Goal: Information Seeking & Learning: Learn about a topic

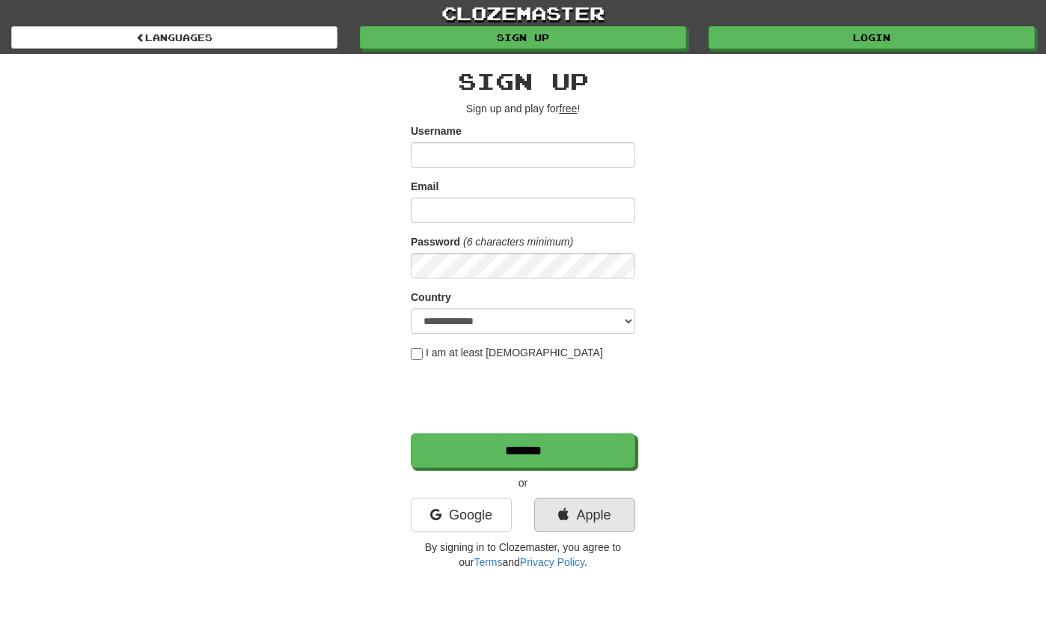
click at [574, 524] on link "Apple" at bounding box center [584, 515] width 101 height 34
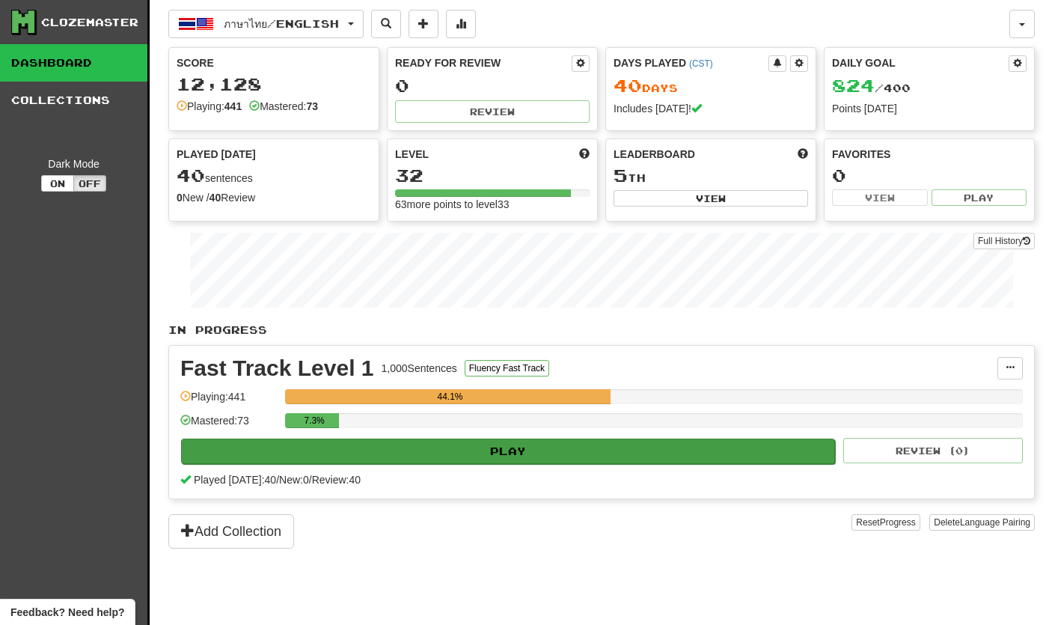
click at [833, 459] on button "Play" at bounding box center [508, 451] width 654 height 25
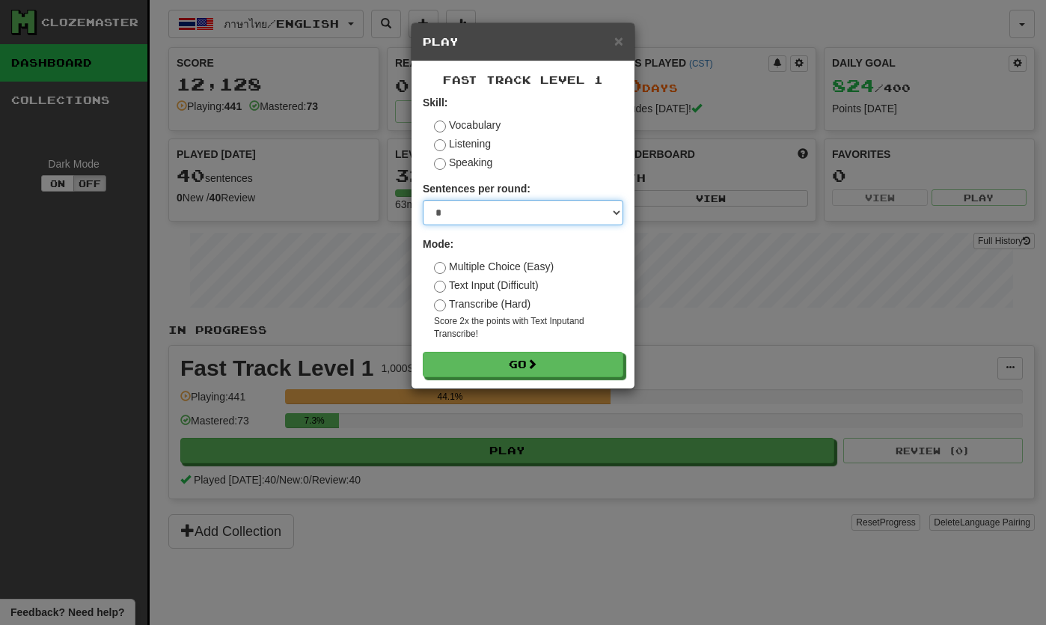
click at [611, 216] on select "* ** ** ** ** ** *** ********" at bounding box center [523, 212] width 201 height 25
select select "**"
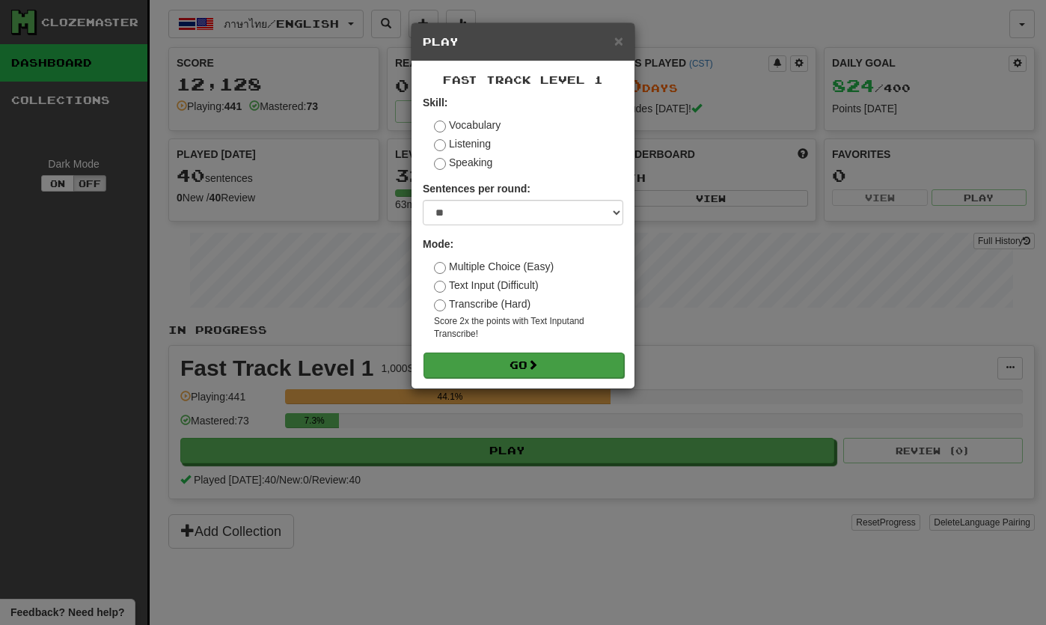
click at [550, 358] on button "Go" at bounding box center [524, 365] width 201 height 25
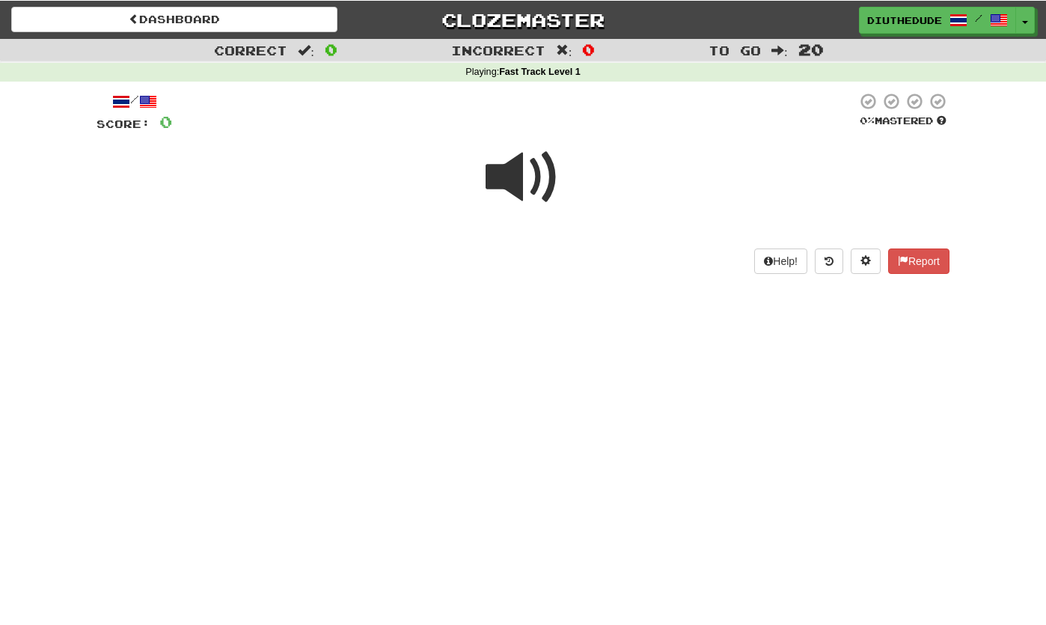
click at [516, 191] on span at bounding box center [523, 176] width 75 height 75
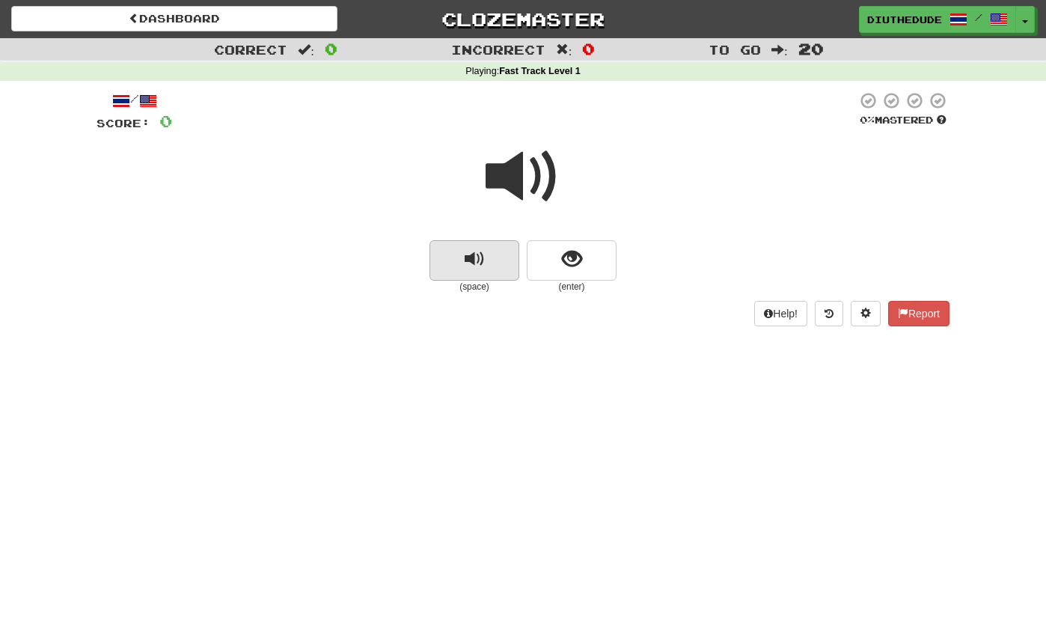
click at [460, 256] on button "replay audio" at bounding box center [475, 260] width 90 height 40
click at [495, 244] on button "replay audio" at bounding box center [475, 260] width 90 height 40
click at [570, 263] on span "show sentence" at bounding box center [572, 259] width 20 height 20
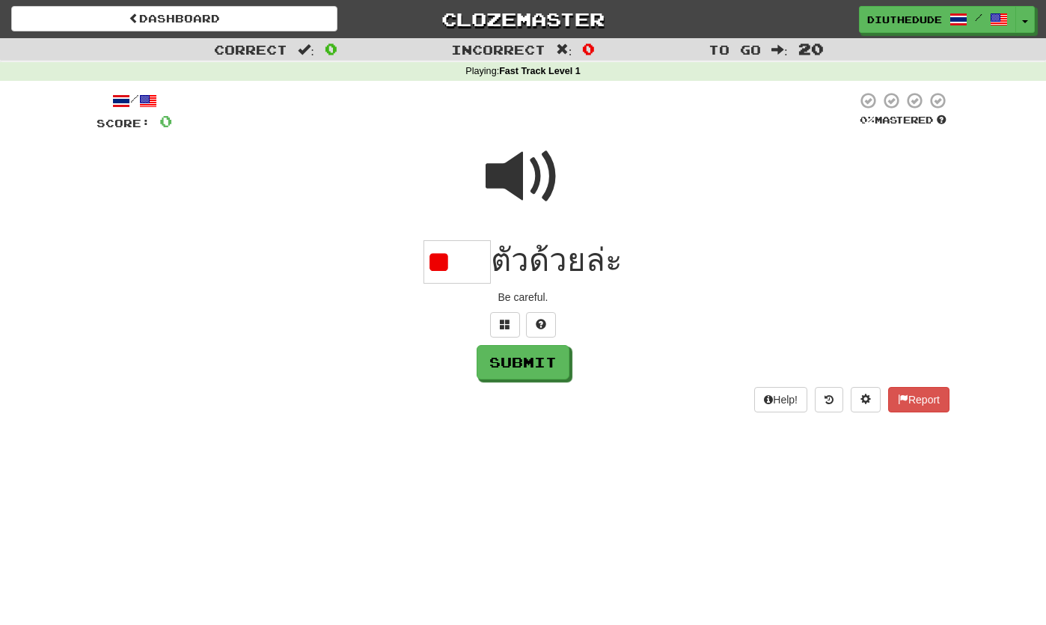
type input "*"
type input "*****"
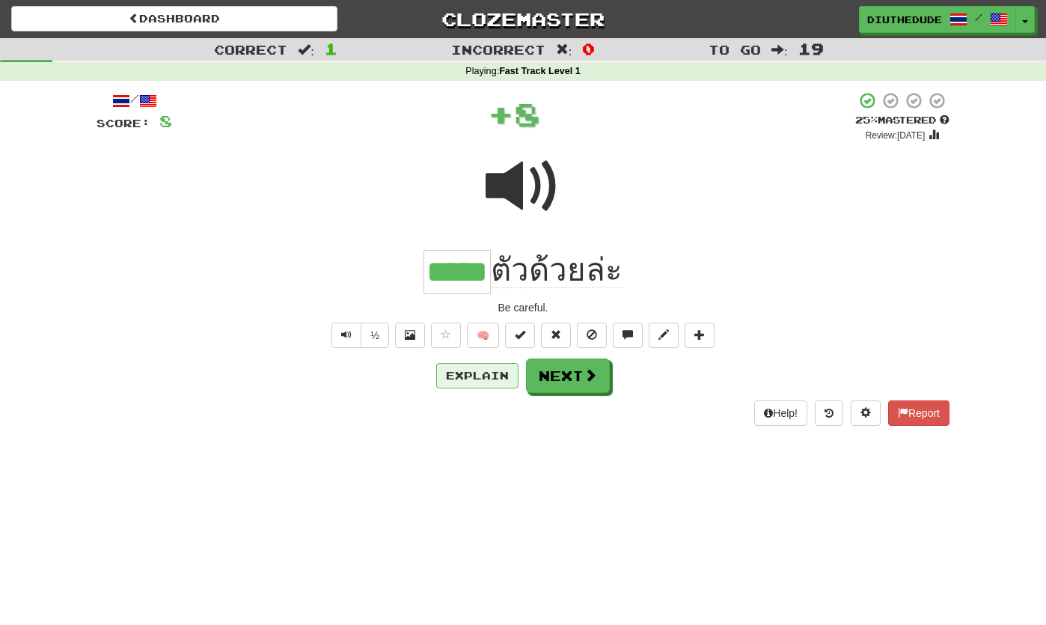
click at [487, 373] on button "Explain" at bounding box center [477, 375] width 82 height 25
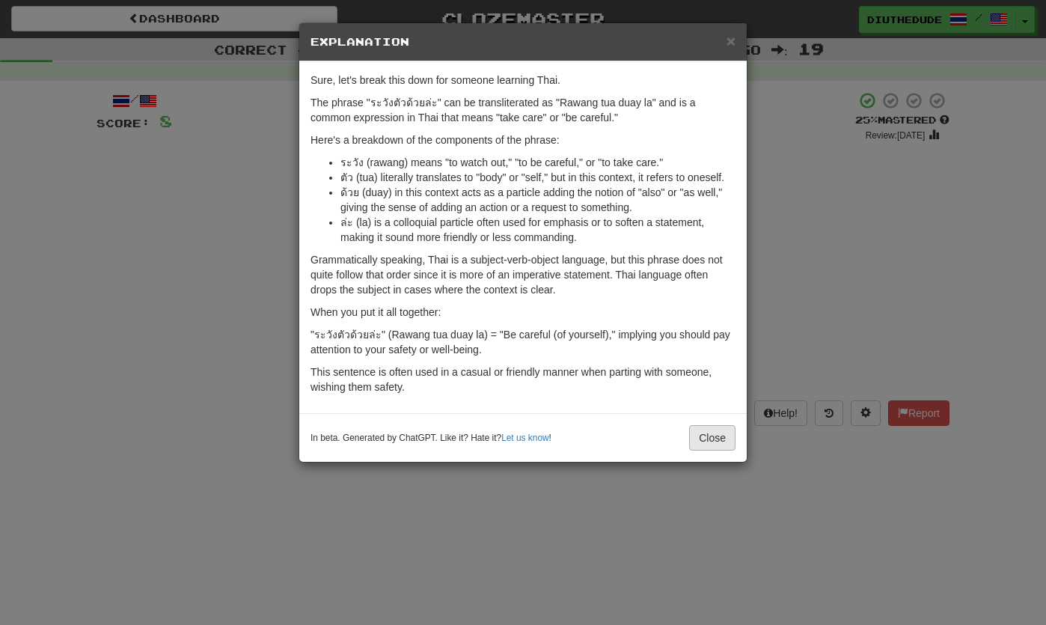
click at [693, 442] on button "Close" at bounding box center [712, 437] width 46 height 25
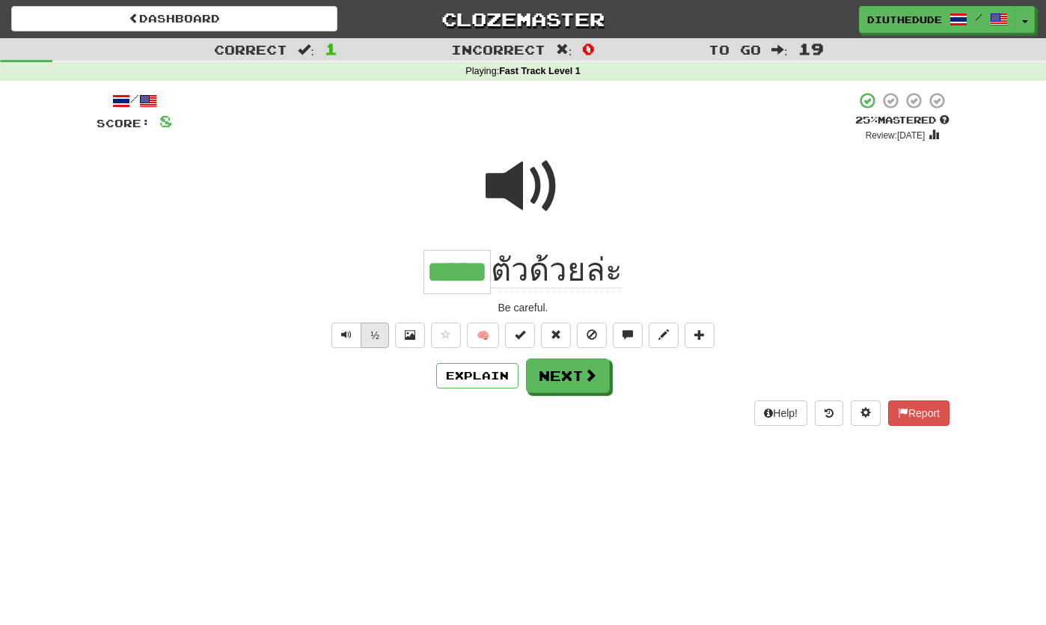
click at [370, 328] on button "½" at bounding box center [375, 335] width 28 height 25
click at [335, 328] on button "Text-to-speech controls" at bounding box center [347, 335] width 30 height 25
click at [595, 368] on span at bounding box center [590, 374] width 13 height 13
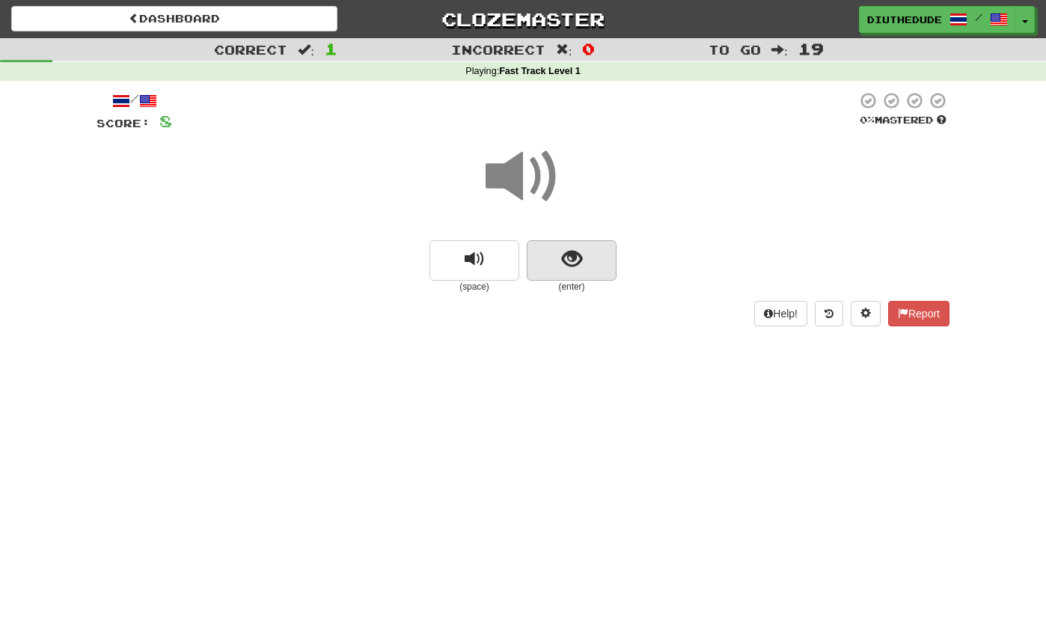
click at [586, 258] on button "show sentence" at bounding box center [572, 260] width 90 height 40
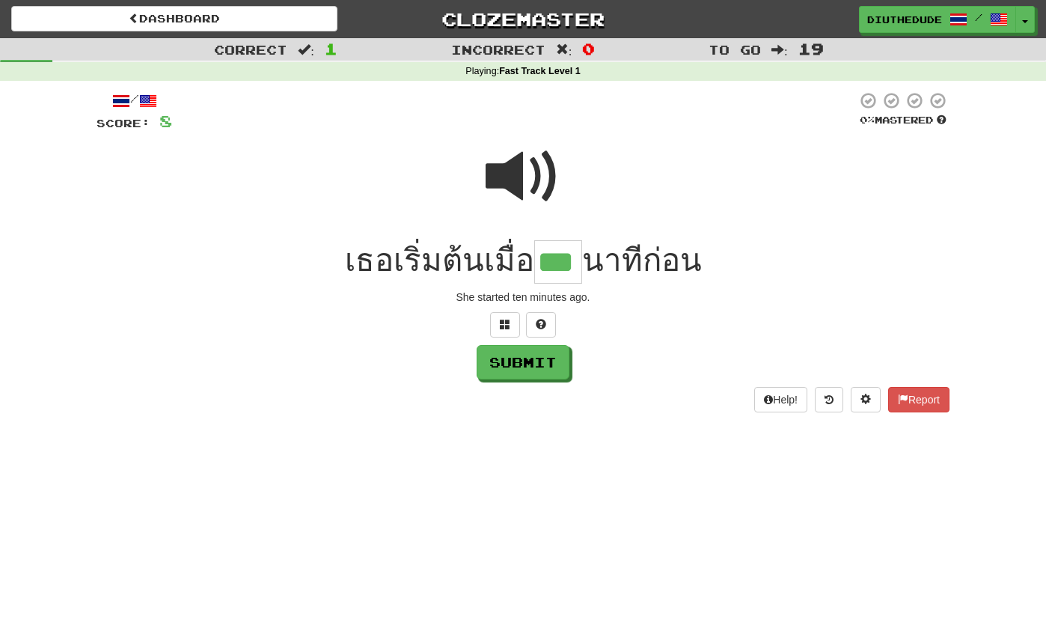
type input "***"
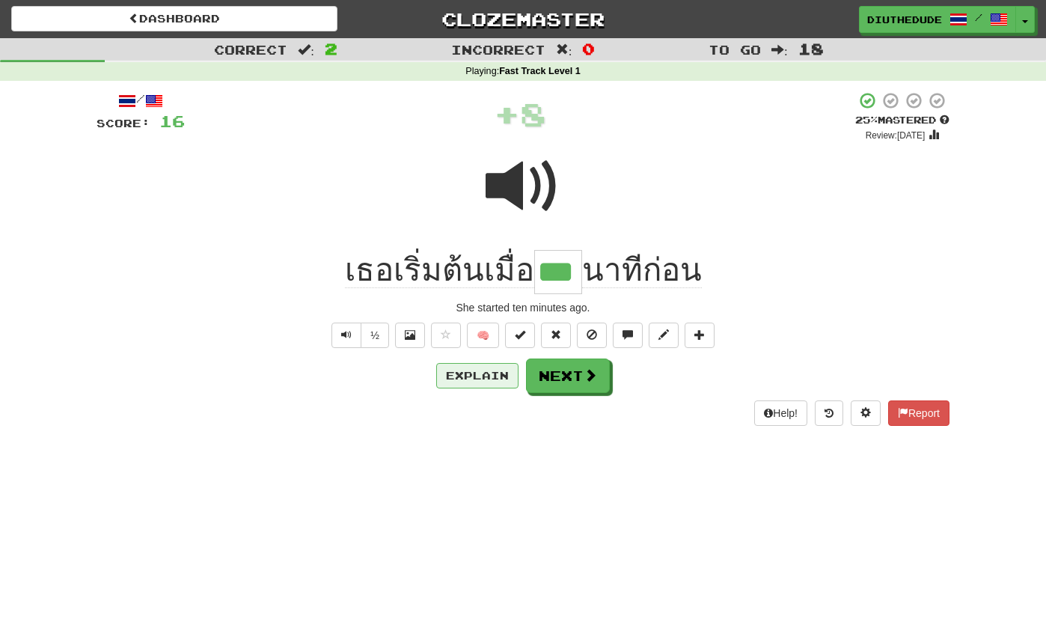
click at [501, 385] on button "Explain" at bounding box center [477, 375] width 82 height 25
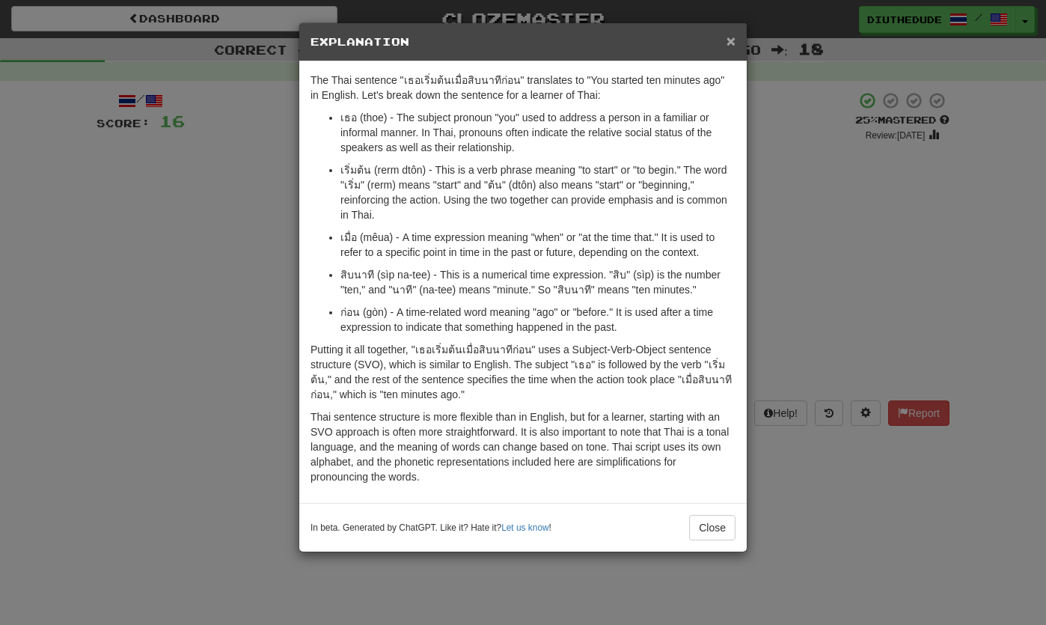
click at [729, 49] on span "×" at bounding box center [731, 40] width 9 height 17
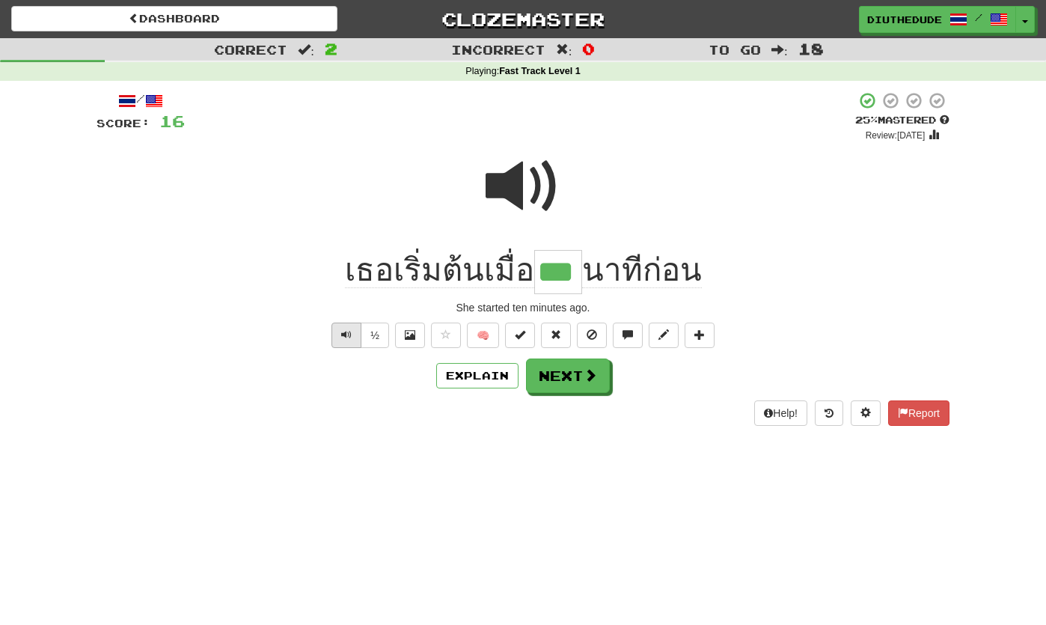
click at [342, 340] on button "Text-to-speech controls" at bounding box center [347, 335] width 30 height 25
click at [461, 376] on button "Explain" at bounding box center [477, 375] width 82 height 25
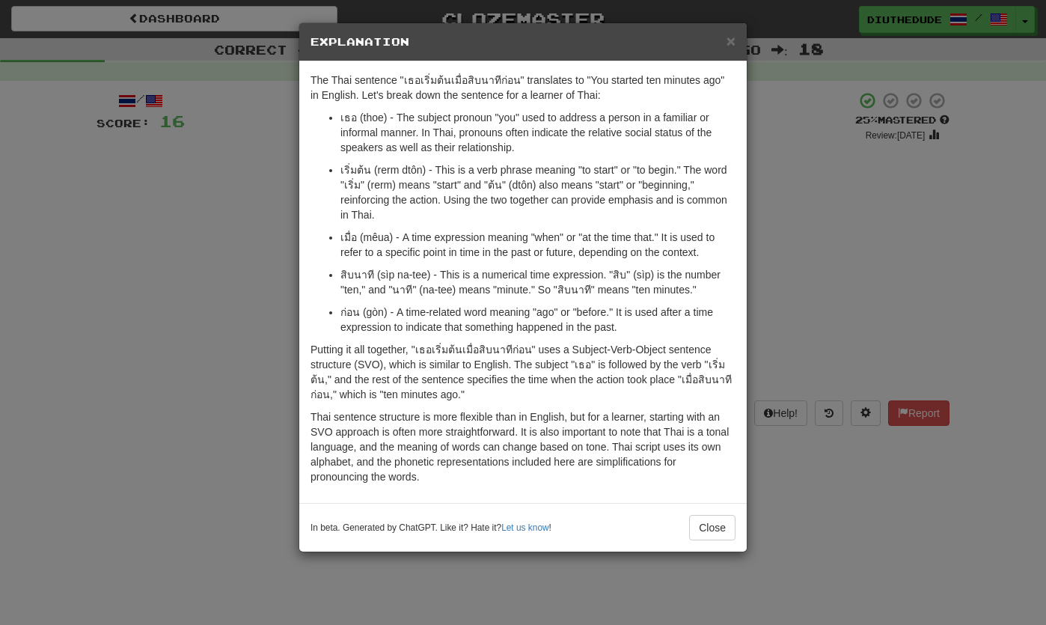
click at [747, 37] on div "× Explanation The Thai sentence "เธอเริ่มต้นเมื่อสิบนาทีก่อน" translates to "Yo…" at bounding box center [523, 287] width 449 height 530
click at [725, 54] on div "× Explanation" at bounding box center [523, 42] width 448 height 38
click at [735, 49] on span "×" at bounding box center [731, 40] width 9 height 17
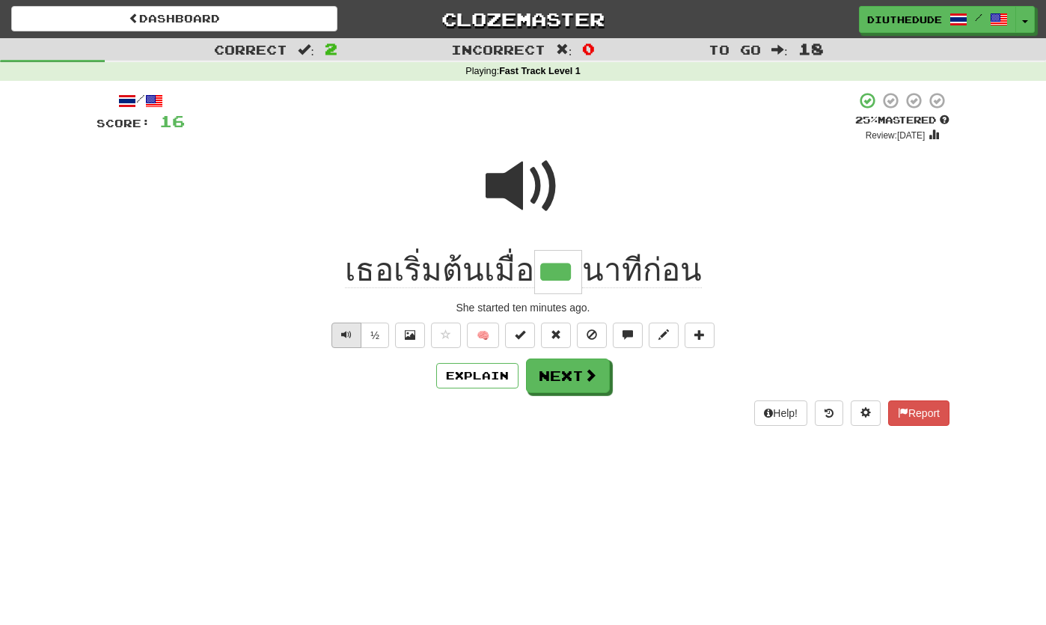
click at [353, 343] on button "Text-to-speech controls" at bounding box center [347, 335] width 30 height 25
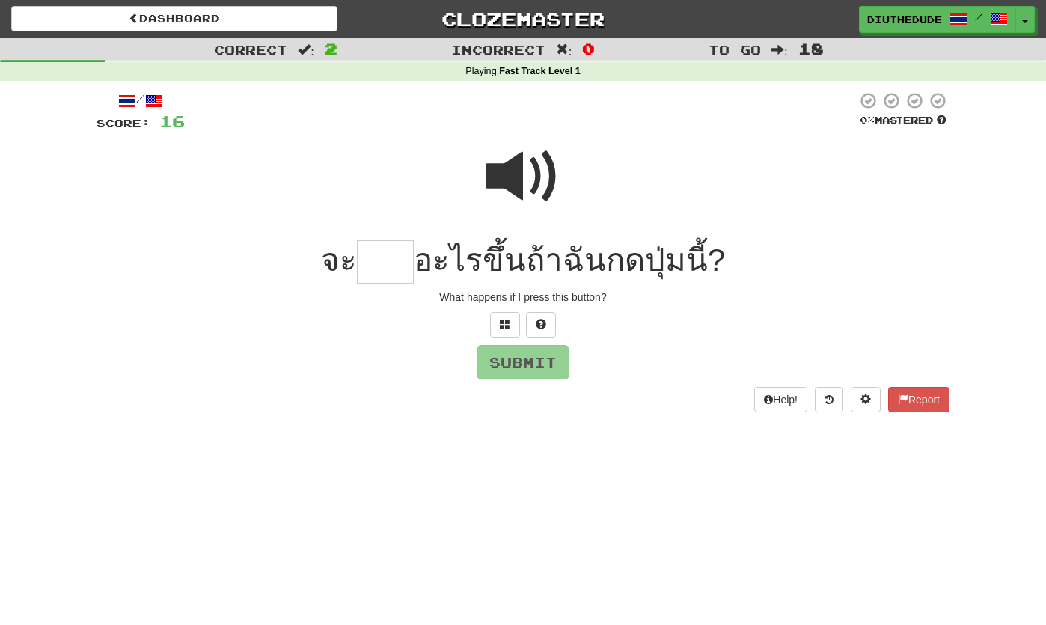
click at [514, 177] on span at bounding box center [523, 176] width 75 height 75
click at [502, 326] on span at bounding box center [505, 324] width 10 height 10
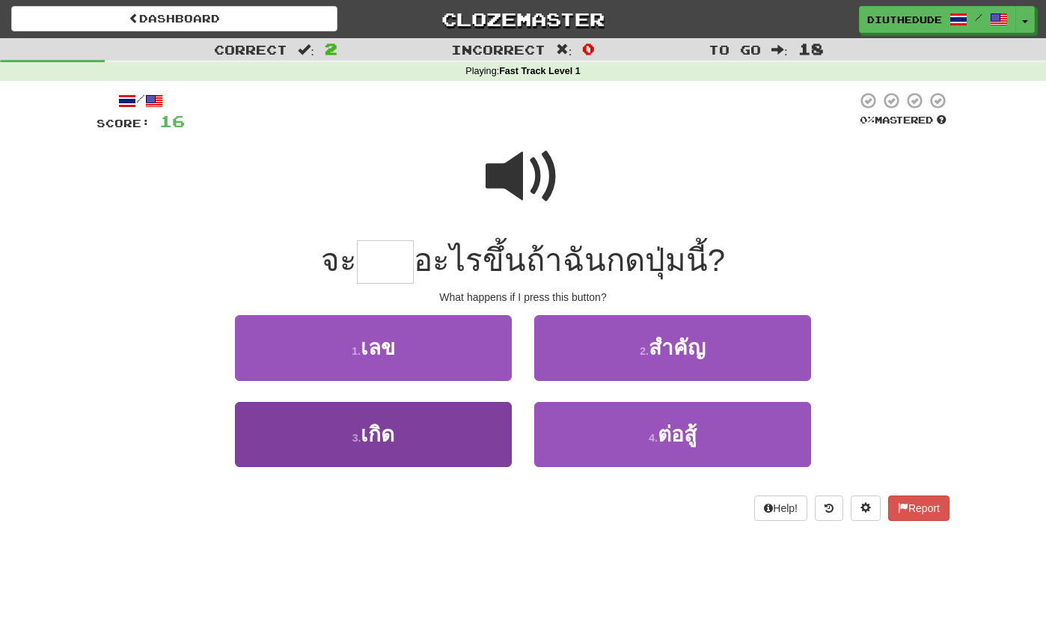
click at [472, 440] on button "3 . เกิด" at bounding box center [373, 434] width 277 height 65
type input "****"
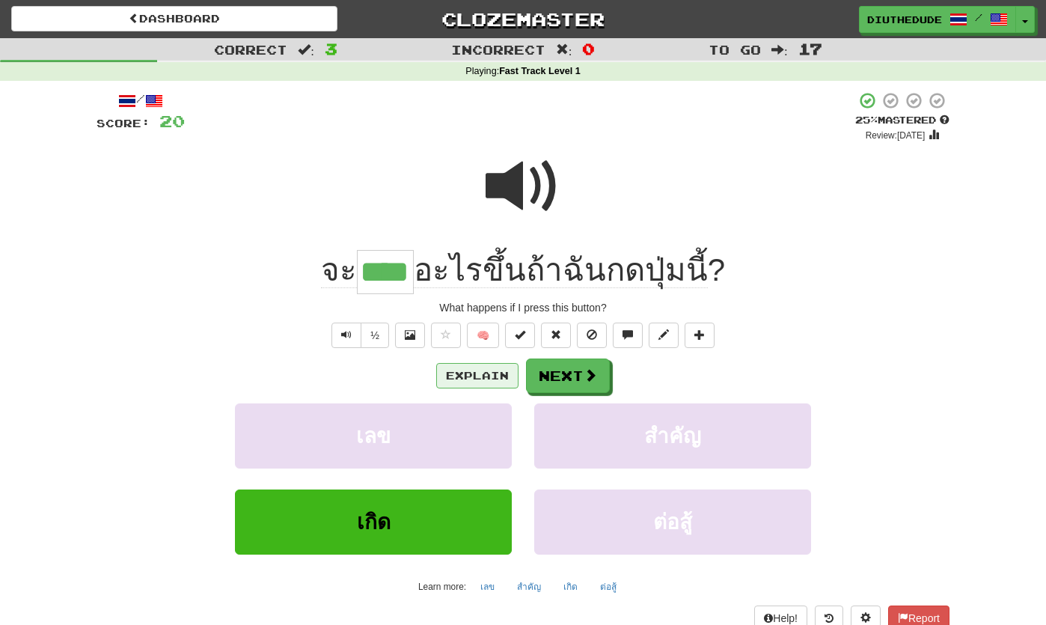
click at [460, 376] on button "Explain" at bounding box center [477, 375] width 82 height 25
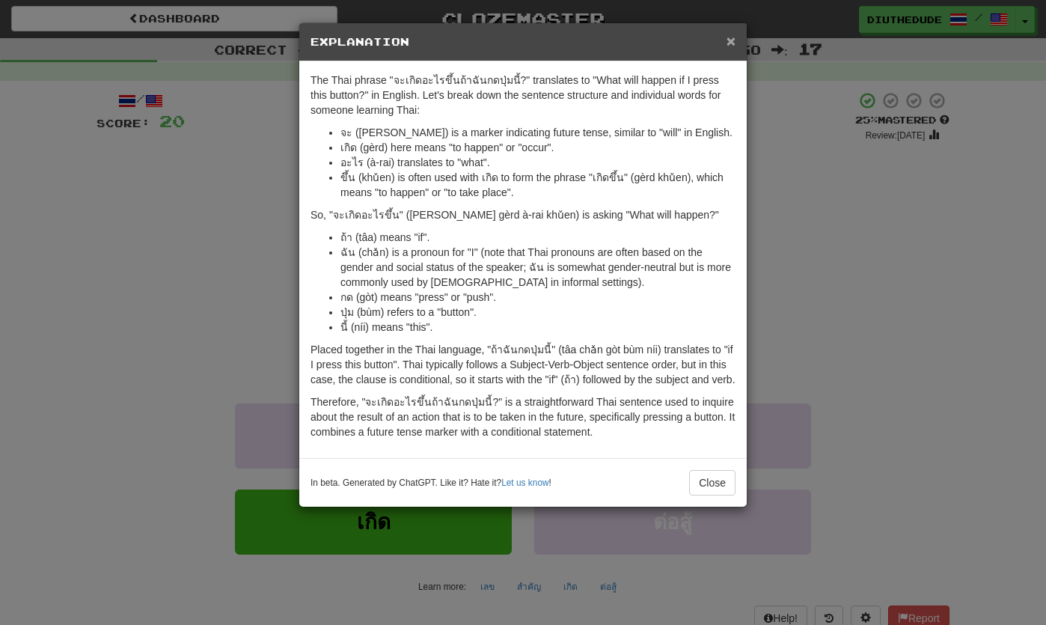
click at [731, 43] on span "×" at bounding box center [731, 40] width 9 height 17
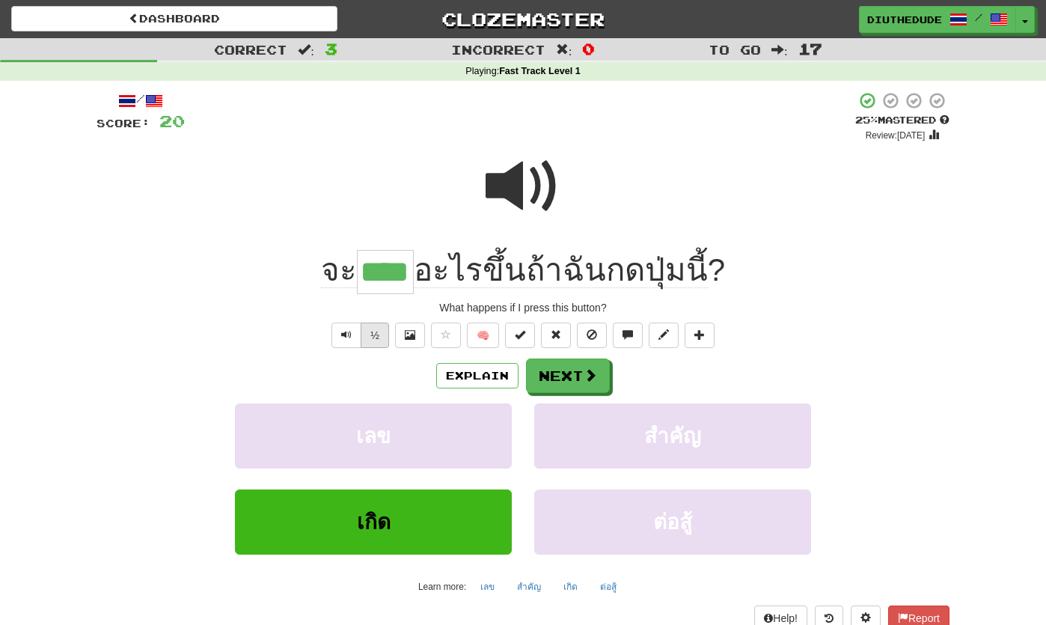
click at [378, 330] on button "½" at bounding box center [375, 335] width 28 height 25
click at [358, 337] on button "Text-to-speech controls" at bounding box center [347, 335] width 30 height 25
click at [352, 340] on button "Text-to-speech controls" at bounding box center [347, 335] width 30 height 25
click at [558, 384] on button "Next" at bounding box center [569, 376] width 84 height 34
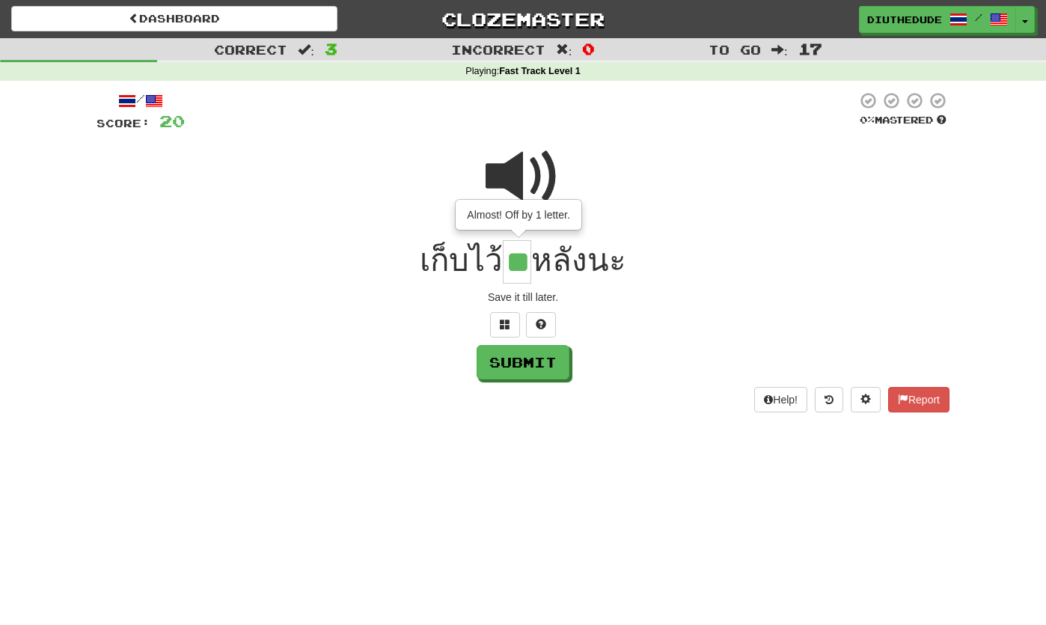
click at [529, 168] on span at bounding box center [523, 176] width 75 height 75
click at [528, 259] on input "**" at bounding box center [517, 262] width 28 height 44
type input "**"
click at [554, 325] on button at bounding box center [541, 324] width 30 height 25
click at [550, 375] on button "Submit" at bounding box center [524, 363] width 93 height 34
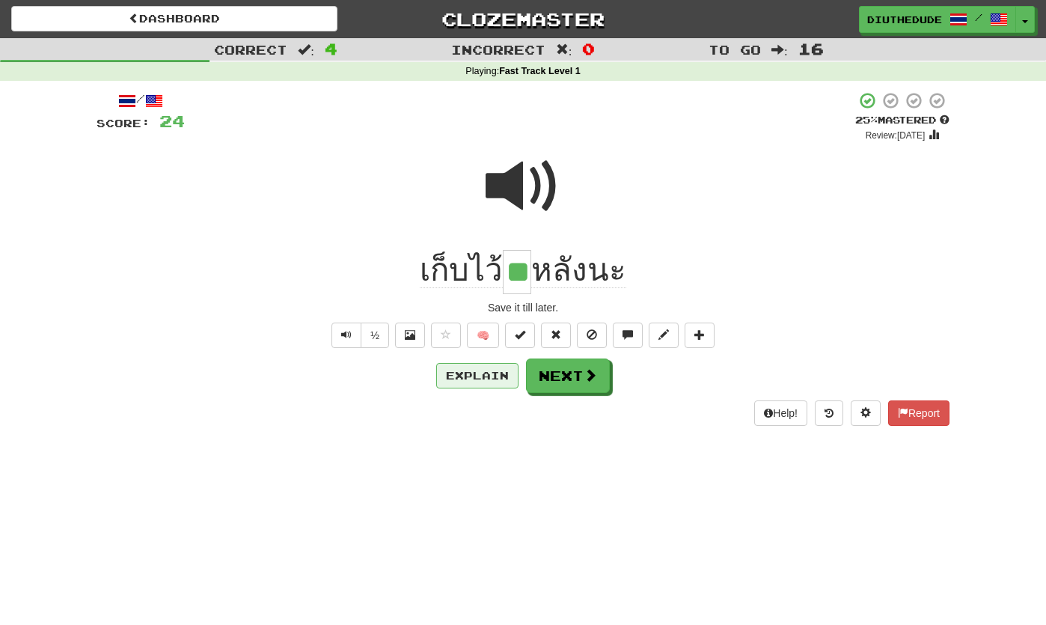
click at [482, 383] on button "Explain" at bounding box center [477, 375] width 82 height 25
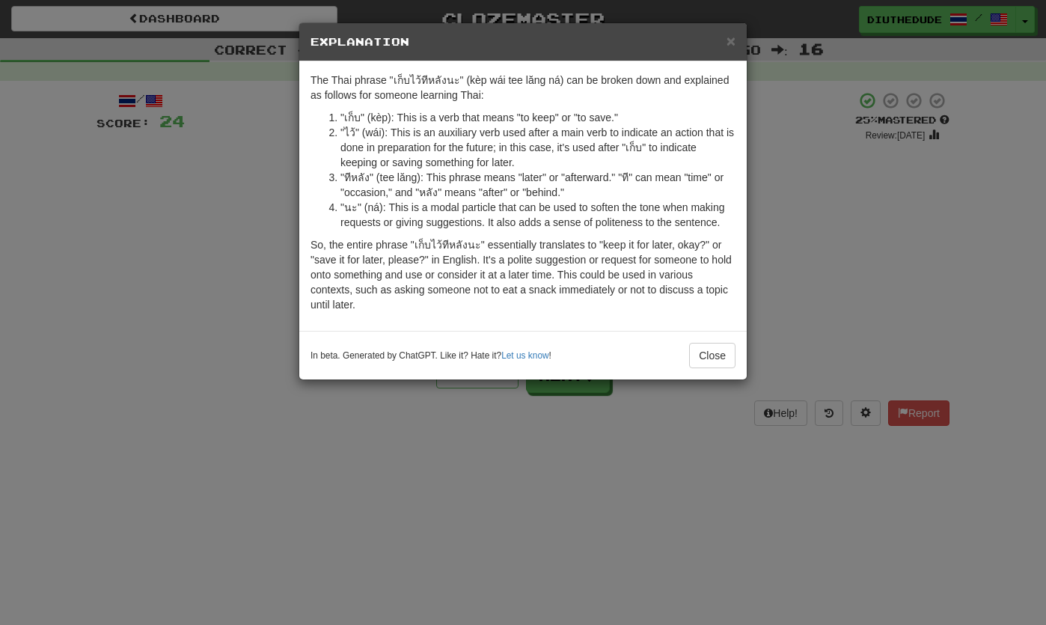
click at [735, 58] on div "× Explanation" at bounding box center [523, 42] width 448 height 38
click at [724, 49] on div "× Explanation" at bounding box center [523, 42] width 448 height 38
click at [733, 32] on span "×" at bounding box center [731, 40] width 9 height 17
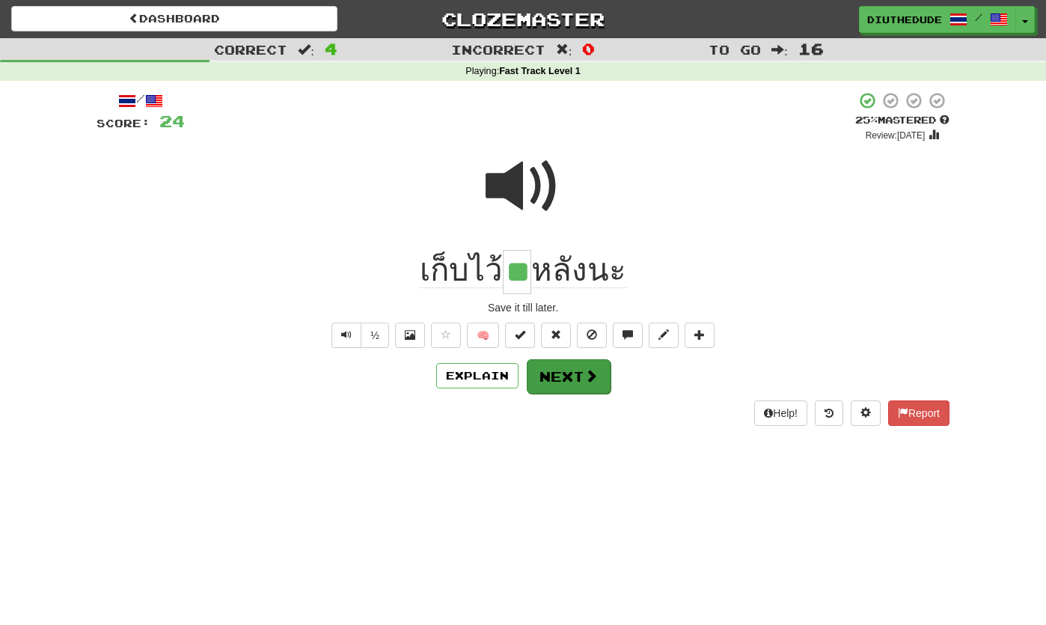
click at [574, 373] on button "Next" at bounding box center [569, 376] width 84 height 34
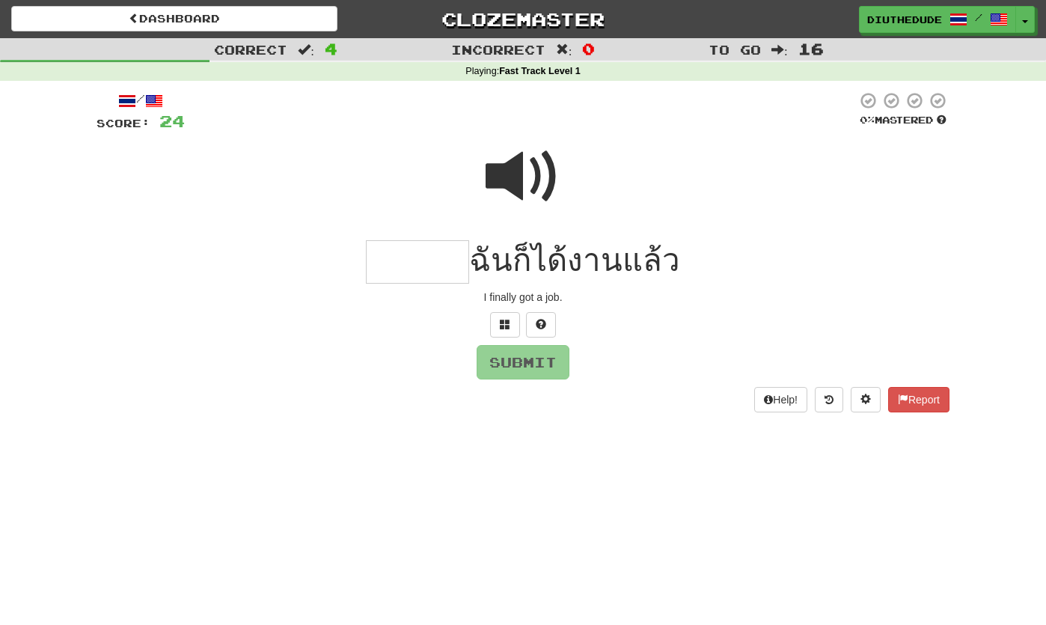
click at [534, 181] on span at bounding box center [523, 176] width 75 height 75
click at [442, 265] on input "text" at bounding box center [417, 262] width 103 height 44
click at [506, 312] on button at bounding box center [505, 324] width 30 height 25
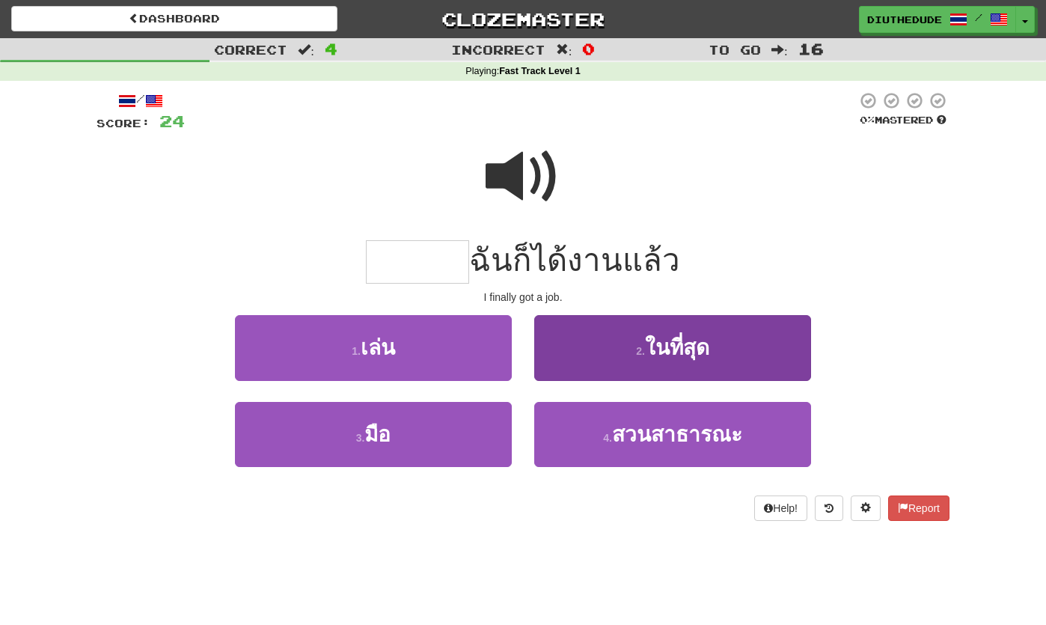
click at [699, 361] on button "2 . ในที่สุด" at bounding box center [672, 347] width 277 height 65
type input "********"
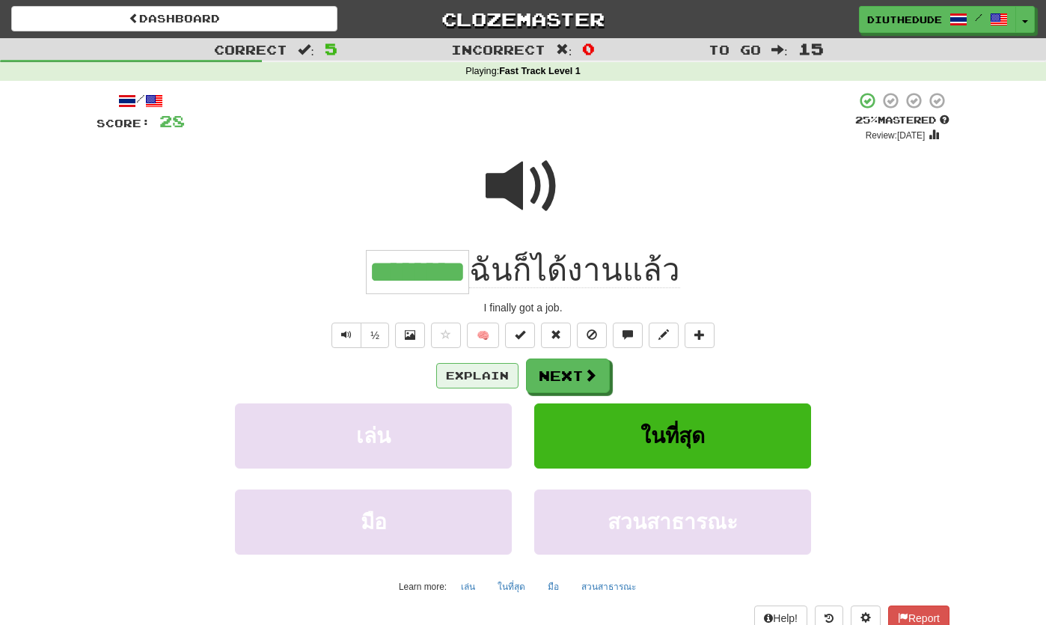
click at [481, 379] on button "Explain" at bounding box center [477, 375] width 82 height 25
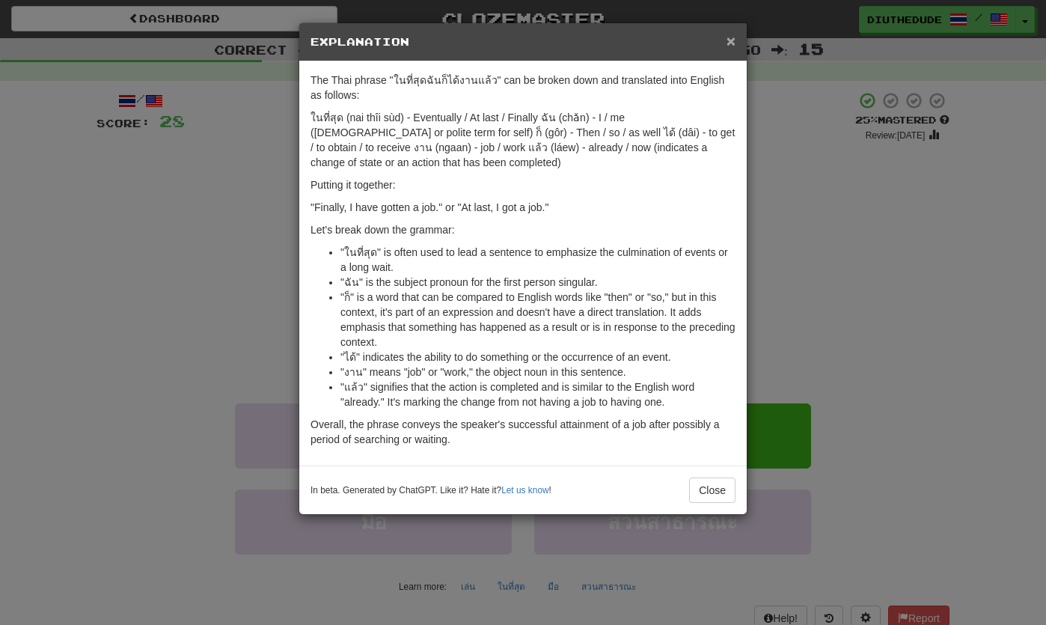
click at [735, 49] on span "×" at bounding box center [731, 40] width 9 height 17
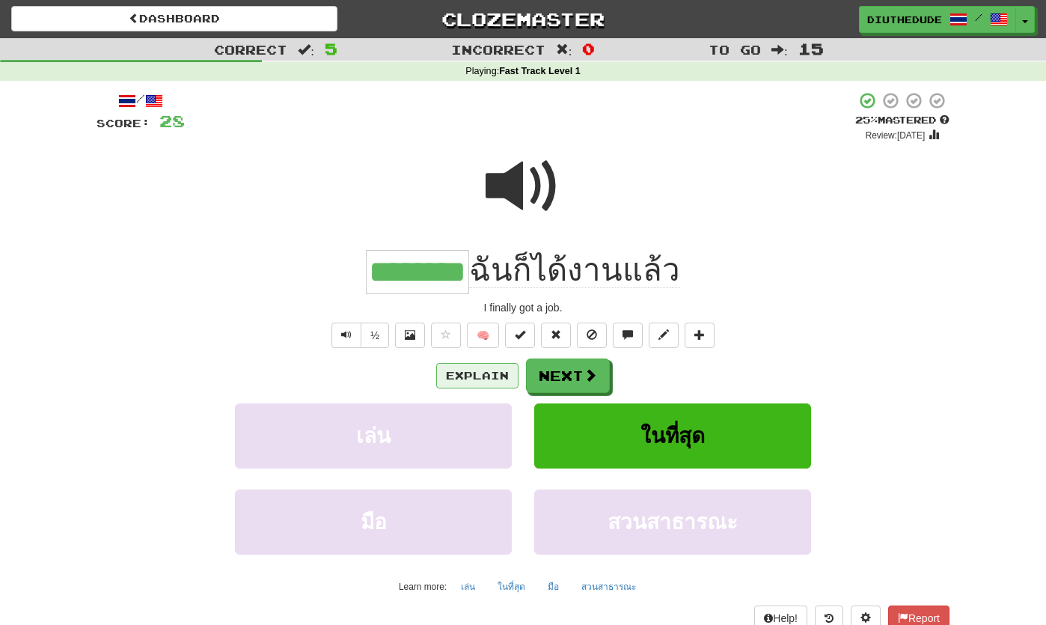
click at [487, 379] on button "Explain" at bounding box center [477, 375] width 82 height 25
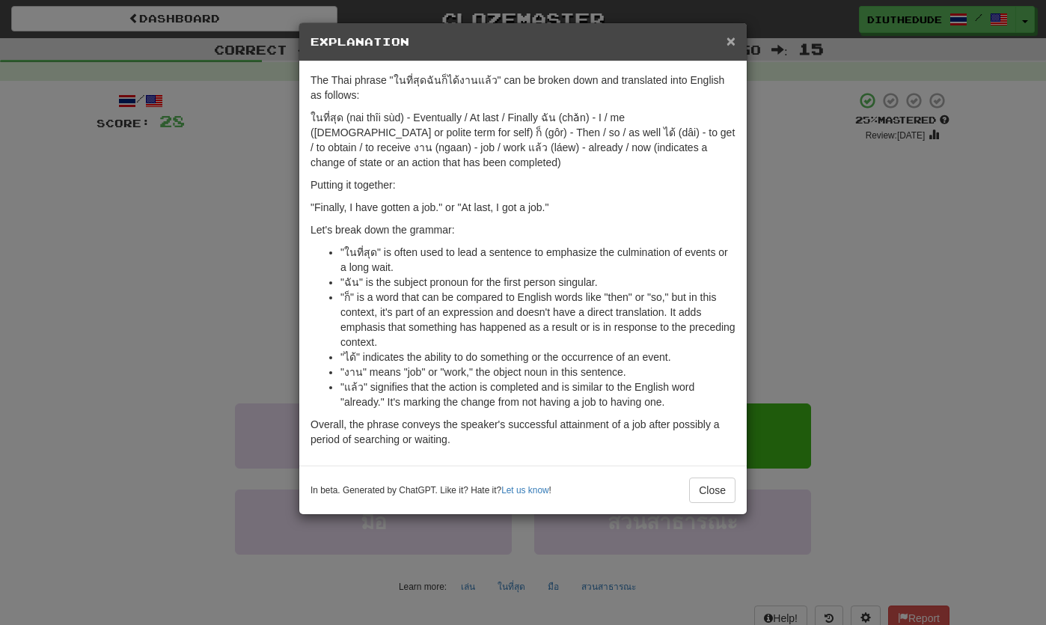
click at [733, 39] on span "×" at bounding box center [731, 40] width 9 height 17
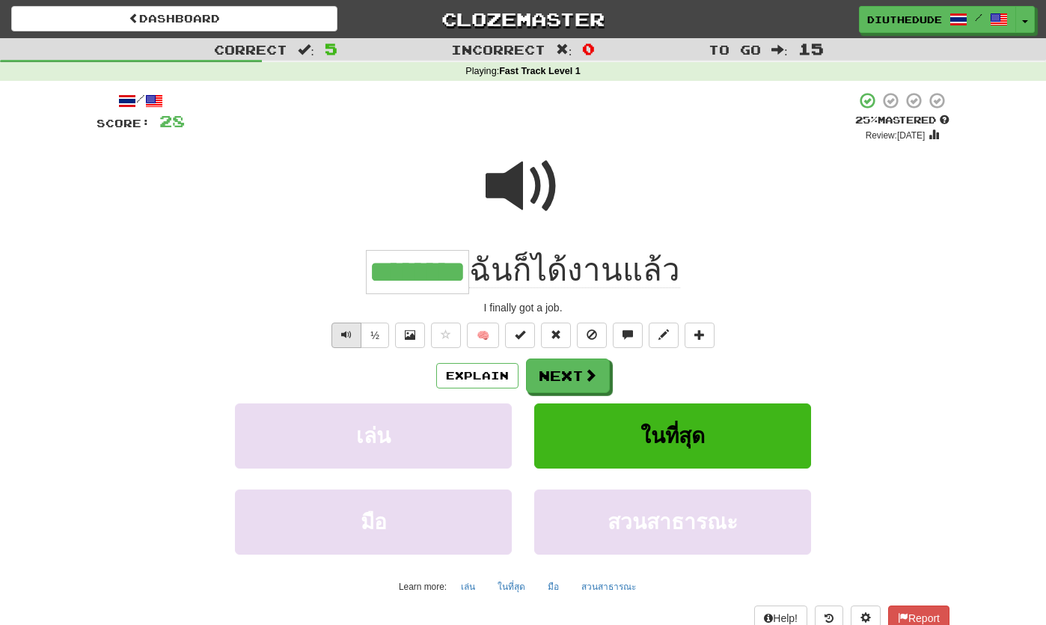
click at [335, 339] on button "Text-to-speech controls" at bounding box center [347, 335] width 30 height 25
click at [591, 372] on span at bounding box center [591, 375] width 13 height 13
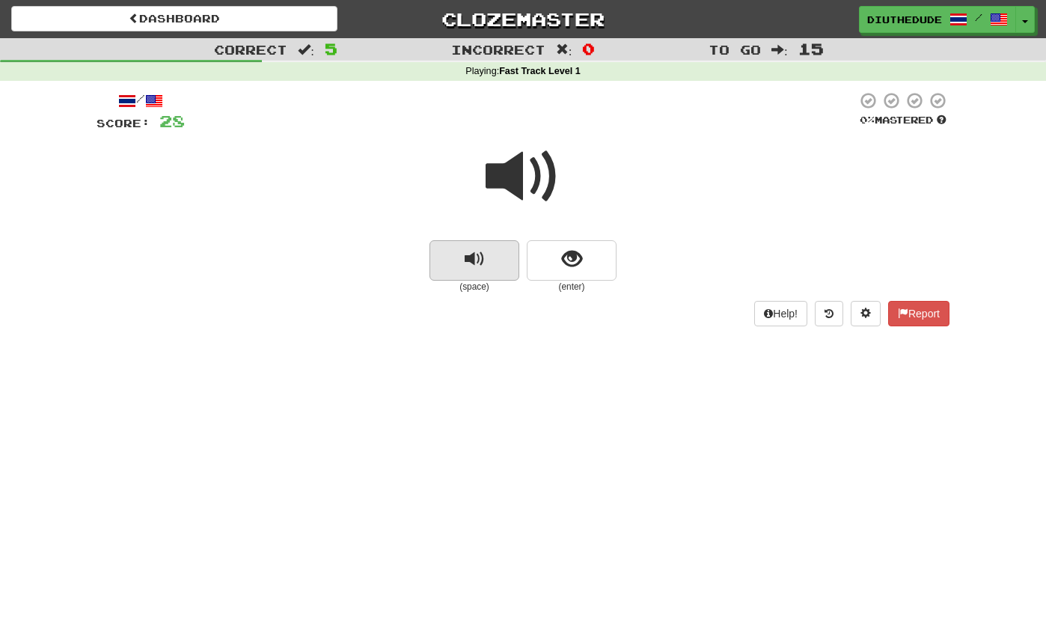
click at [488, 246] on button "replay audio" at bounding box center [475, 260] width 90 height 40
click at [500, 254] on button "replay audio" at bounding box center [475, 260] width 90 height 40
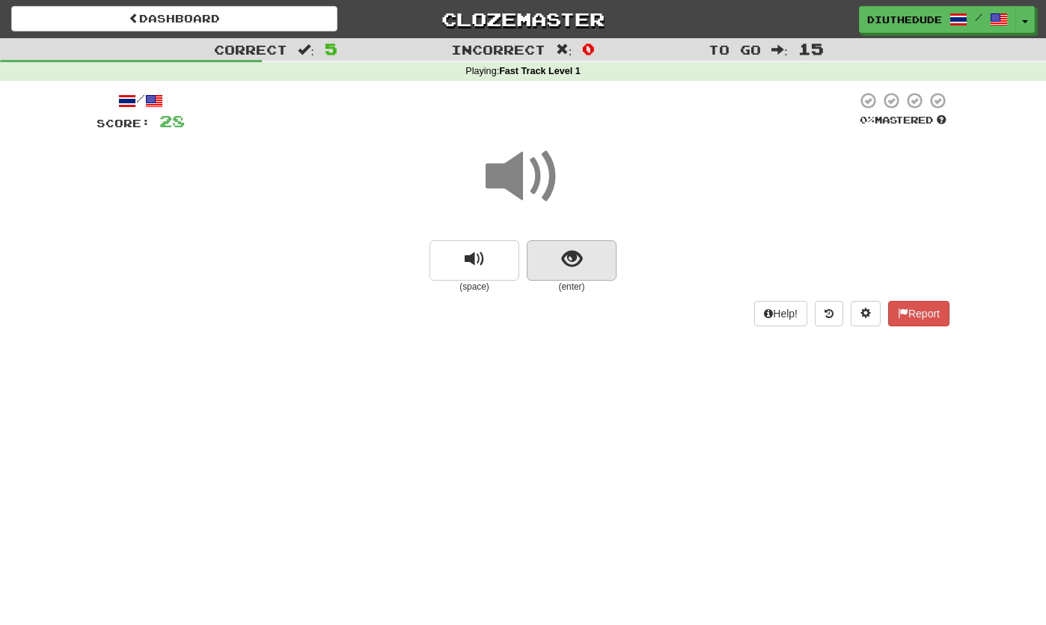
click at [588, 254] on button "show sentence" at bounding box center [572, 260] width 90 height 40
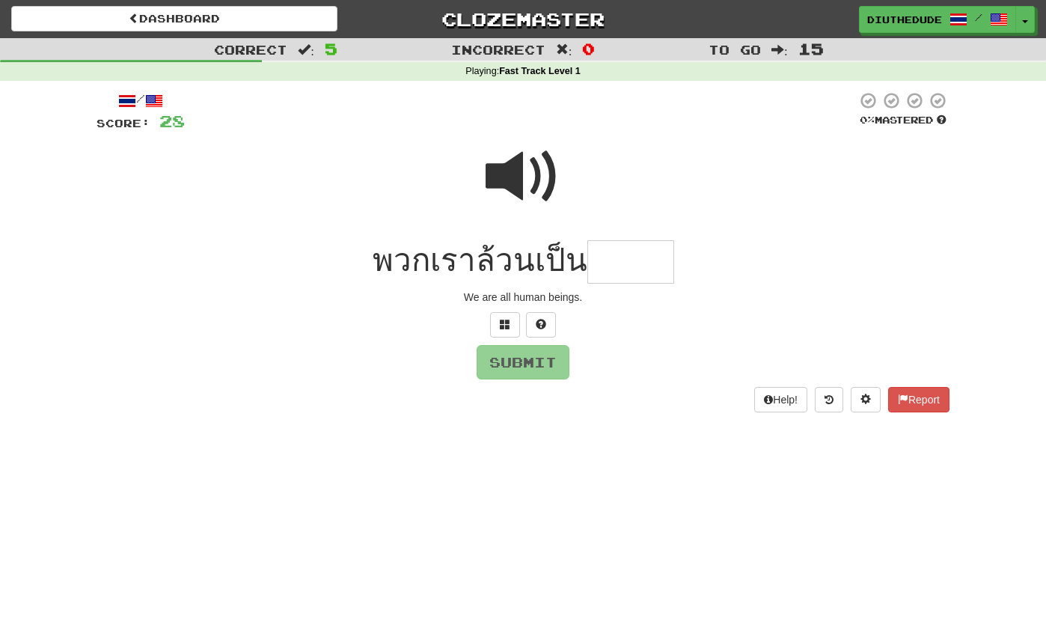
click at [555, 174] on span at bounding box center [523, 176] width 75 height 75
click at [627, 266] on input "text" at bounding box center [631, 262] width 87 height 44
click at [500, 329] on button at bounding box center [505, 324] width 30 height 25
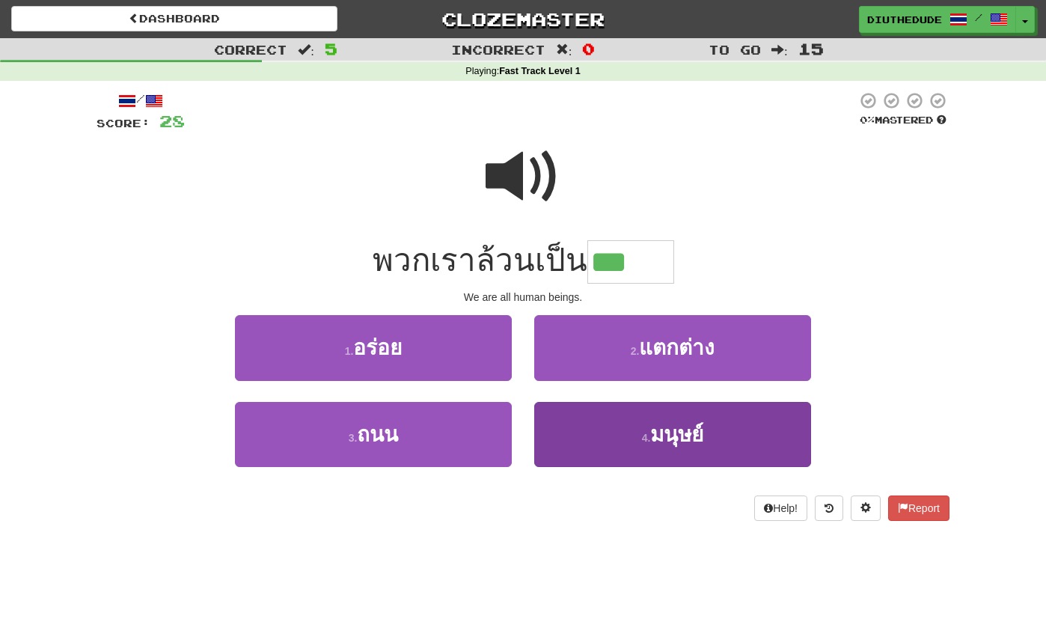
click at [674, 439] on span "มนุษย์" at bounding box center [676, 434] width 53 height 23
type input "******"
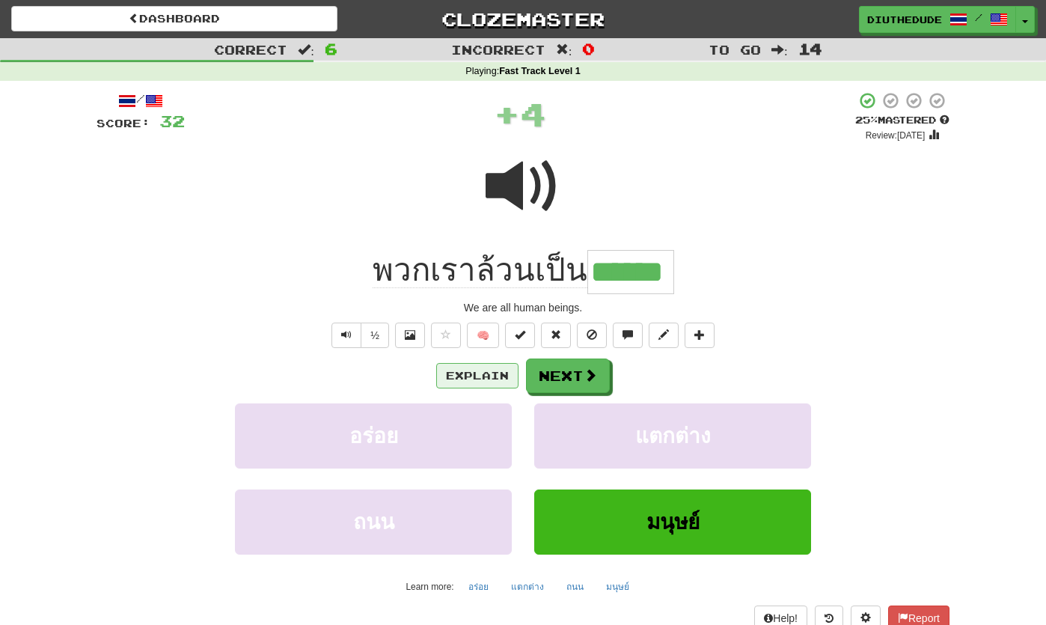
click at [481, 381] on button "Explain" at bounding box center [477, 375] width 82 height 25
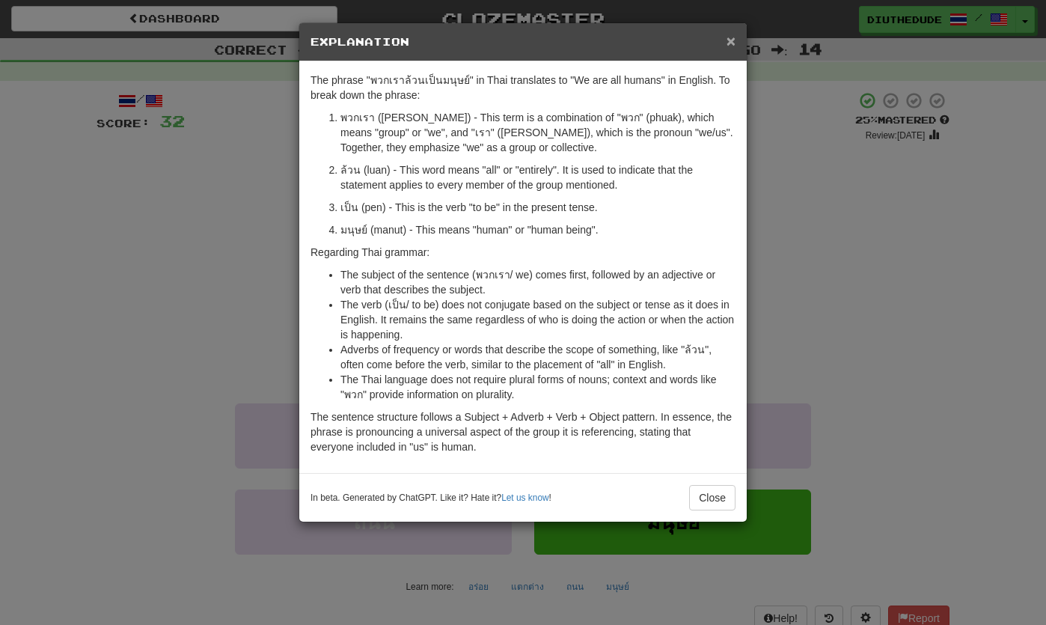
click at [733, 42] on span "×" at bounding box center [731, 40] width 9 height 17
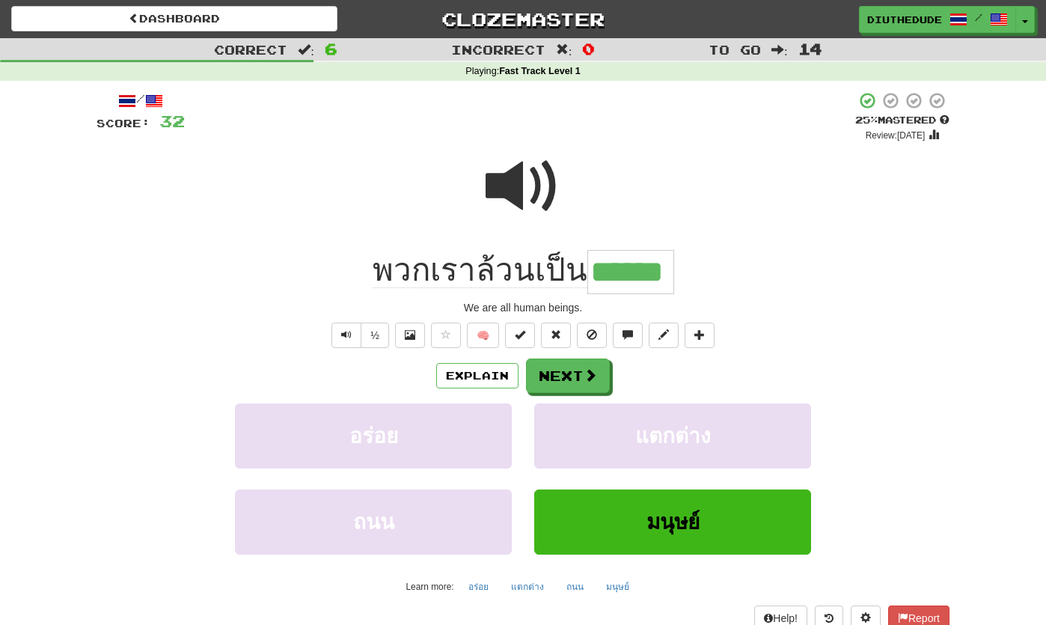
click at [565, 390] on button "Next" at bounding box center [568, 376] width 84 height 34
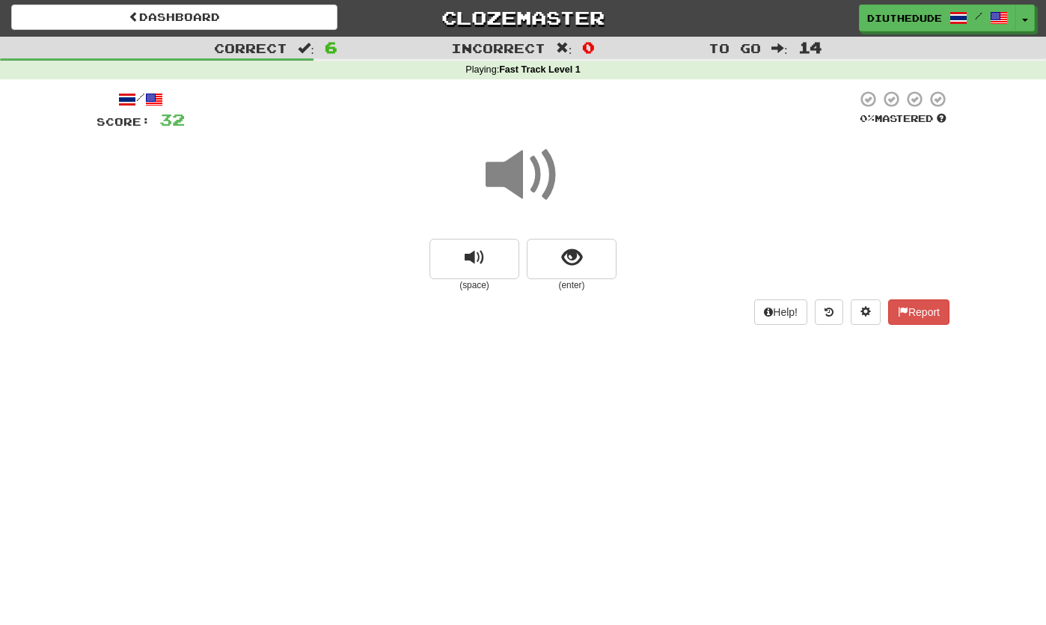
scroll to position [2, 0]
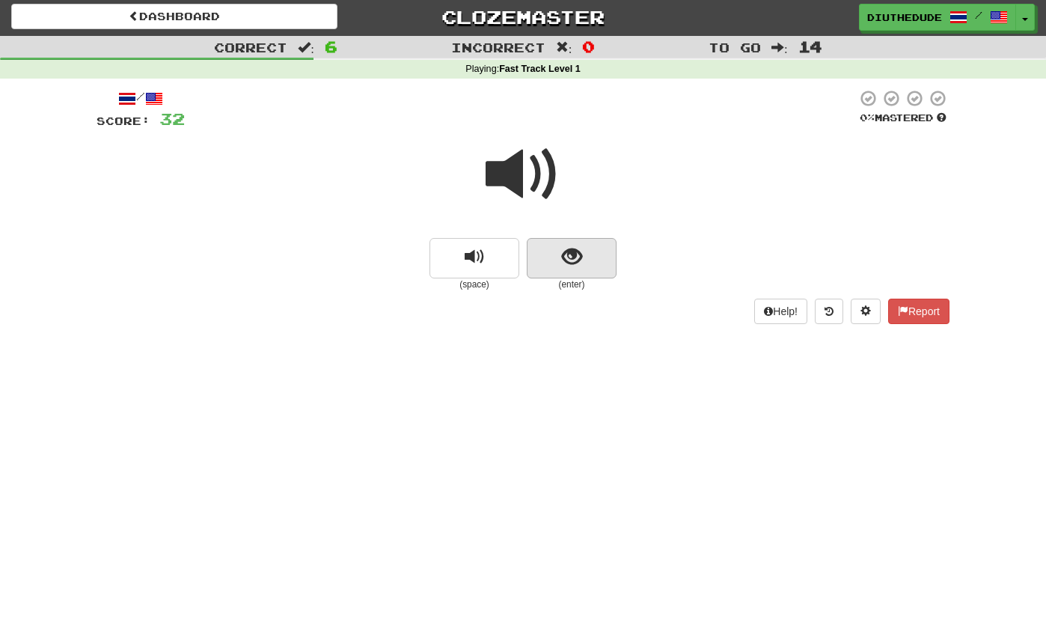
click at [581, 265] on span "show sentence" at bounding box center [572, 257] width 20 height 20
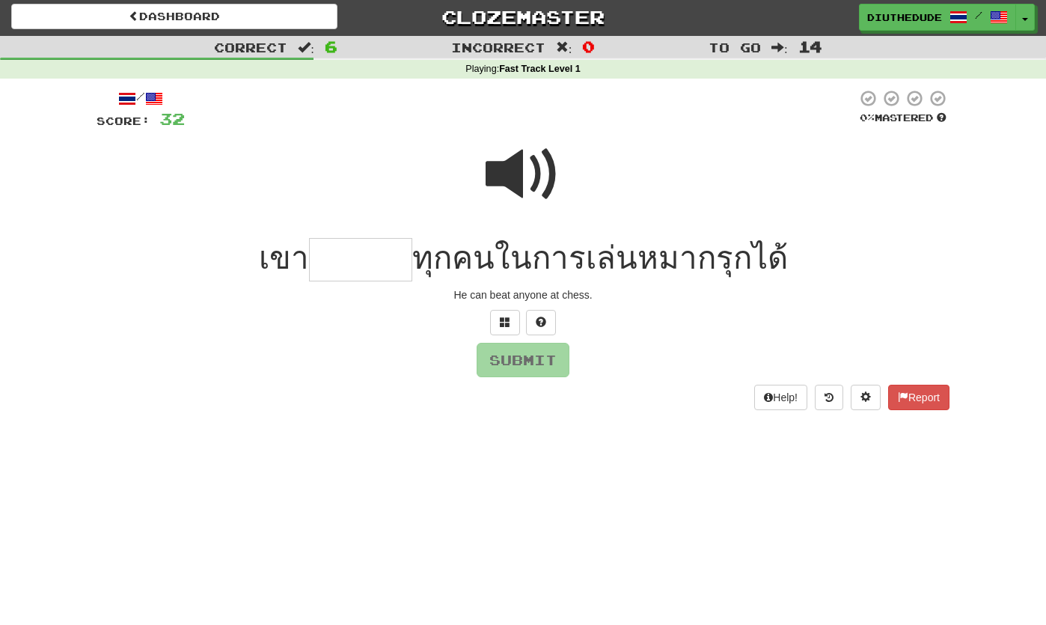
scroll to position [1, 0]
click at [543, 174] on span at bounding box center [523, 175] width 75 height 75
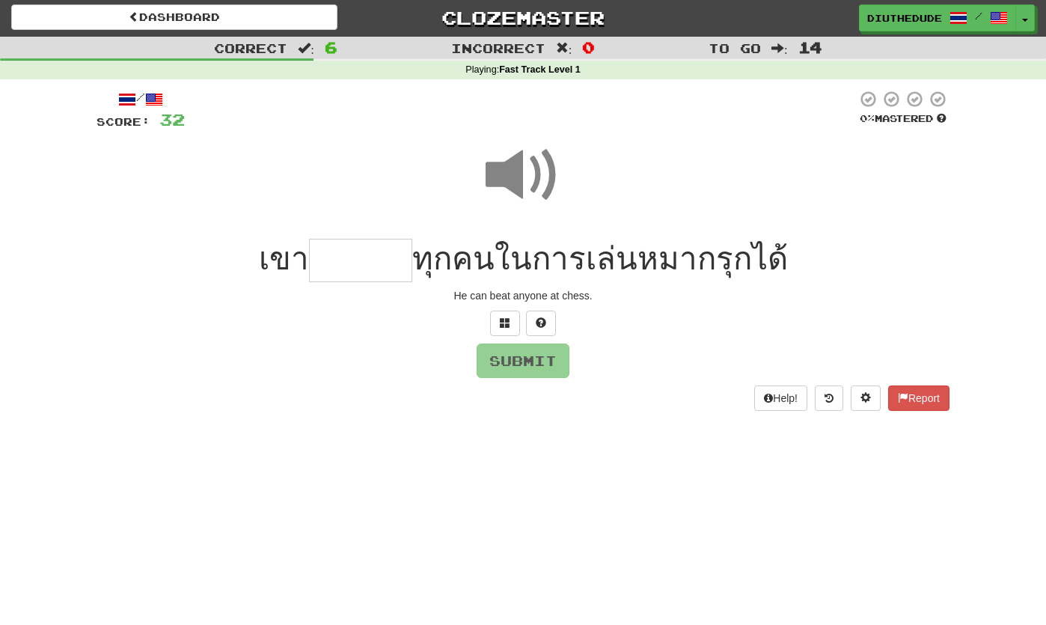
scroll to position [2, 0]
click at [362, 254] on input "text" at bounding box center [360, 260] width 103 height 44
click at [537, 177] on span at bounding box center [523, 174] width 75 height 75
click at [385, 260] on input "text" at bounding box center [360, 260] width 103 height 44
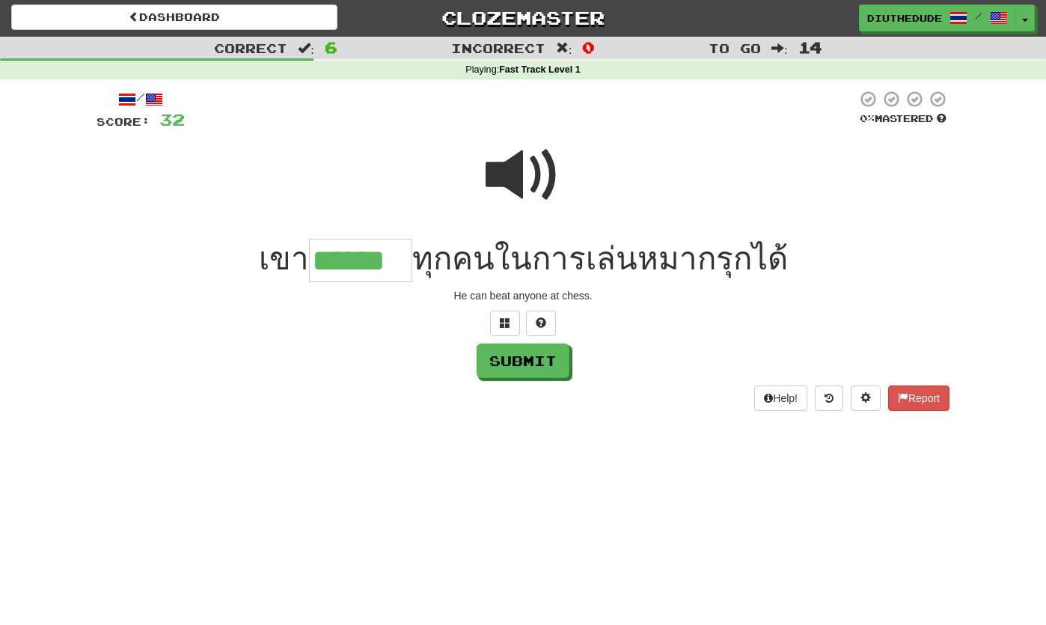
type input "******"
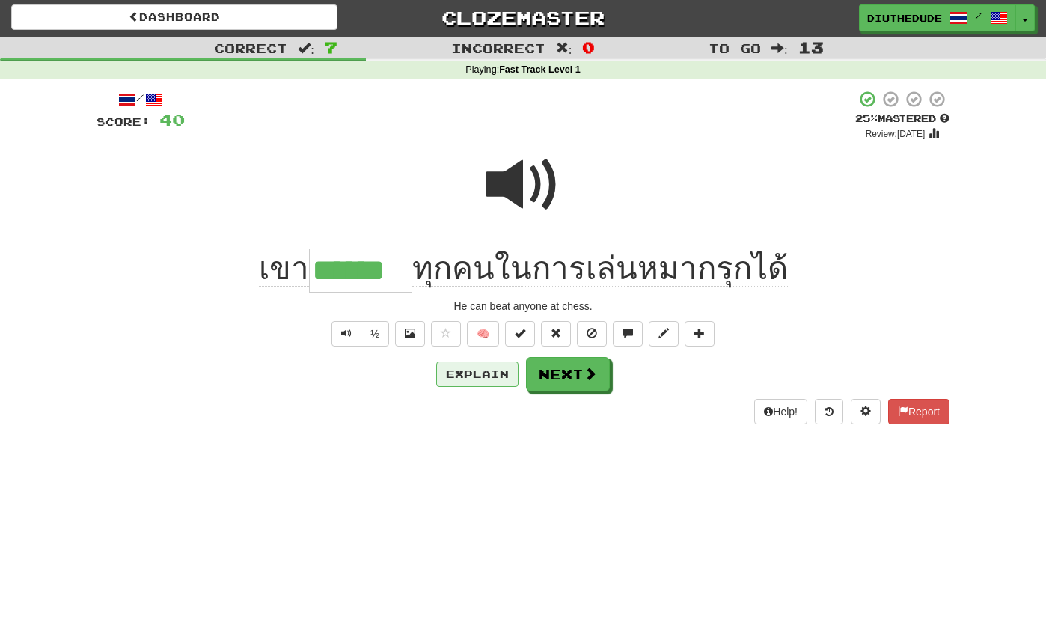
click at [464, 380] on button "Explain" at bounding box center [477, 374] width 82 height 25
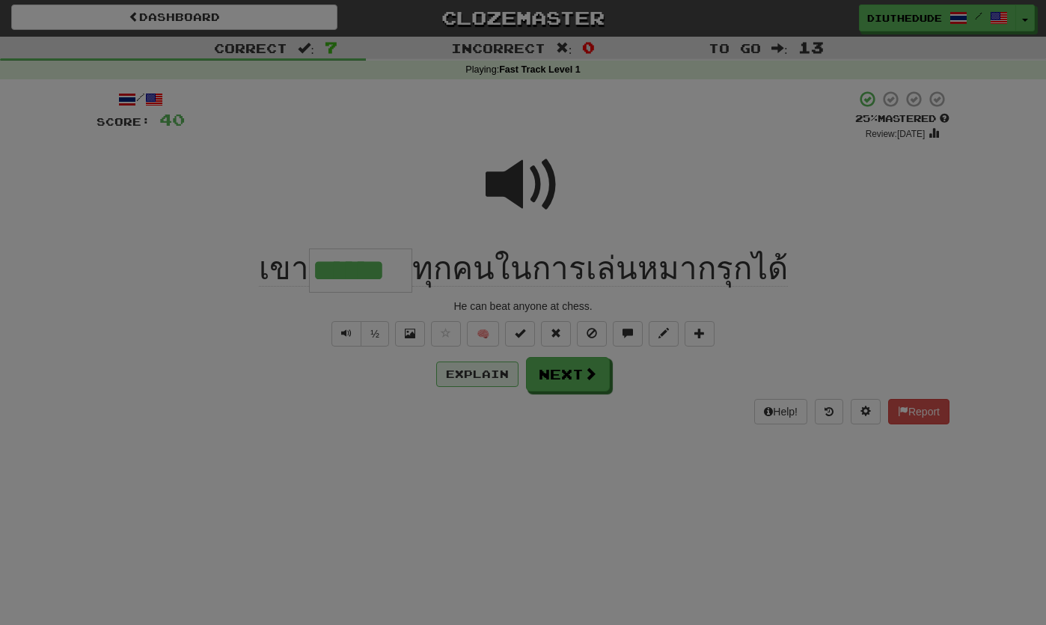
scroll to position [2, 0]
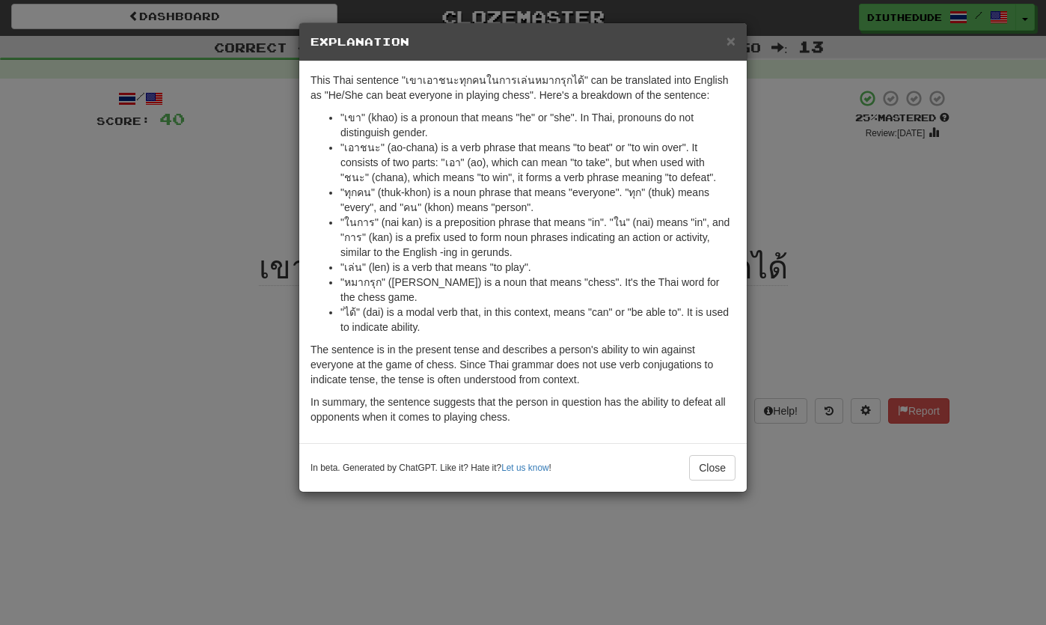
click at [730, 57] on div "× Explanation" at bounding box center [523, 42] width 448 height 38
click at [735, 43] on span "×" at bounding box center [731, 40] width 9 height 17
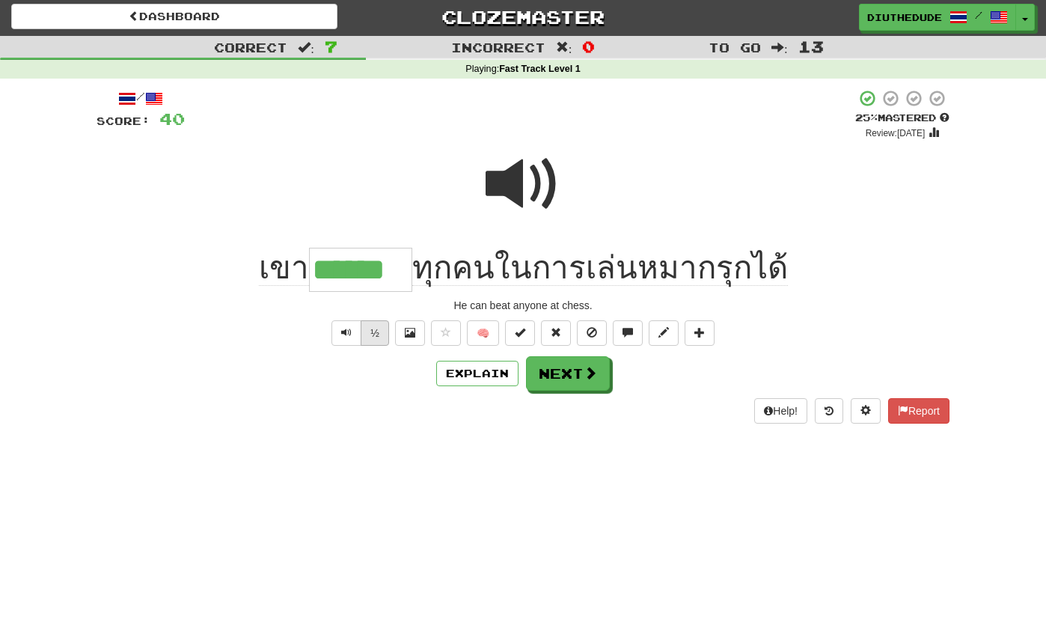
click at [380, 334] on button "½" at bounding box center [375, 332] width 28 height 25
click at [374, 325] on button "½" at bounding box center [375, 332] width 28 height 25
click at [356, 339] on button "Text-to-speech controls" at bounding box center [347, 332] width 30 height 25
click at [586, 385] on button "Next" at bounding box center [569, 374] width 84 height 34
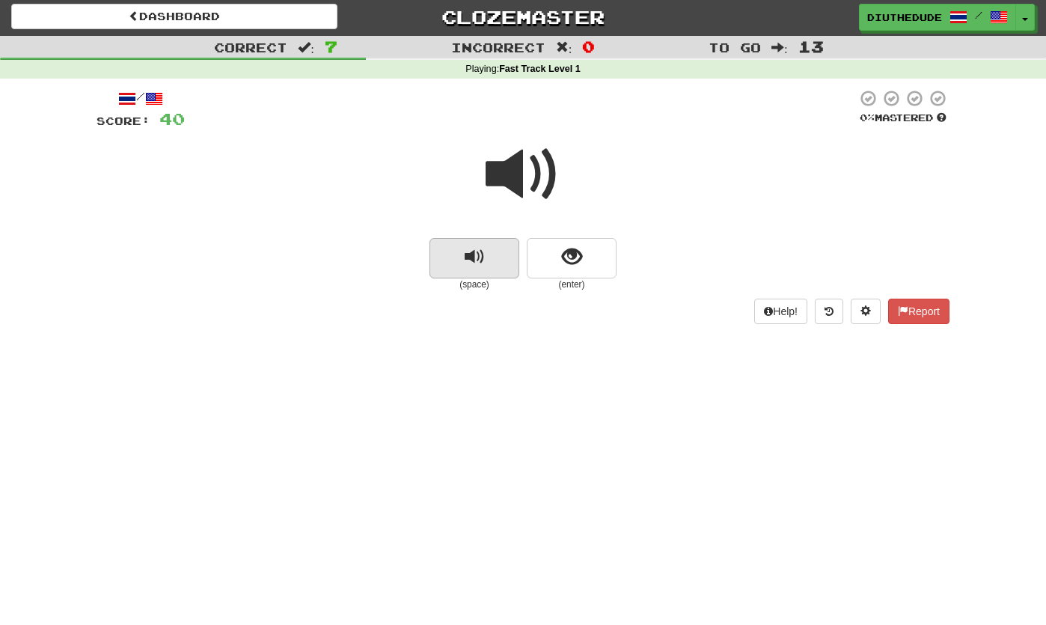
click at [488, 251] on button "replay audio" at bounding box center [475, 258] width 90 height 40
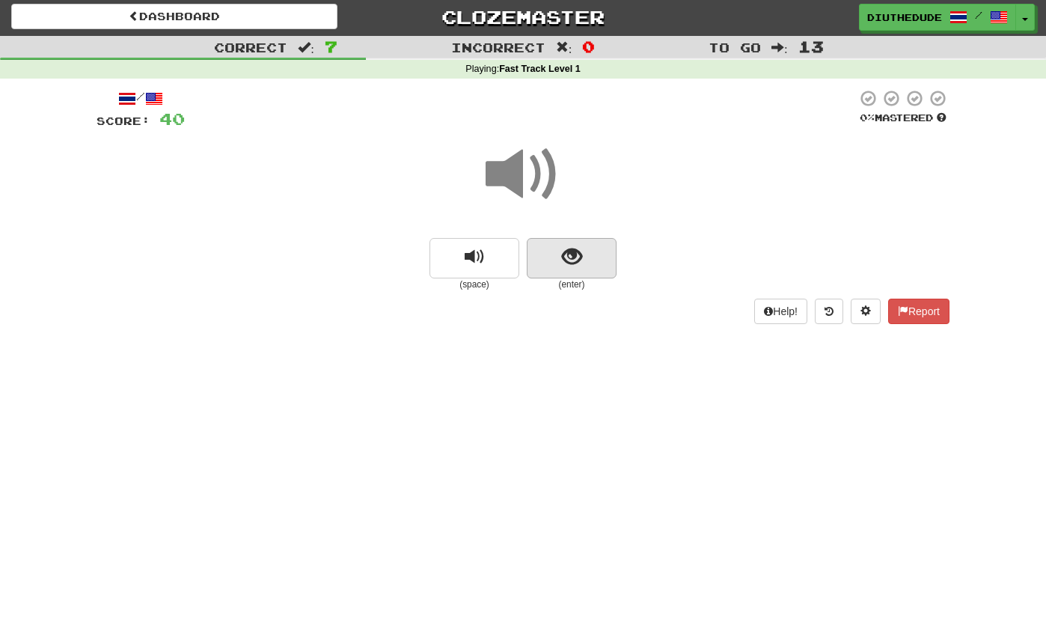
click at [577, 262] on span "show sentence" at bounding box center [572, 257] width 20 height 20
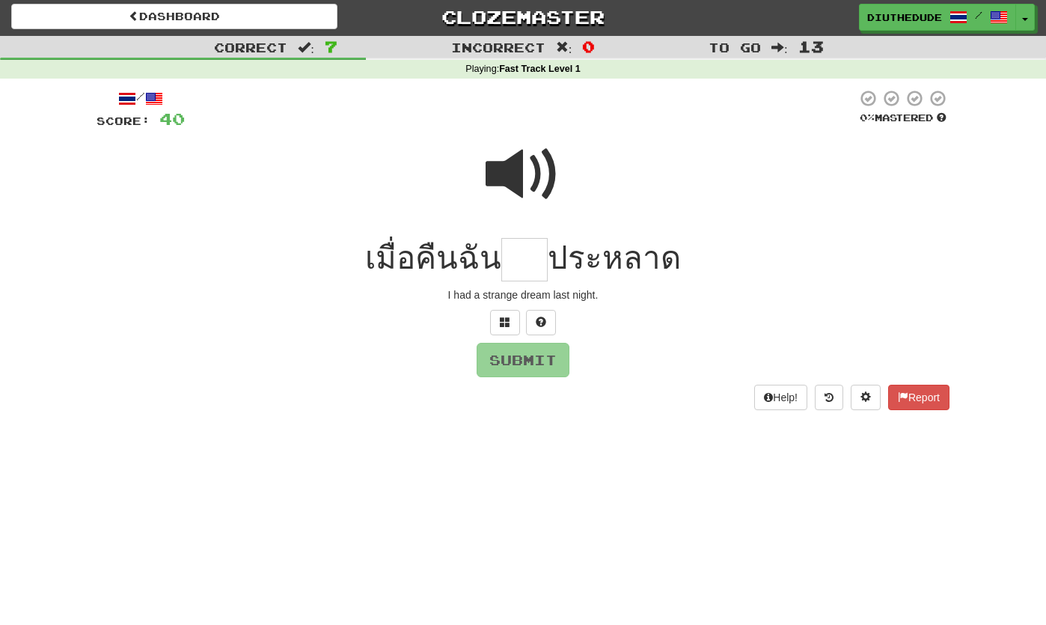
scroll to position [1, 0]
click at [546, 174] on span at bounding box center [523, 175] width 75 height 75
click at [504, 324] on span at bounding box center [505, 322] width 10 height 10
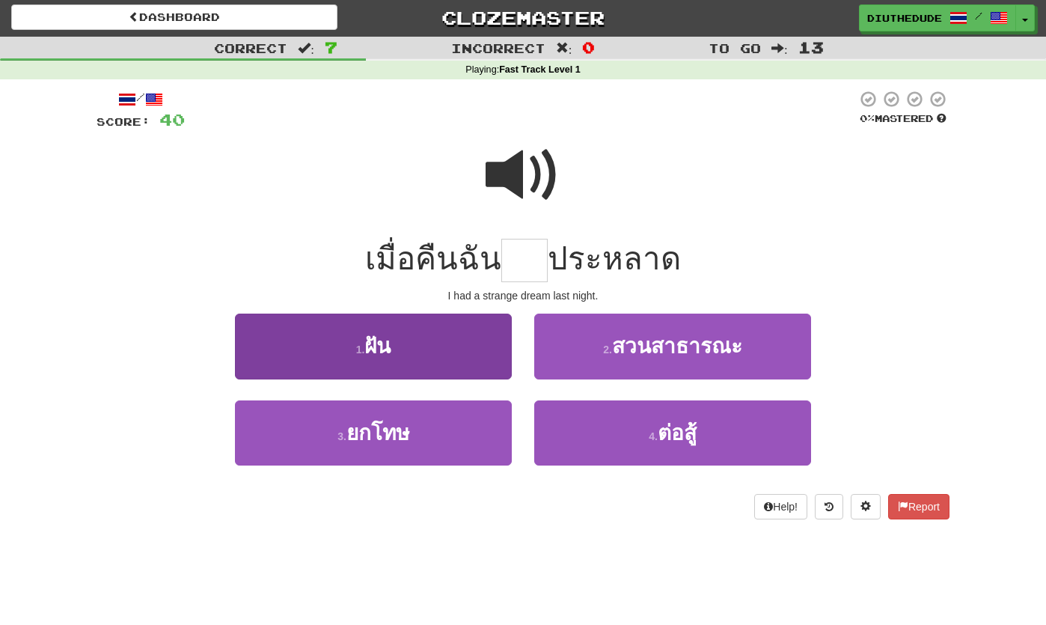
click at [427, 330] on button "1 . ฝัน" at bounding box center [373, 346] width 277 height 65
type input "***"
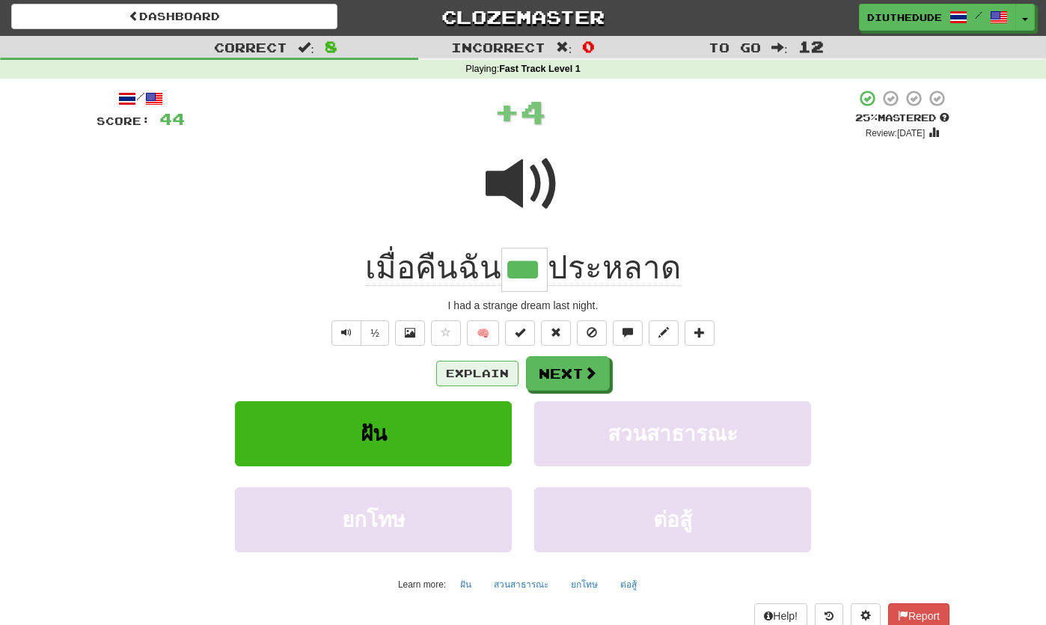
click at [492, 376] on button "Explain" at bounding box center [477, 373] width 82 height 25
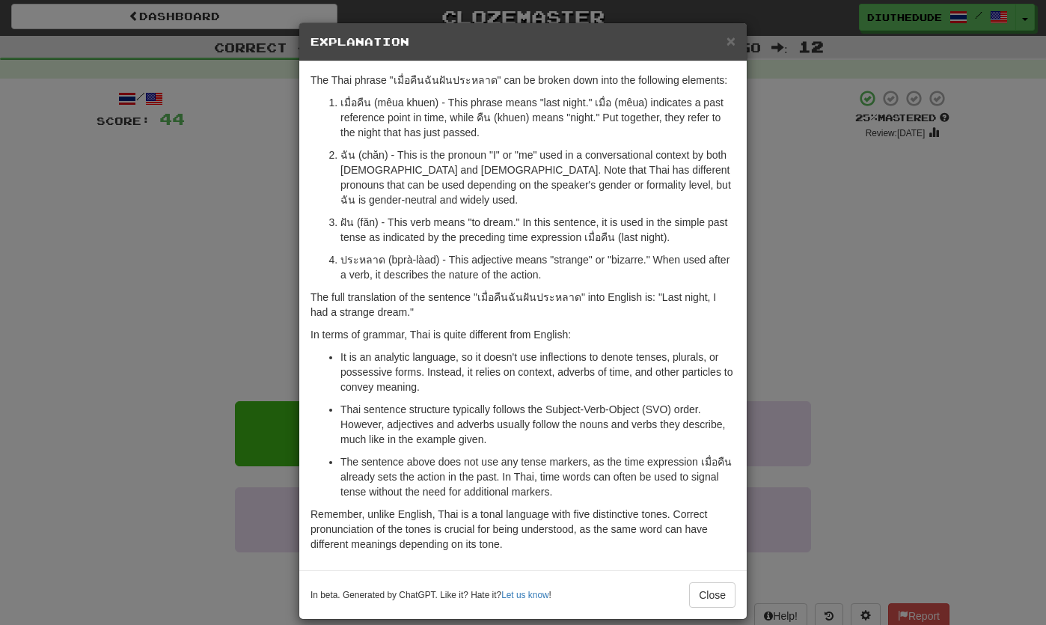
click at [735, 61] on div "× Explanation" at bounding box center [523, 42] width 448 height 38
click at [734, 44] on span "×" at bounding box center [731, 40] width 9 height 17
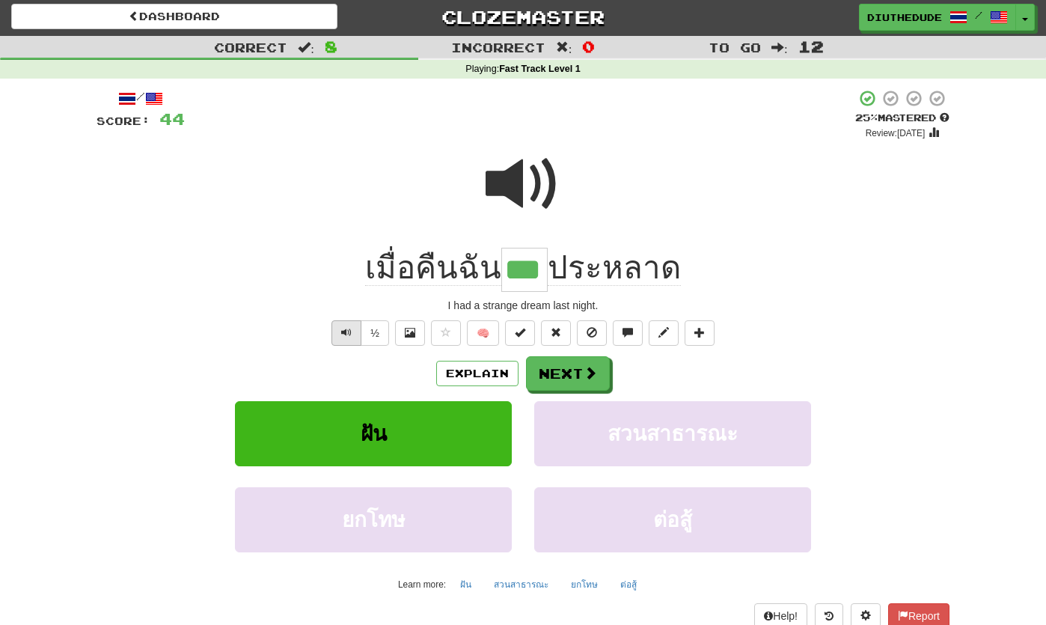
click at [349, 329] on span "Text-to-speech controls" at bounding box center [346, 332] width 10 height 10
click at [588, 379] on button "Next" at bounding box center [568, 373] width 84 height 34
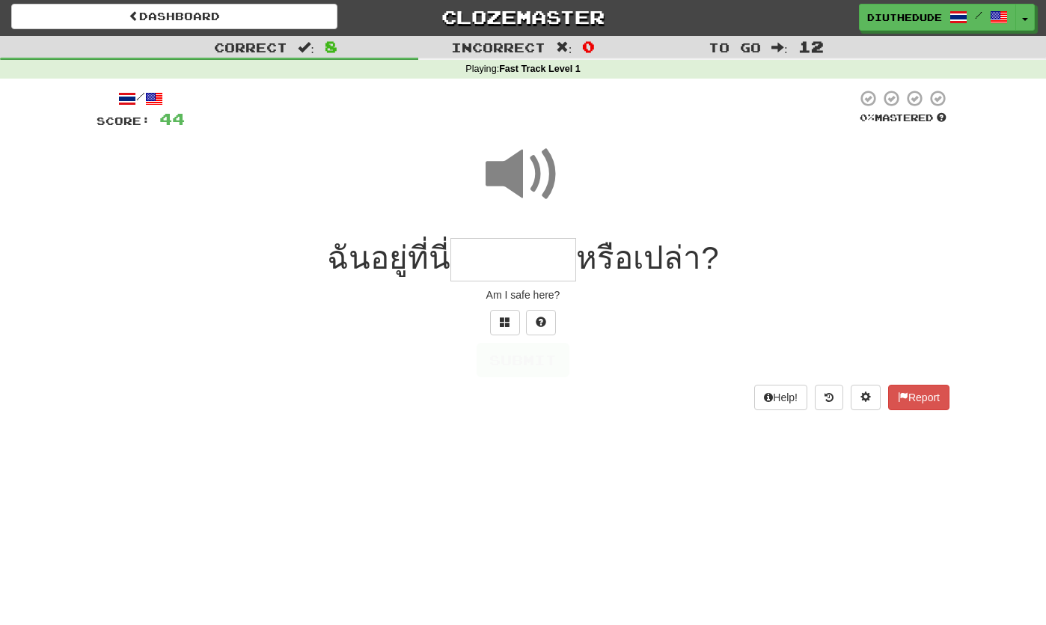
scroll to position [1, 0]
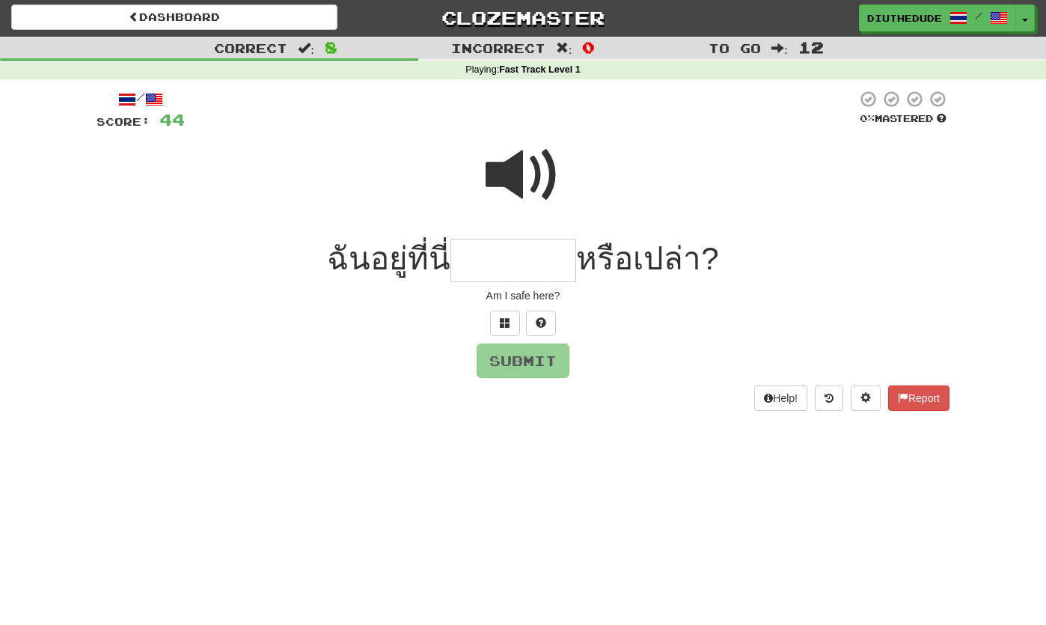
click at [540, 181] on span at bounding box center [523, 175] width 75 height 75
click at [509, 330] on button at bounding box center [505, 322] width 30 height 25
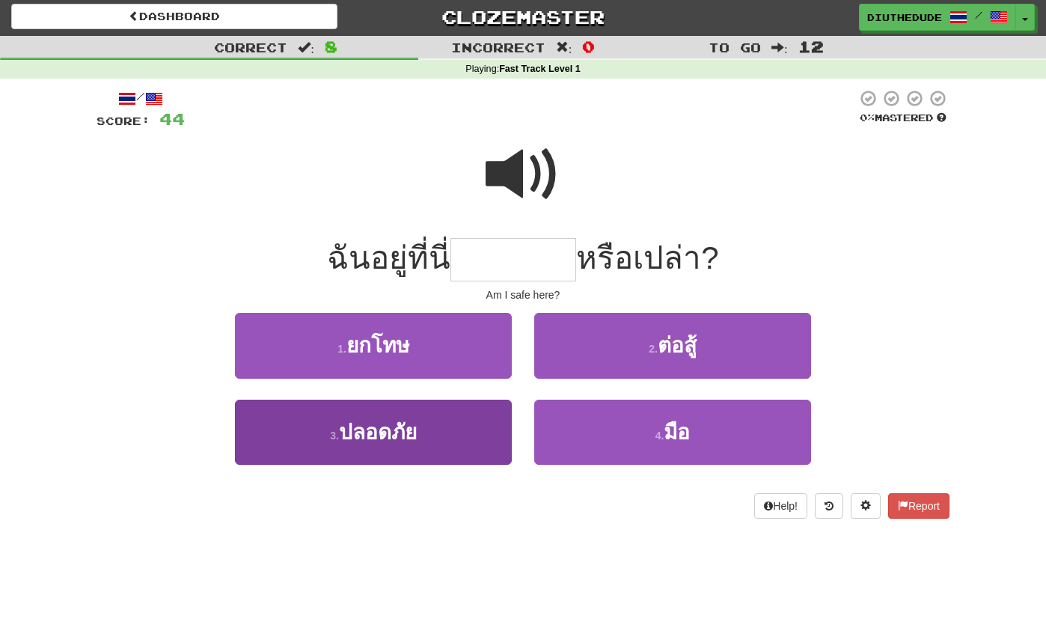
click at [475, 437] on button "3 . ปลอดภัย" at bounding box center [373, 432] width 277 height 65
type input "*******"
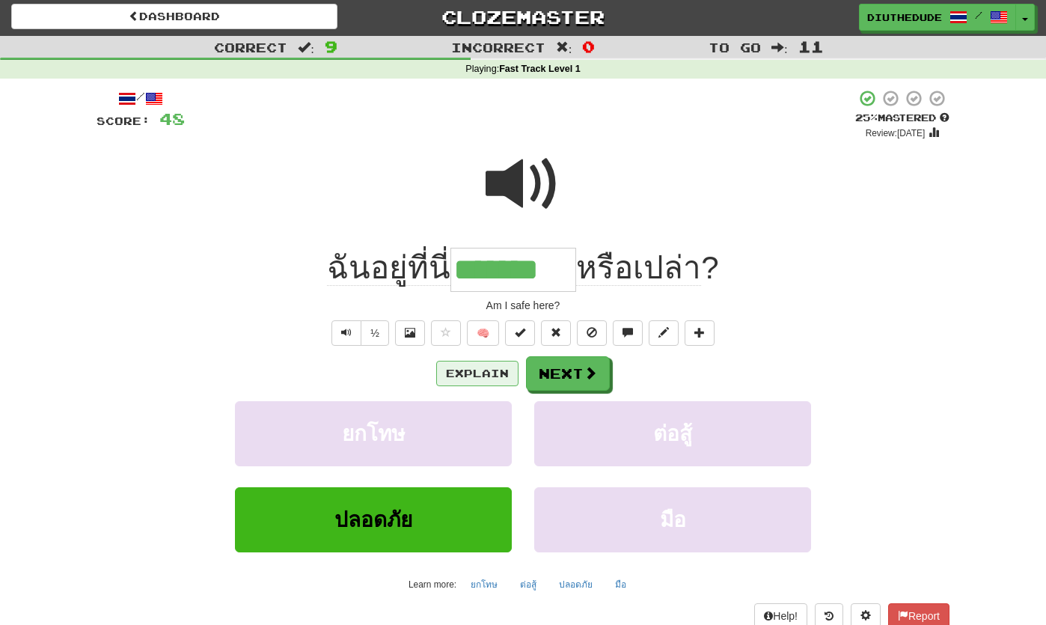
click at [489, 372] on button "Explain" at bounding box center [477, 373] width 82 height 25
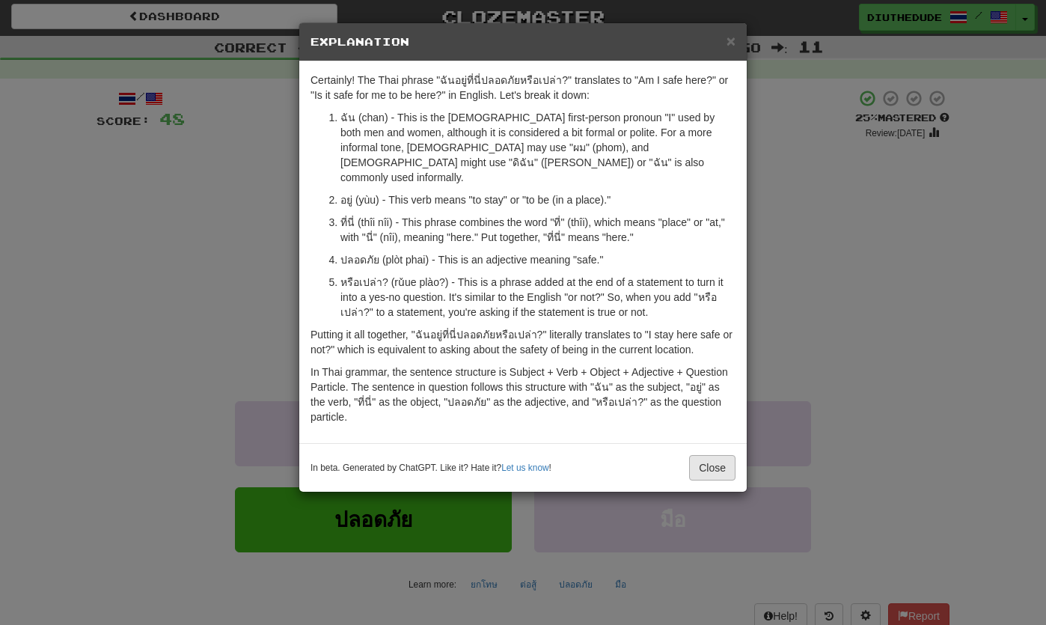
click at [721, 455] on button "Close" at bounding box center [712, 467] width 46 height 25
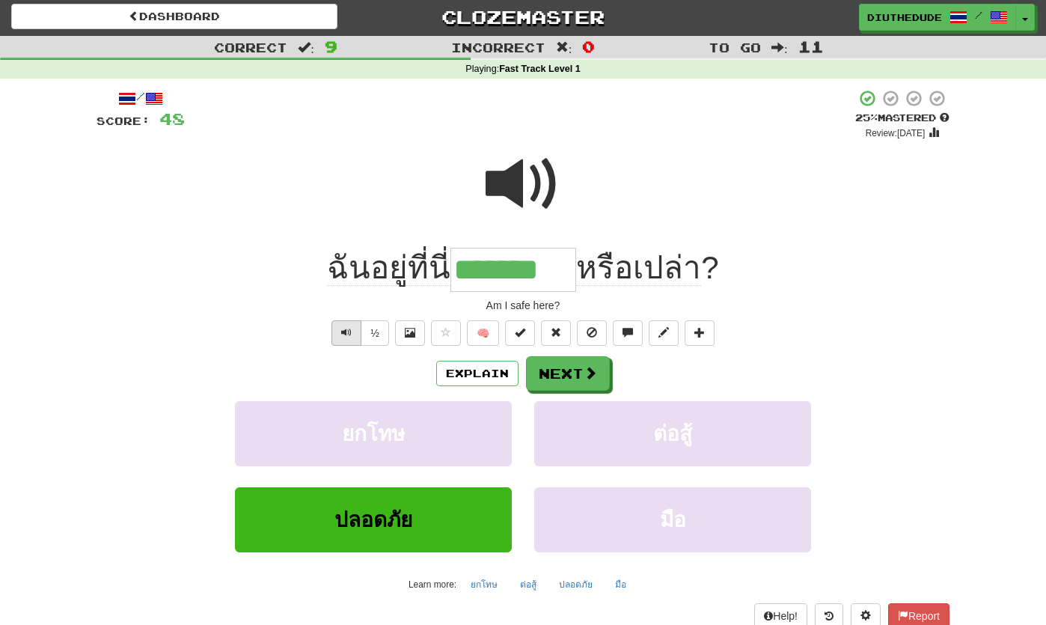
click at [347, 327] on span "Text-to-speech controls" at bounding box center [346, 332] width 10 height 10
click at [576, 379] on button "Next" at bounding box center [568, 373] width 84 height 34
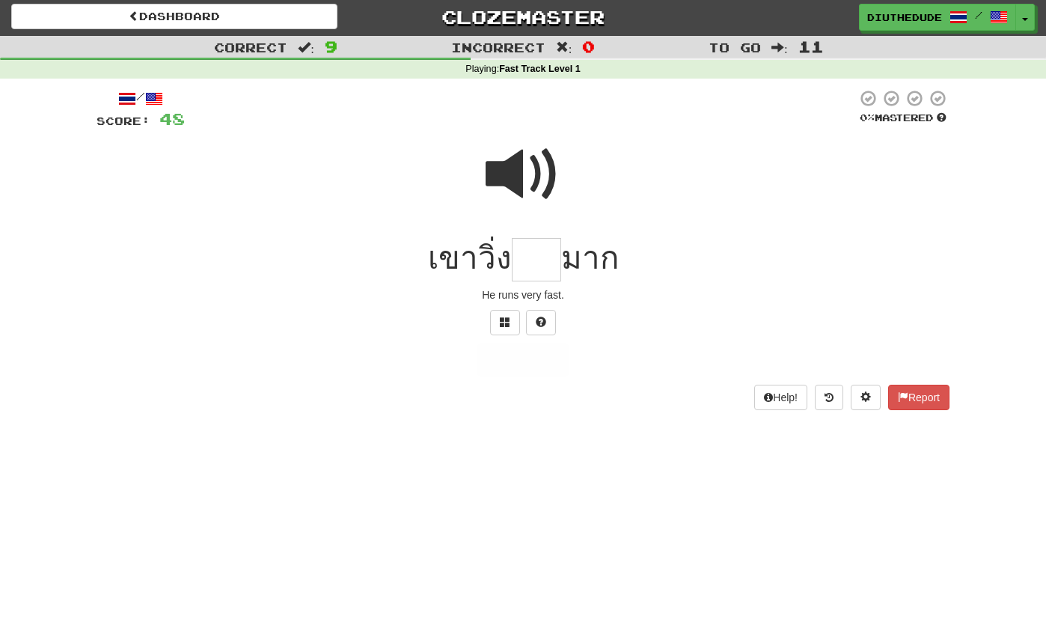
scroll to position [1, 0]
click at [512, 163] on span at bounding box center [523, 175] width 75 height 75
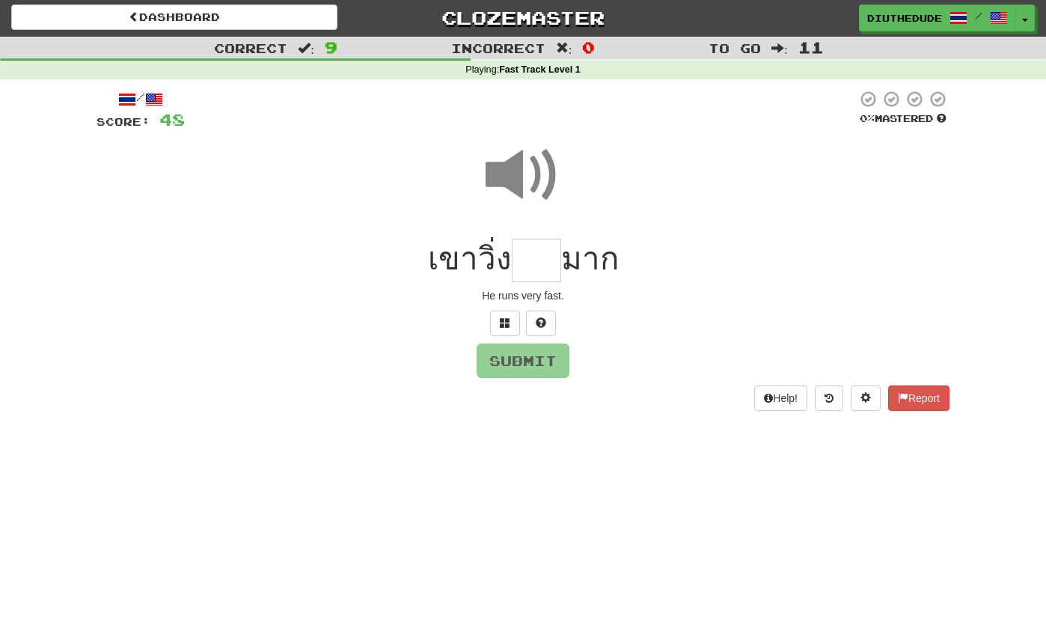
scroll to position [2, 0]
click at [538, 272] on input "text" at bounding box center [536, 260] width 49 height 44
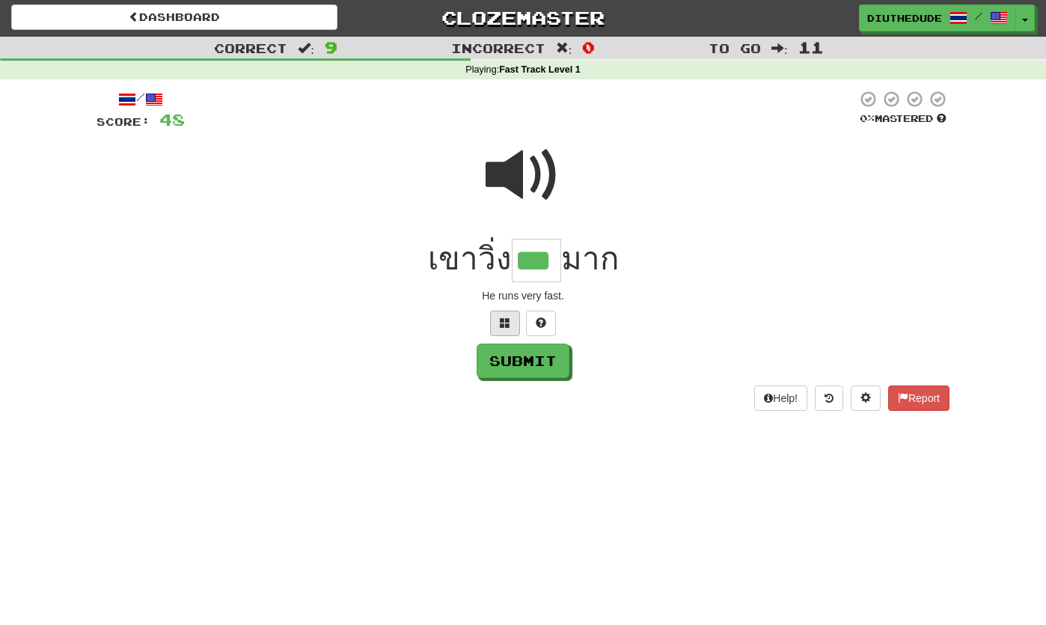
click at [510, 311] on button at bounding box center [505, 323] width 30 height 25
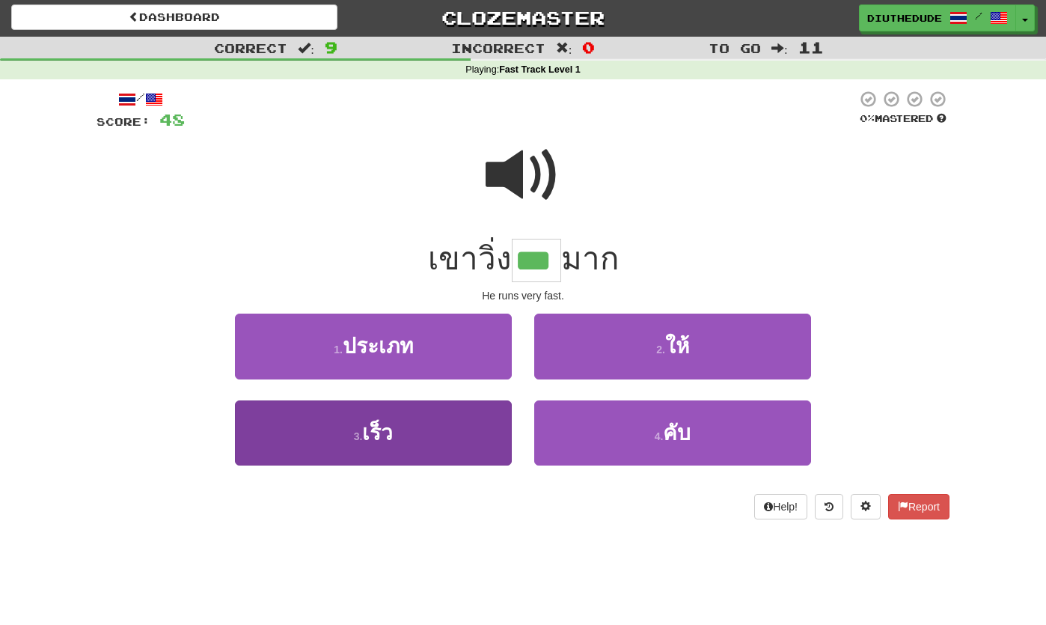
click at [464, 443] on button "3 . เร็ว" at bounding box center [373, 432] width 277 height 65
type input "****"
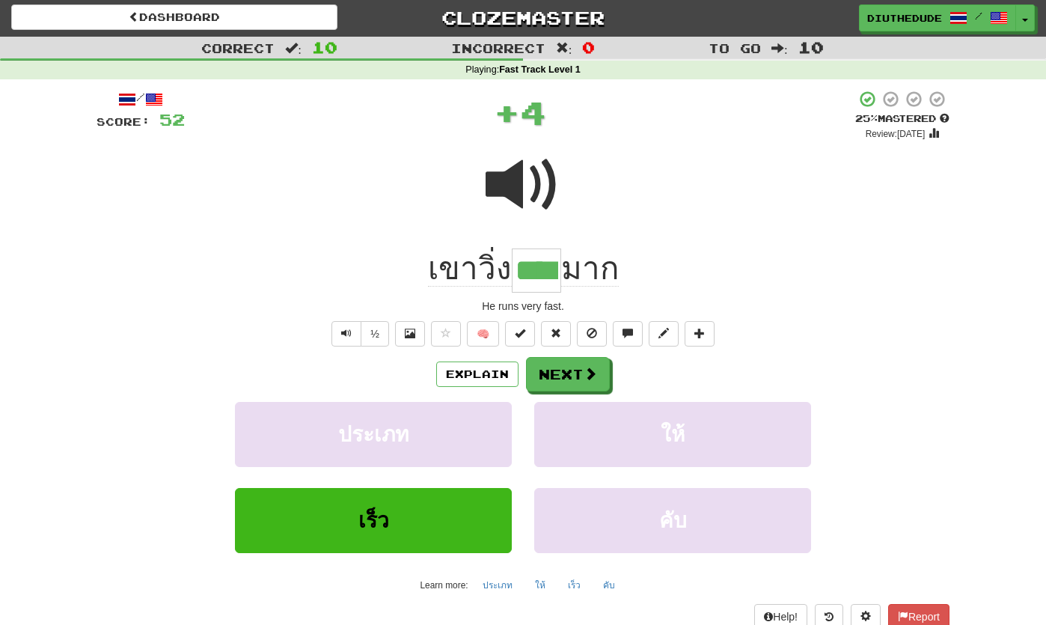
scroll to position [2, 0]
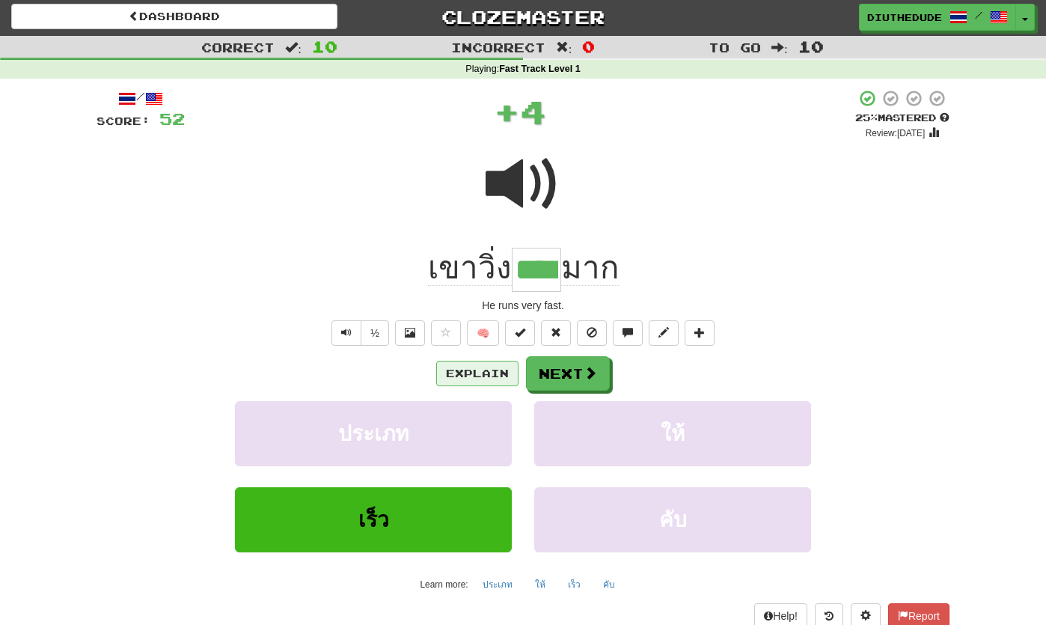
click at [500, 373] on button "Explain" at bounding box center [477, 373] width 82 height 25
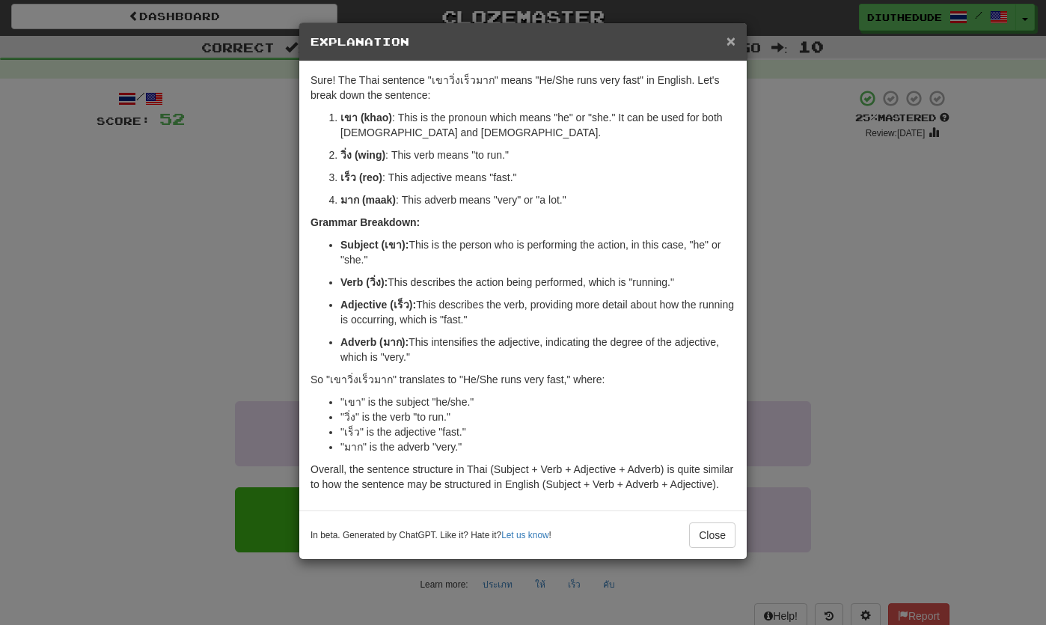
click at [734, 43] on span "×" at bounding box center [731, 40] width 9 height 17
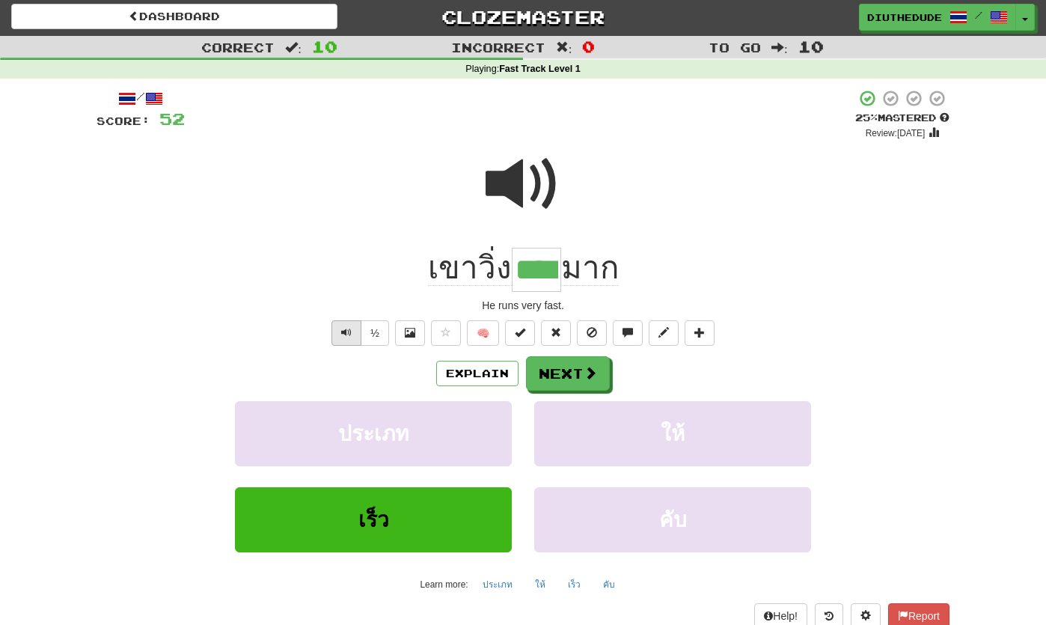
click at [356, 336] on button "Text-to-speech controls" at bounding box center [347, 332] width 30 height 25
click at [582, 382] on button "Next" at bounding box center [569, 374] width 84 height 34
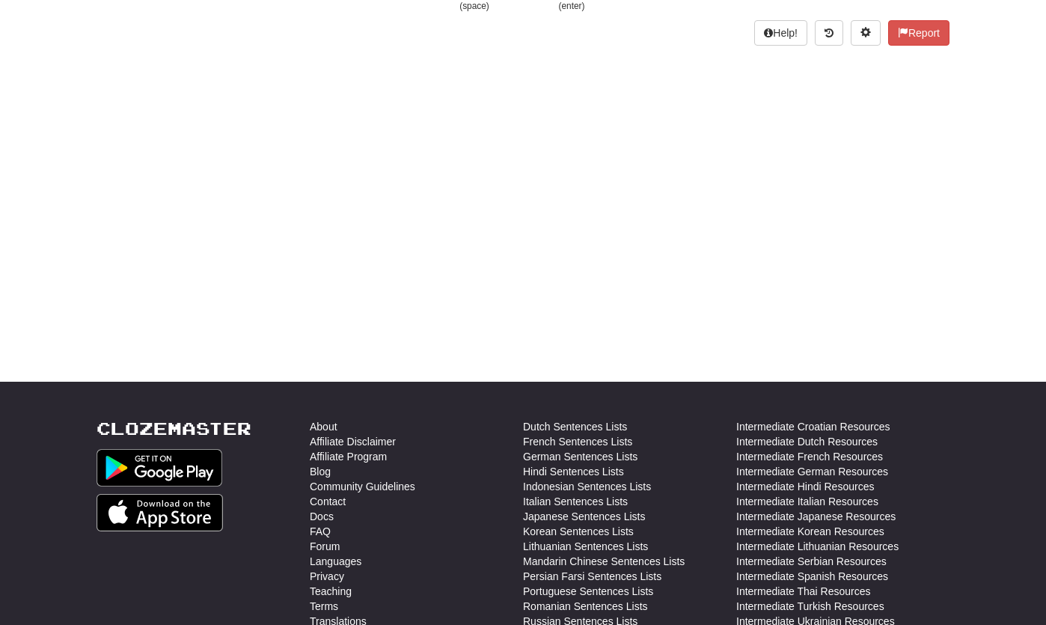
scroll to position [0, 0]
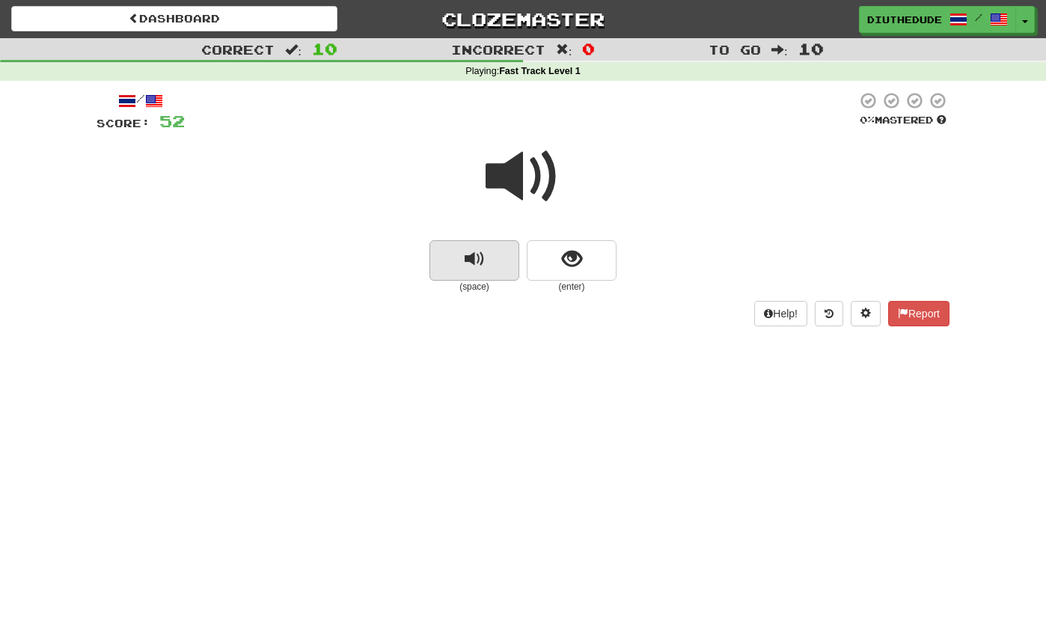
click at [485, 269] on button "replay audio" at bounding box center [475, 260] width 90 height 40
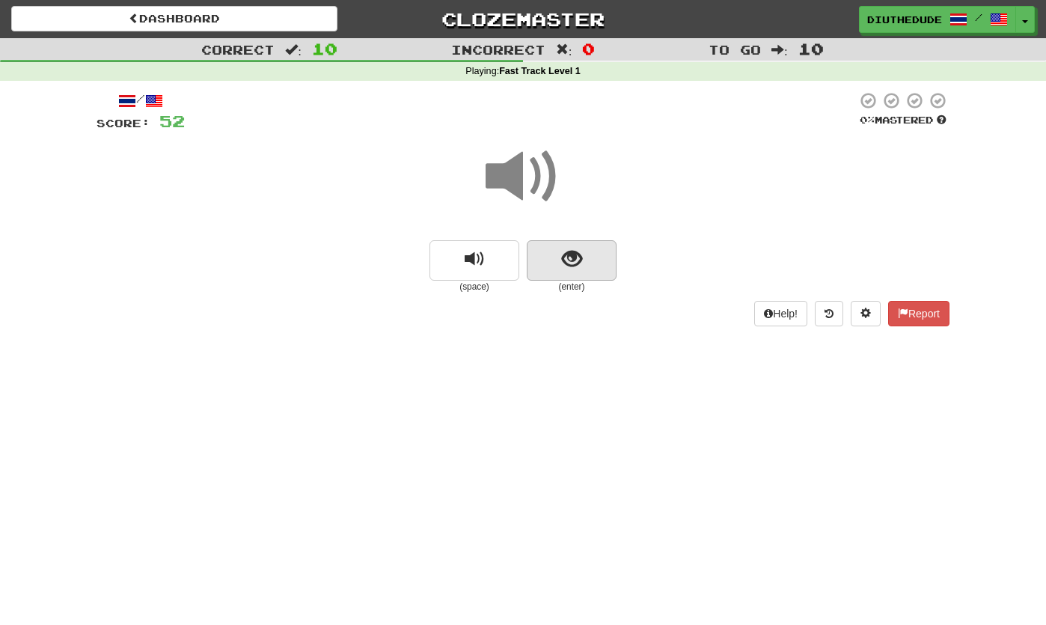
click at [578, 262] on span "show sentence" at bounding box center [572, 259] width 20 height 20
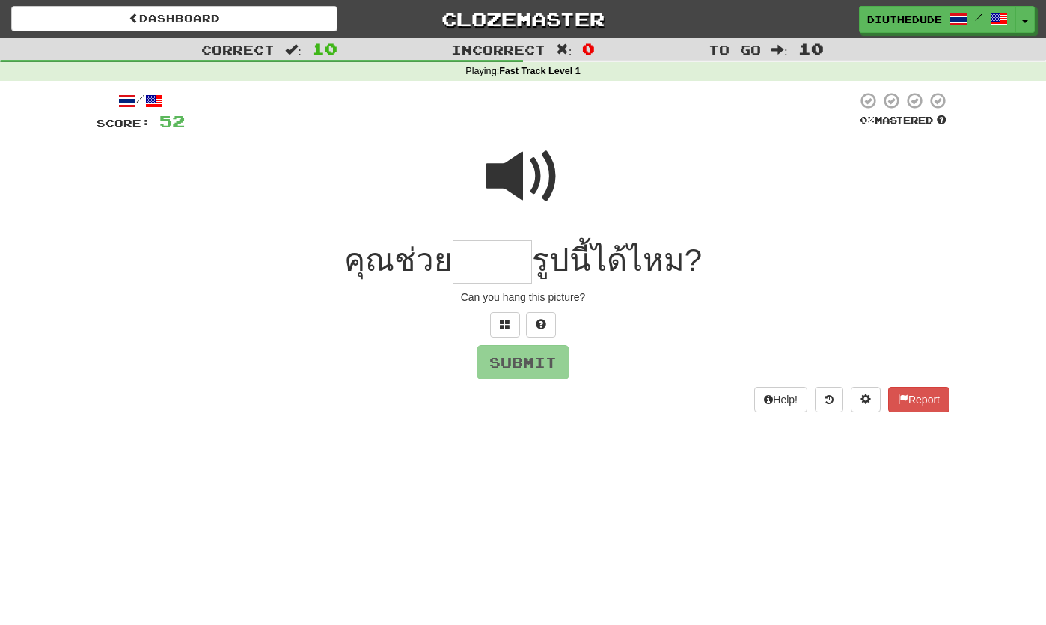
click at [507, 198] on span at bounding box center [523, 176] width 75 height 75
click at [504, 325] on span at bounding box center [505, 324] width 10 height 10
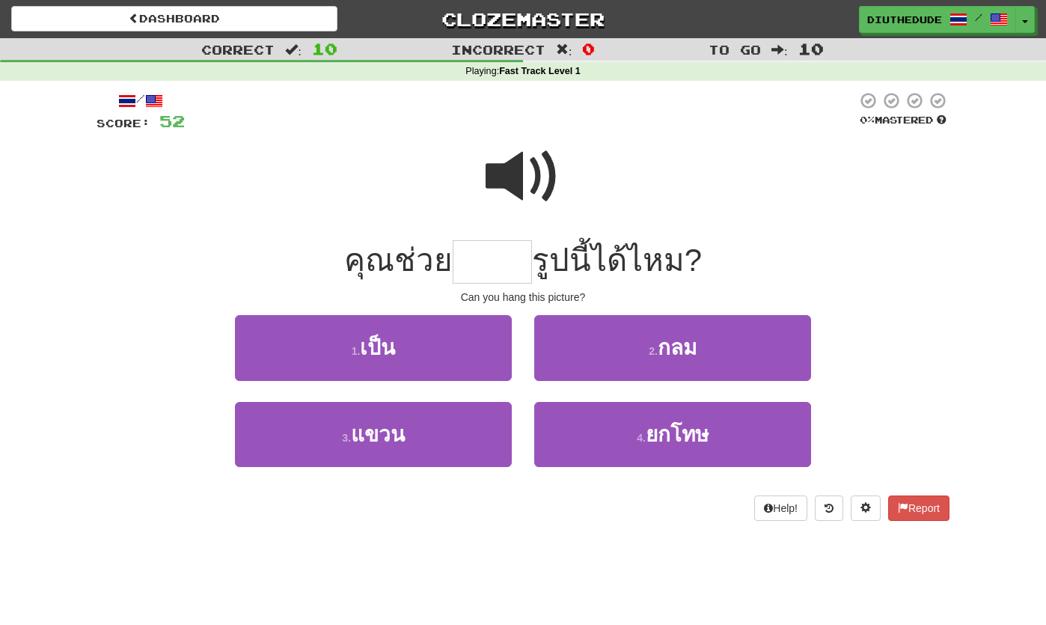
click at [537, 169] on span at bounding box center [523, 176] width 75 height 75
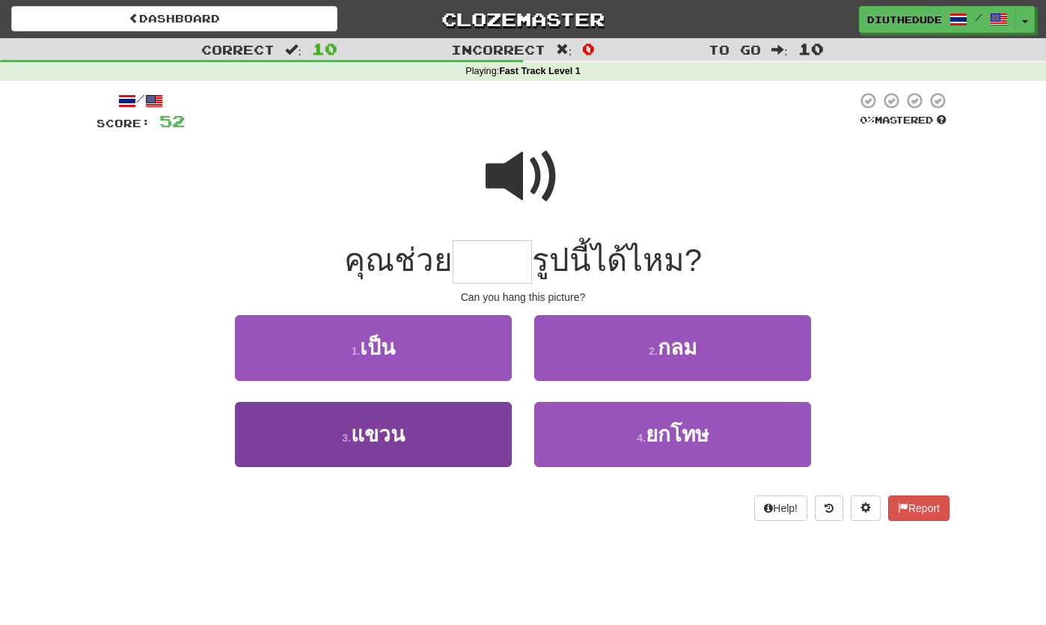
click at [436, 435] on button "3 . แขวน" at bounding box center [373, 434] width 277 height 65
type input "****"
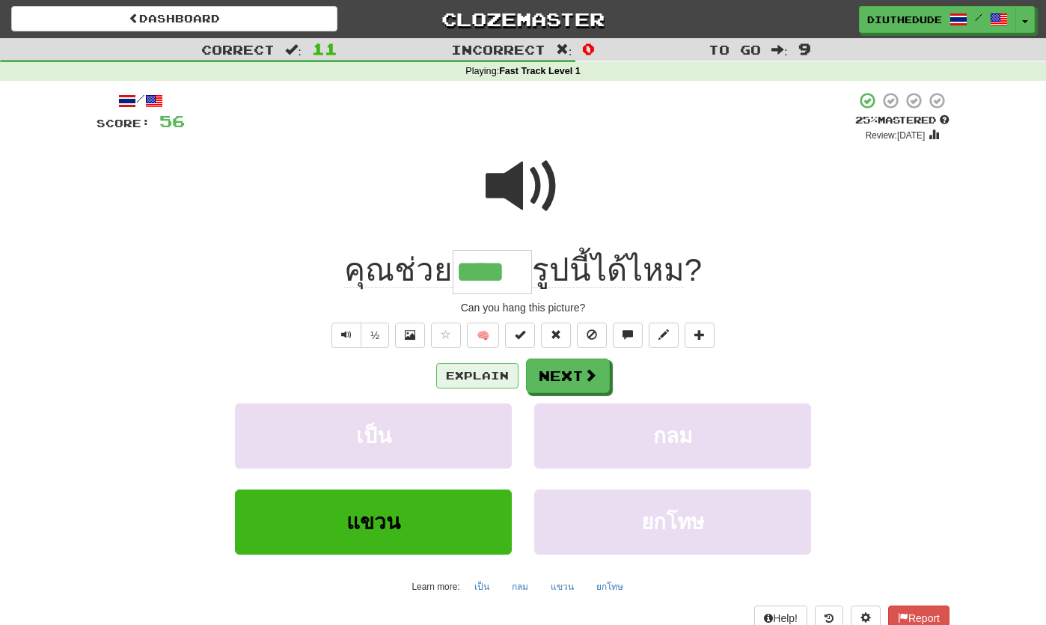
click at [480, 379] on button "Explain" at bounding box center [477, 375] width 82 height 25
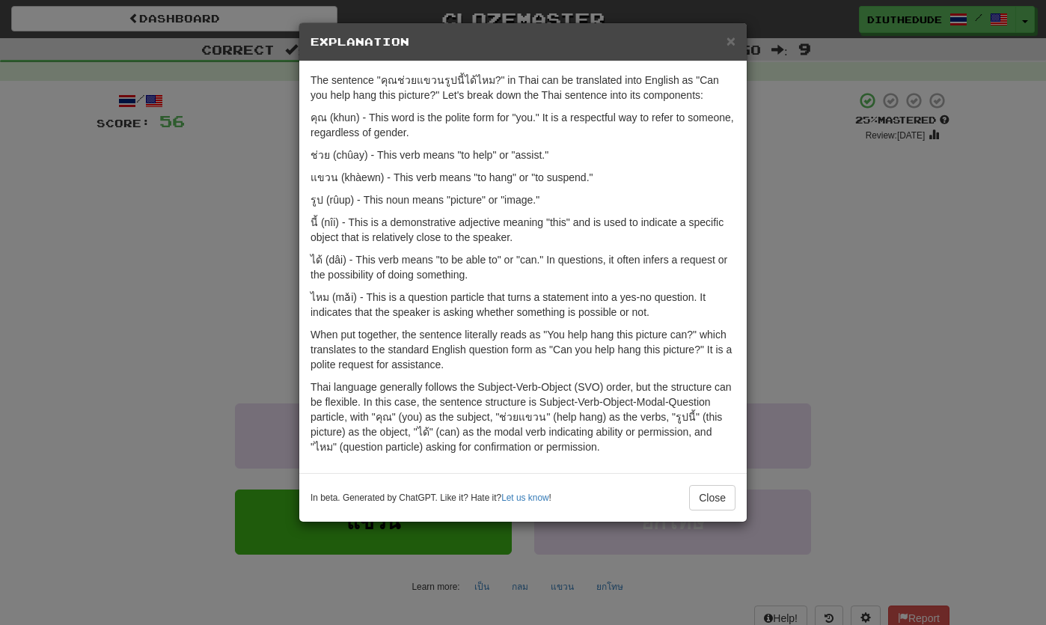
click at [734, 43] on span "×" at bounding box center [731, 40] width 9 height 17
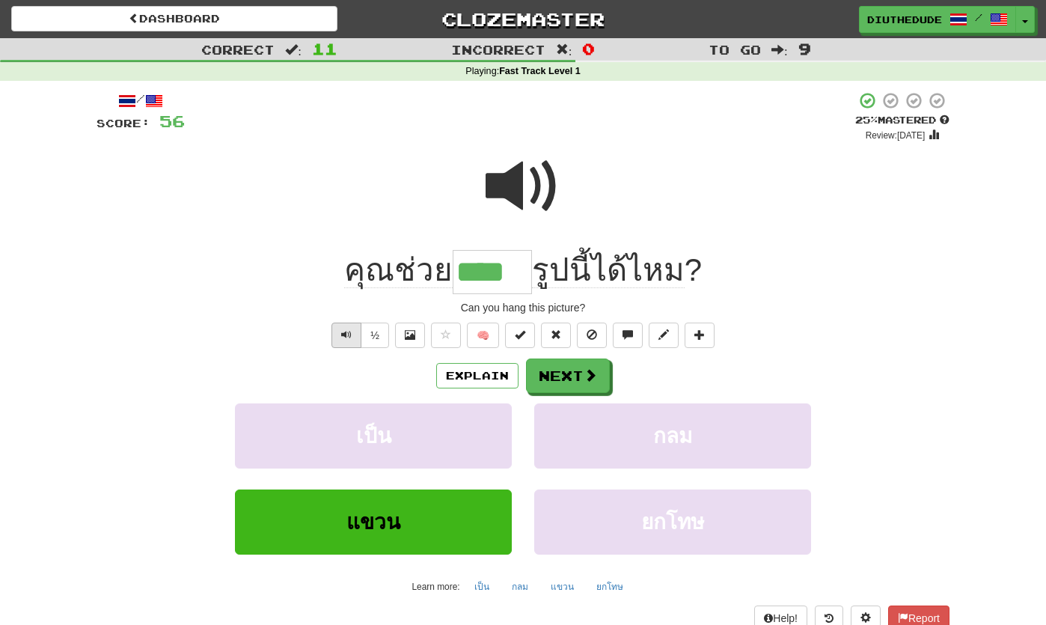
click at [347, 344] on button "Text-to-speech controls" at bounding box center [347, 335] width 30 height 25
click at [567, 386] on button "Next" at bounding box center [569, 376] width 84 height 34
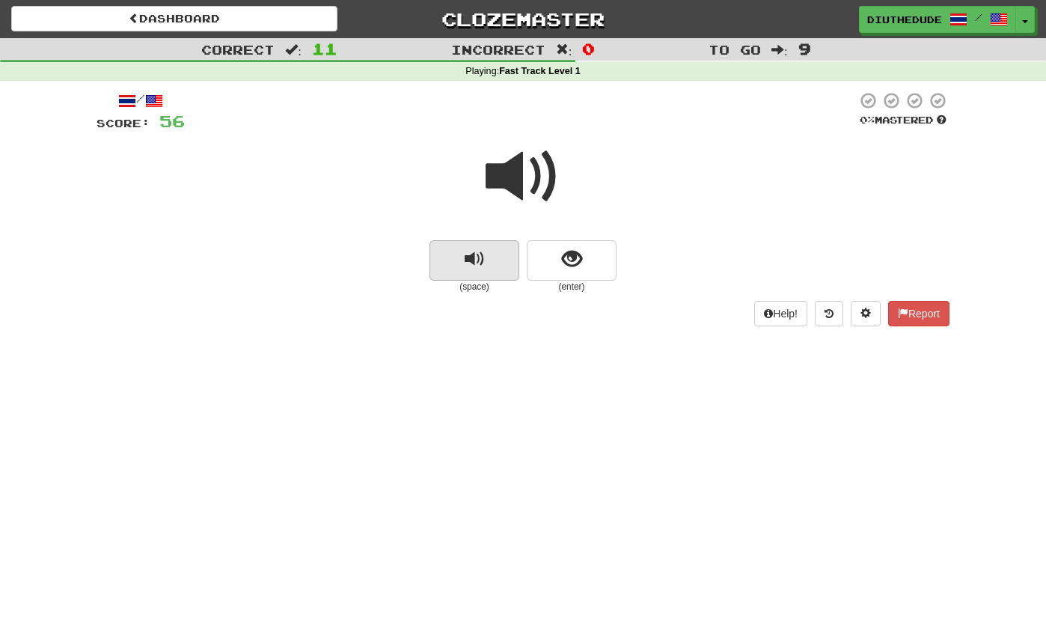
click at [486, 257] on button "replay audio" at bounding box center [475, 260] width 90 height 40
click at [503, 260] on button "replay audio" at bounding box center [475, 260] width 90 height 40
click at [611, 265] on button "show sentence" at bounding box center [572, 260] width 90 height 40
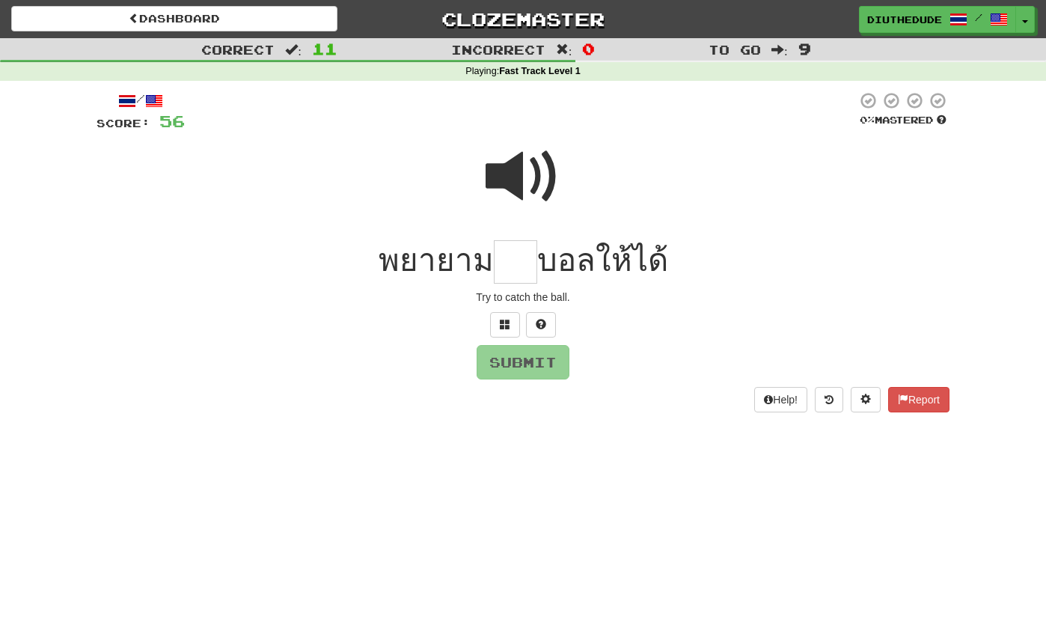
click at [537, 178] on span at bounding box center [523, 176] width 75 height 75
click at [530, 256] on input "text" at bounding box center [515, 262] width 43 height 44
type input "***"
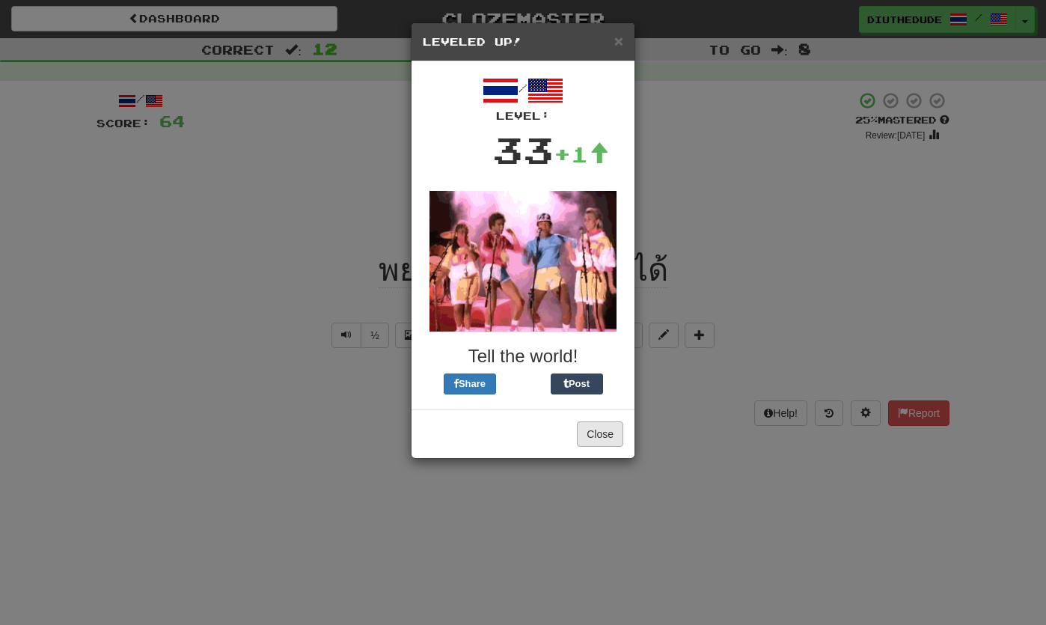
click at [600, 441] on button "Close" at bounding box center [600, 433] width 46 height 25
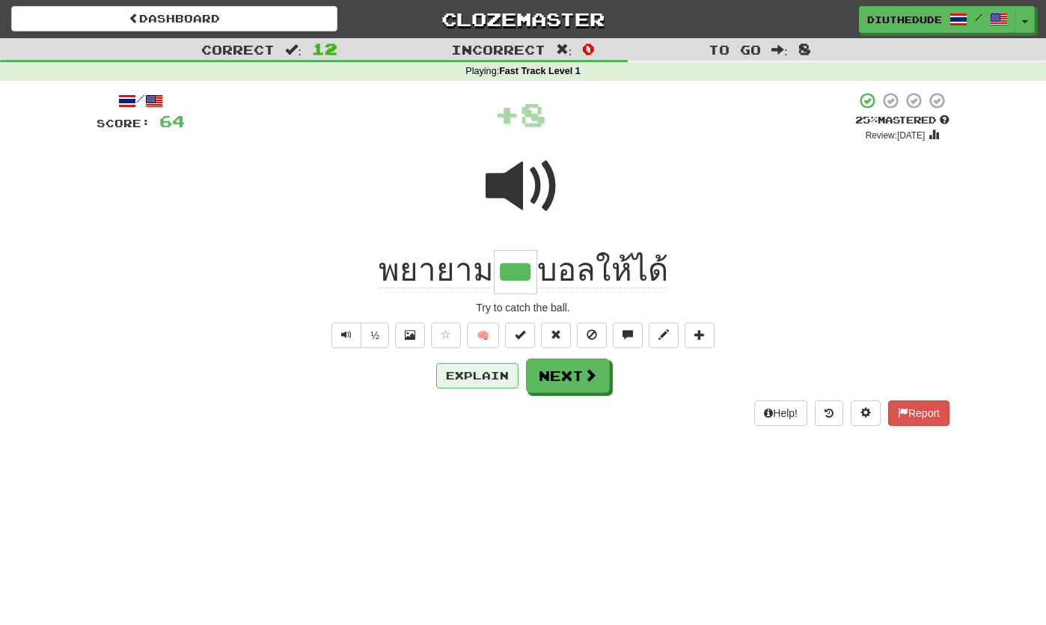
click at [490, 373] on button "Explain" at bounding box center [477, 375] width 82 height 25
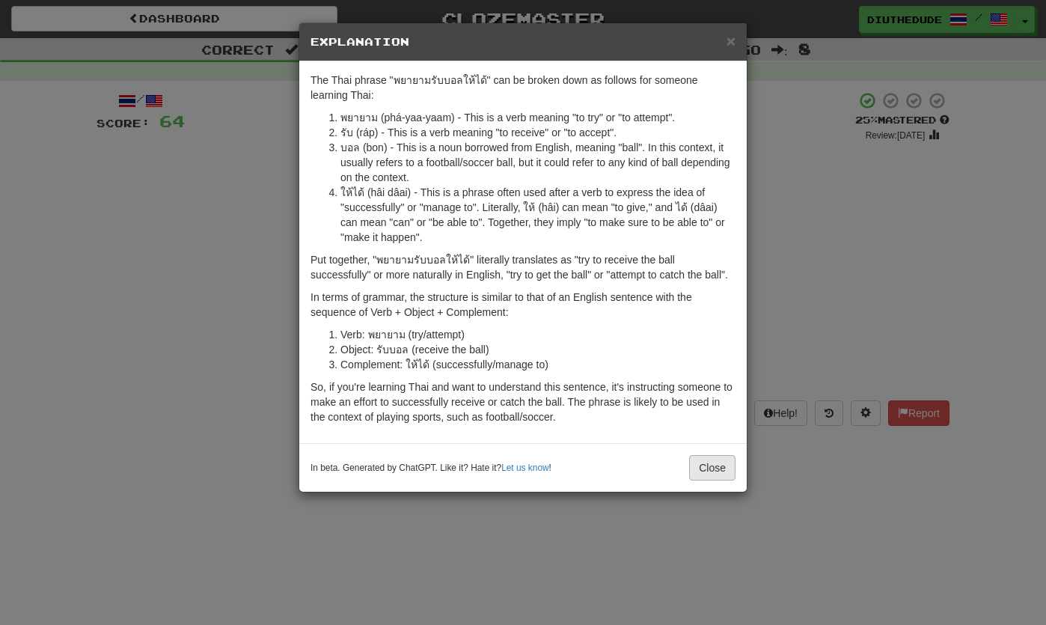
click at [722, 481] on button "Close" at bounding box center [712, 467] width 46 height 25
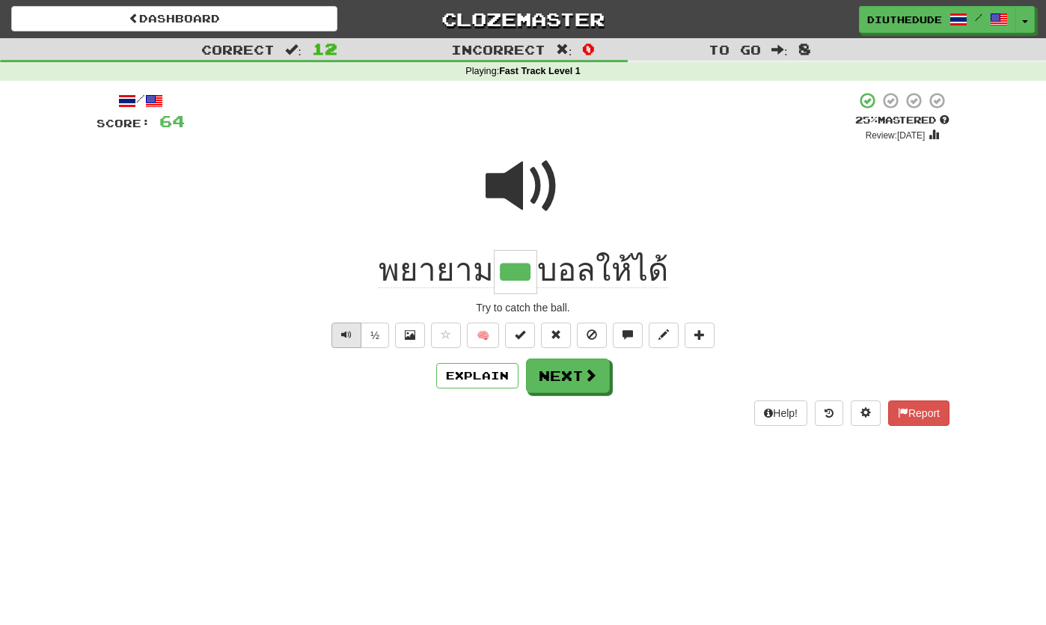
click at [350, 339] on button "Text-to-speech controls" at bounding box center [347, 335] width 30 height 25
click at [573, 379] on button "Next" at bounding box center [569, 376] width 84 height 34
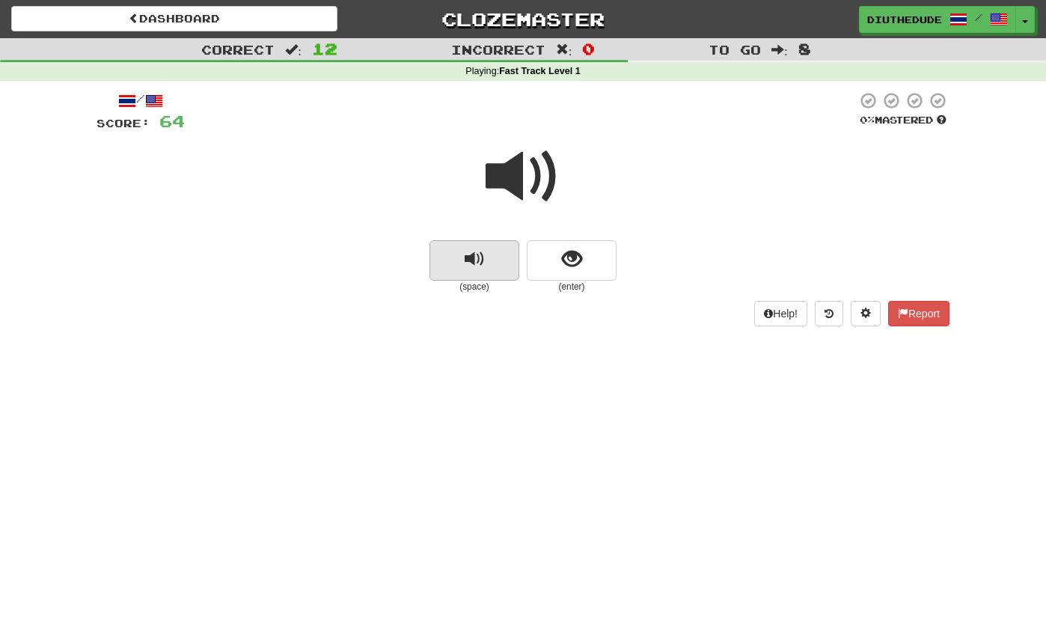
click at [506, 257] on button "replay audio" at bounding box center [475, 260] width 90 height 40
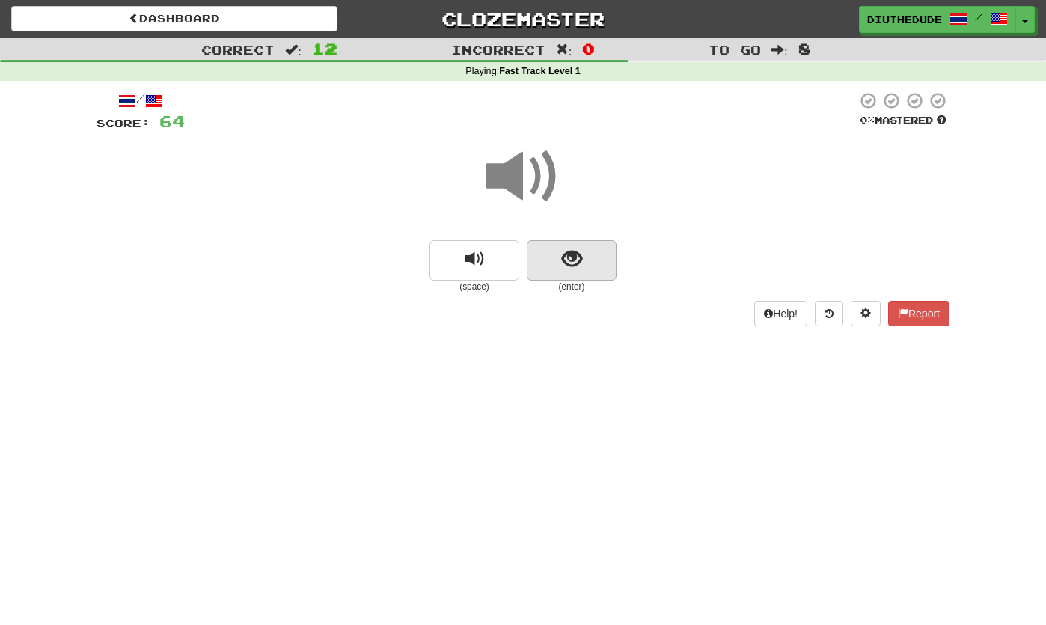
click at [594, 259] on button "show sentence" at bounding box center [572, 260] width 90 height 40
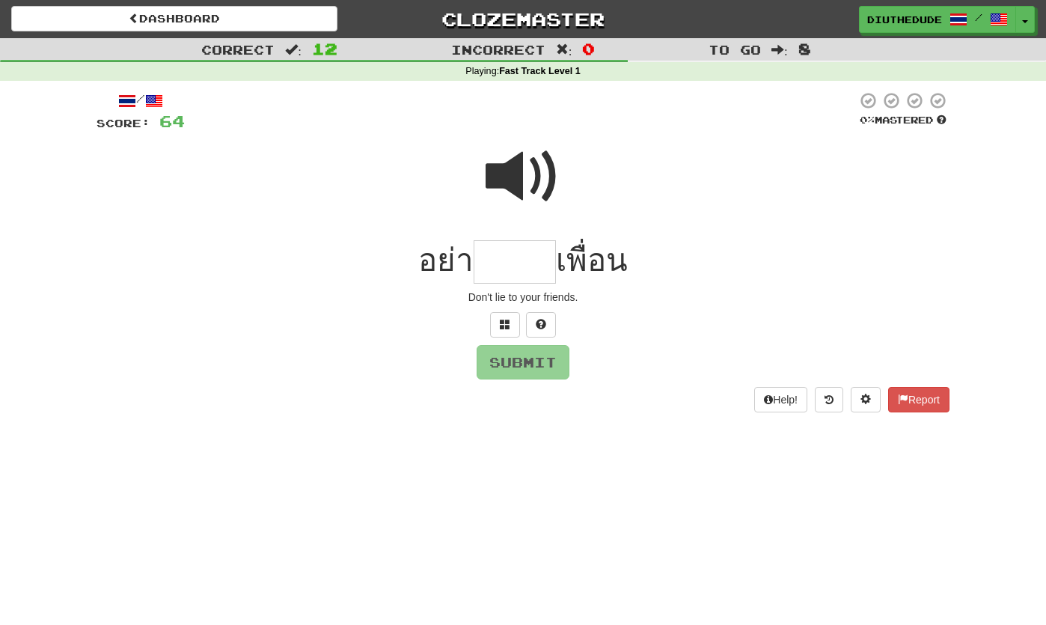
click at [549, 189] on span at bounding box center [523, 176] width 75 height 75
click at [519, 329] on button at bounding box center [505, 324] width 30 height 25
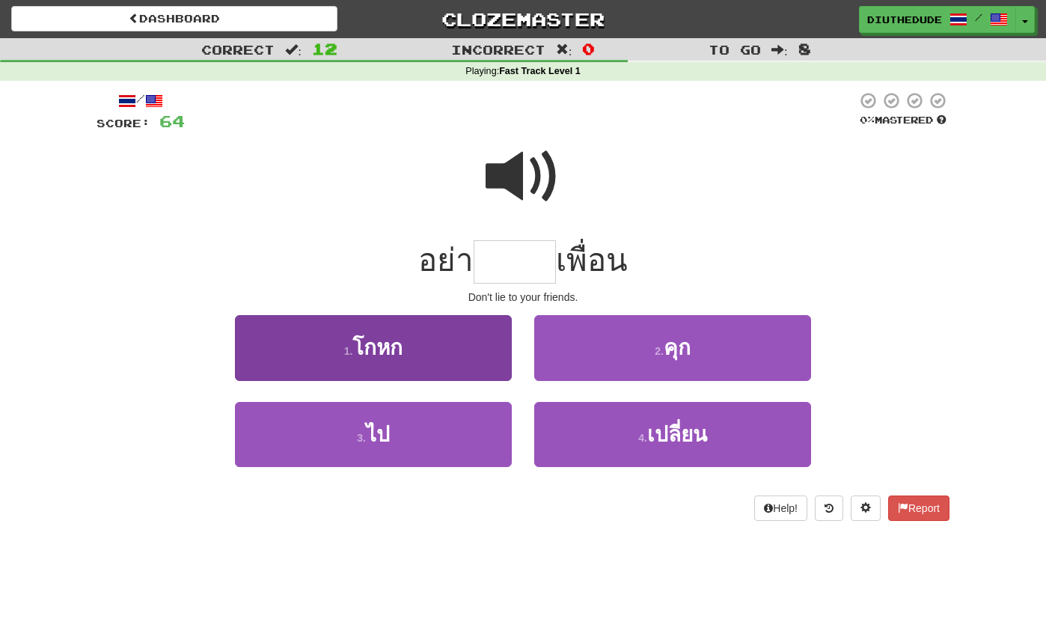
click at [469, 349] on button "1 . โกหก" at bounding box center [373, 347] width 277 height 65
type input "****"
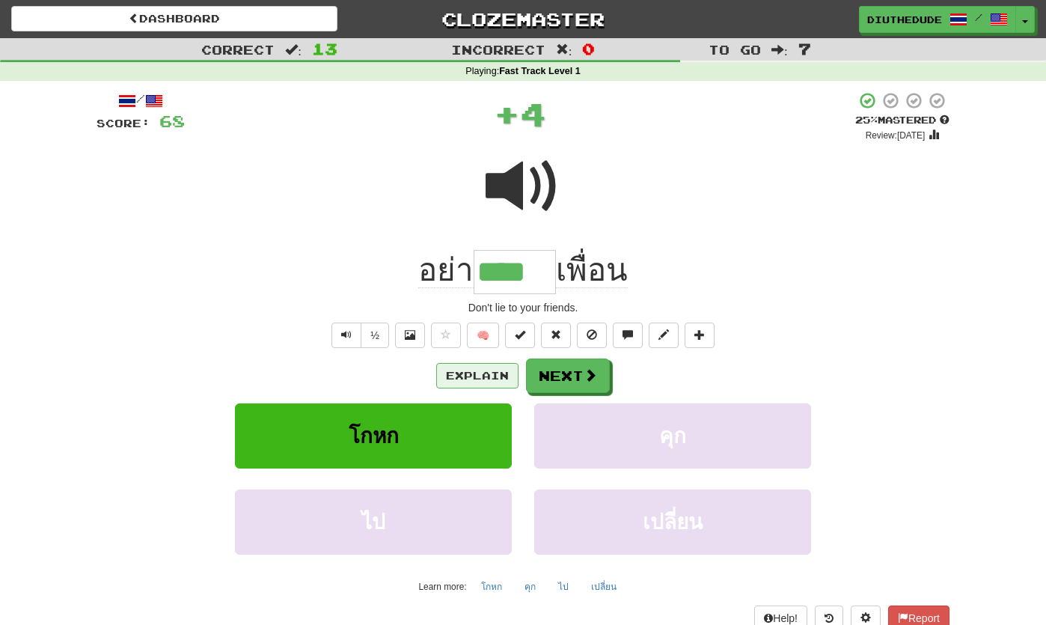
click at [484, 374] on button "Explain" at bounding box center [477, 375] width 82 height 25
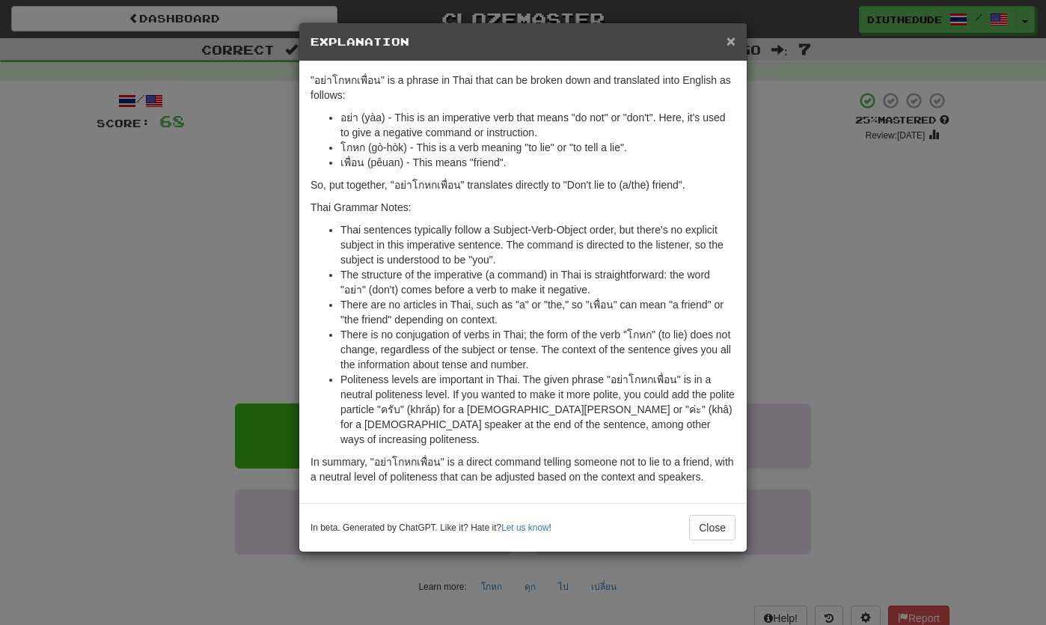
click at [734, 45] on span "×" at bounding box center [731, 40] width 9 height 17
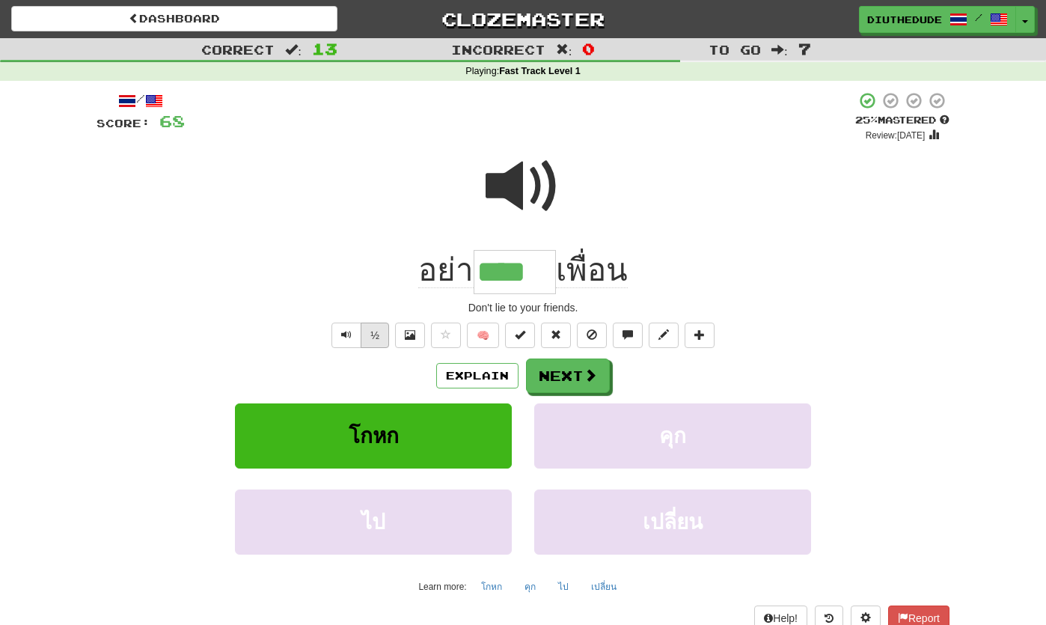
click at [388, 323] on button "½" at bounding box center [375, 335] width 28 height 25
click at [560, 381] on button "Next" at bounding box center [569, 376] width 84 height 34
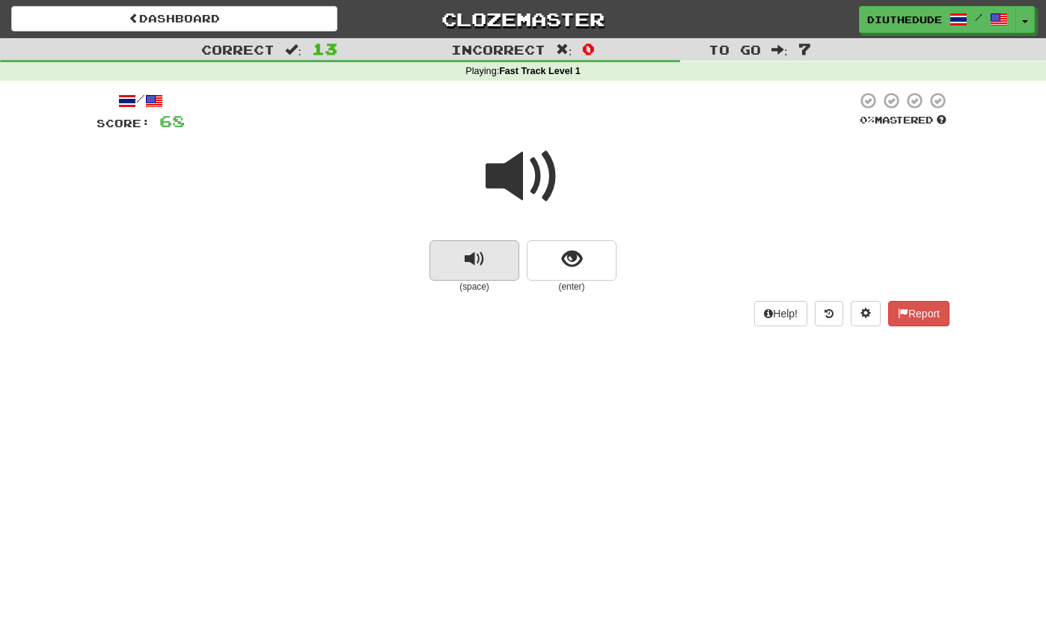
click at [460, 276] on button "replay audio" at bounding box center [475, 260] width 90 height 40
click at [579, 278] on button "show sentence" at bounding box center [572, 260] width 90 height 40
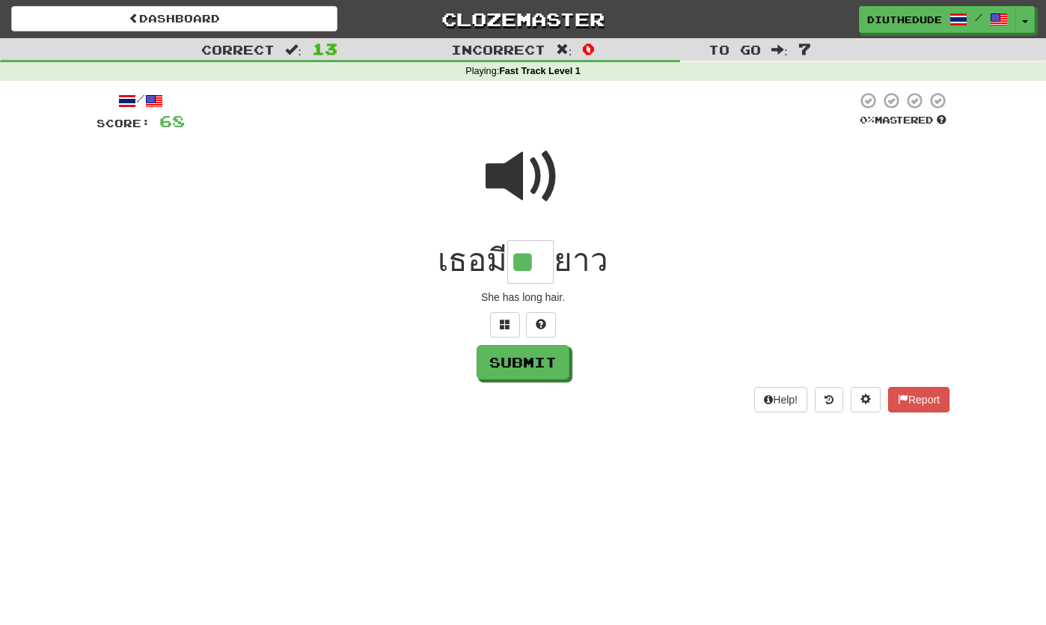
type input "**"
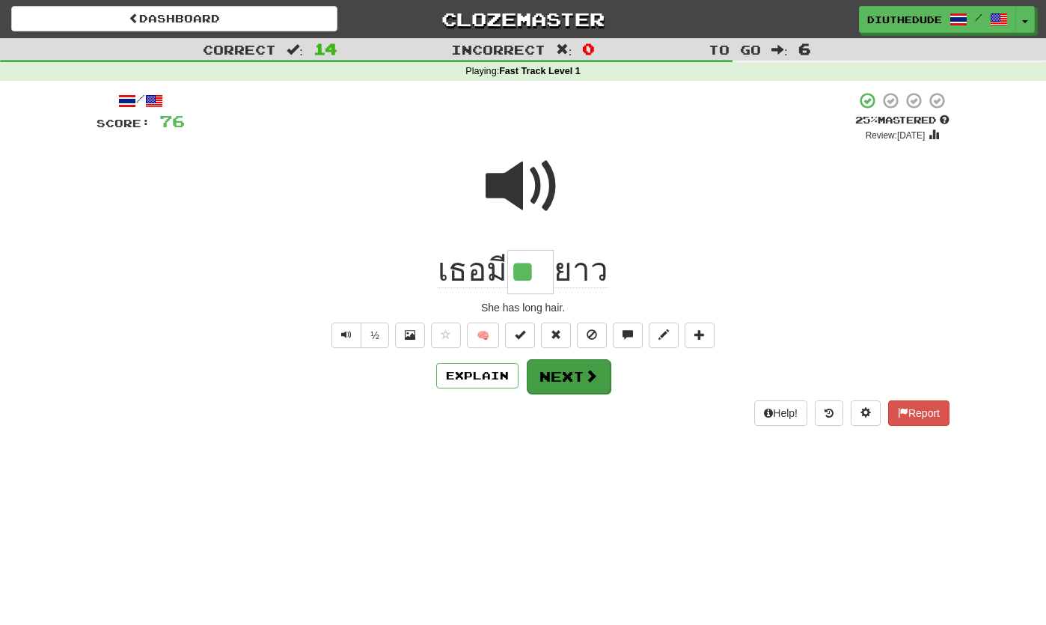
click at [572, 367] on button "Next" at bounding box center [569, 376] width 84 height 34
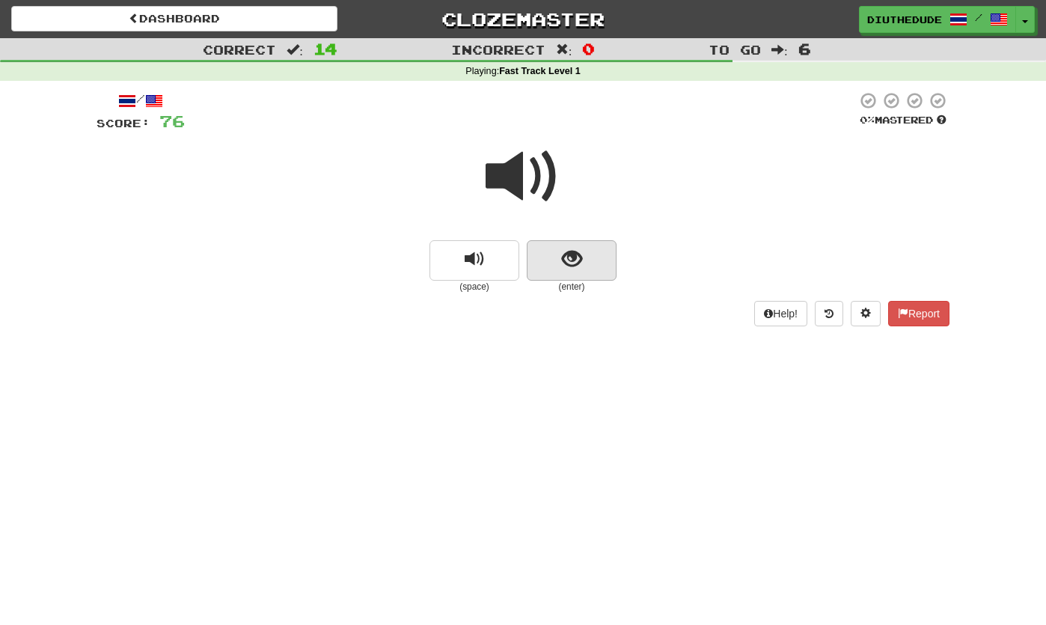
click at [608, 269] on button "show sentence" at bounding box center [572, 260] width 90 height 40
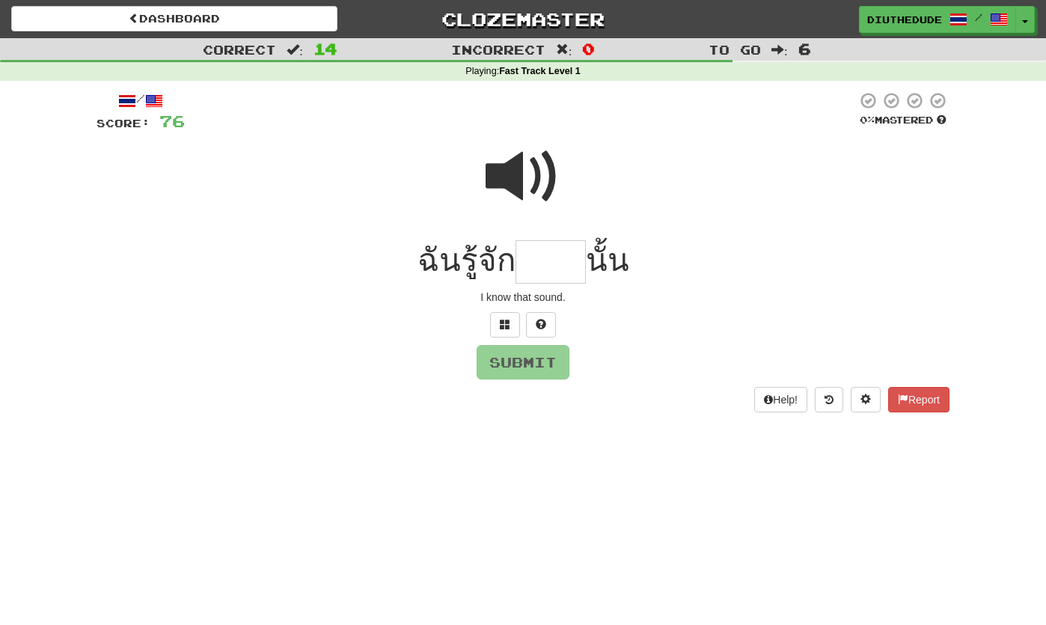
click at [543, 155] on span at bounding box center [523, 176] width 75 height 75
click at [558, 260] on input "text" at bounding box center [551, 262] width 70 height 44
type input "*****"
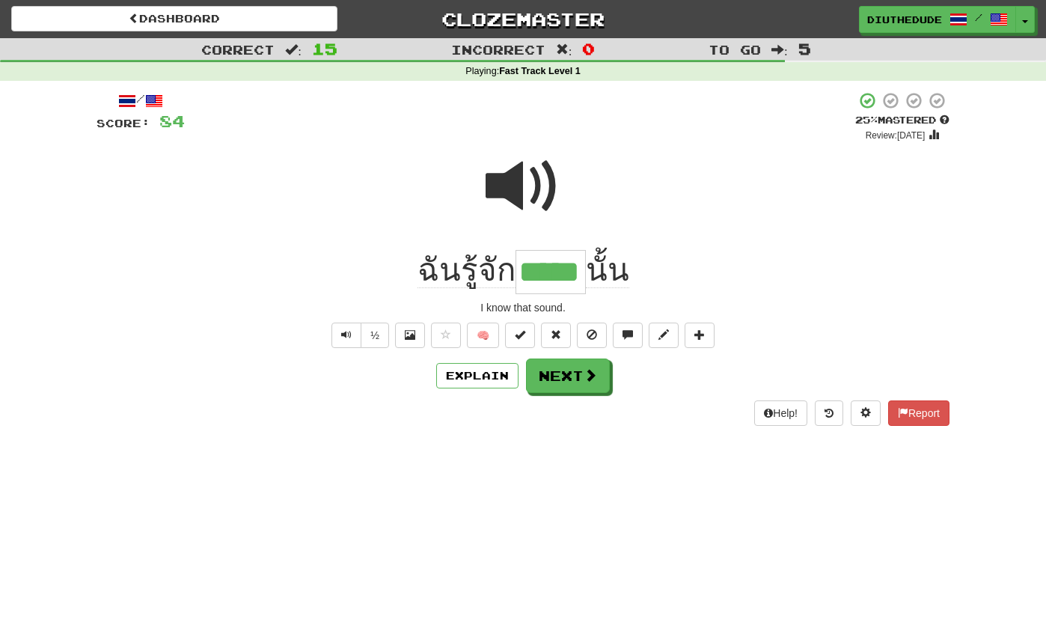
click at [585, 381] on span at bounding box center [590, 374] width 13 height 13
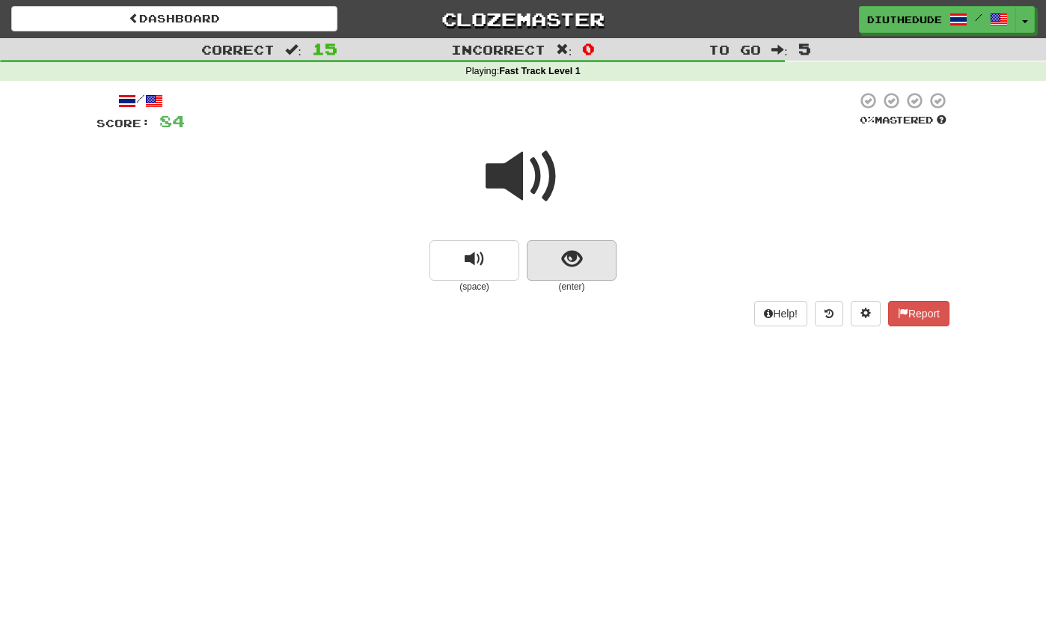
click at [548, 277] on button "show sentence" at bounding box center [572, 260] width 90 height 40
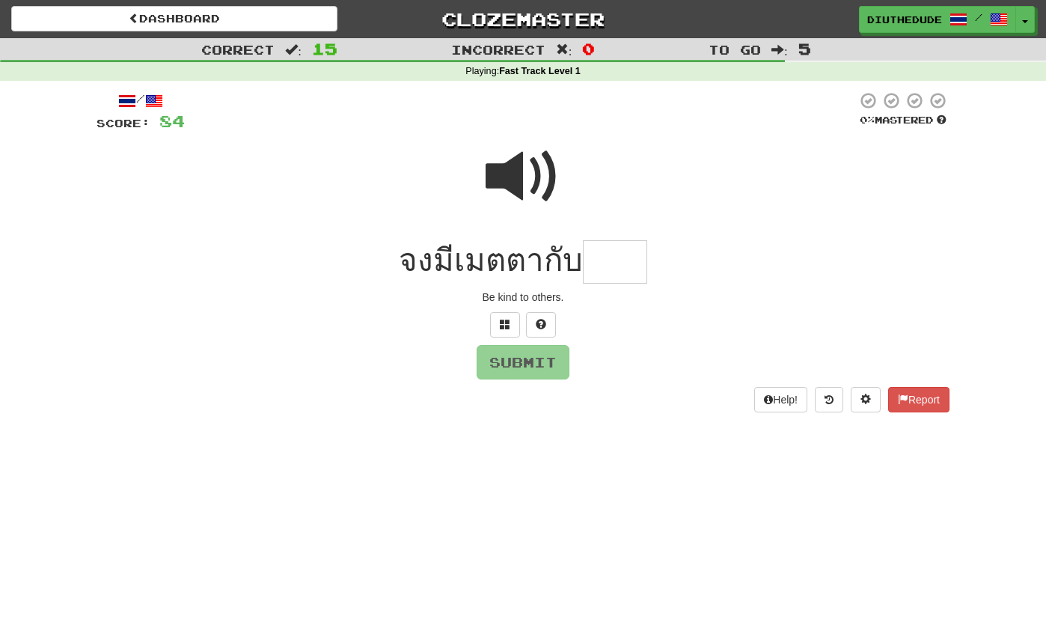
click at [508, 185] on span at bounding box center [523, 176] width 75 height 75
click at [629, 280] on input "text" at bounding box center [615, 262] width 64 height 44
click at [492, 315] on button at bounding box center [505, 324] width 30 height 25
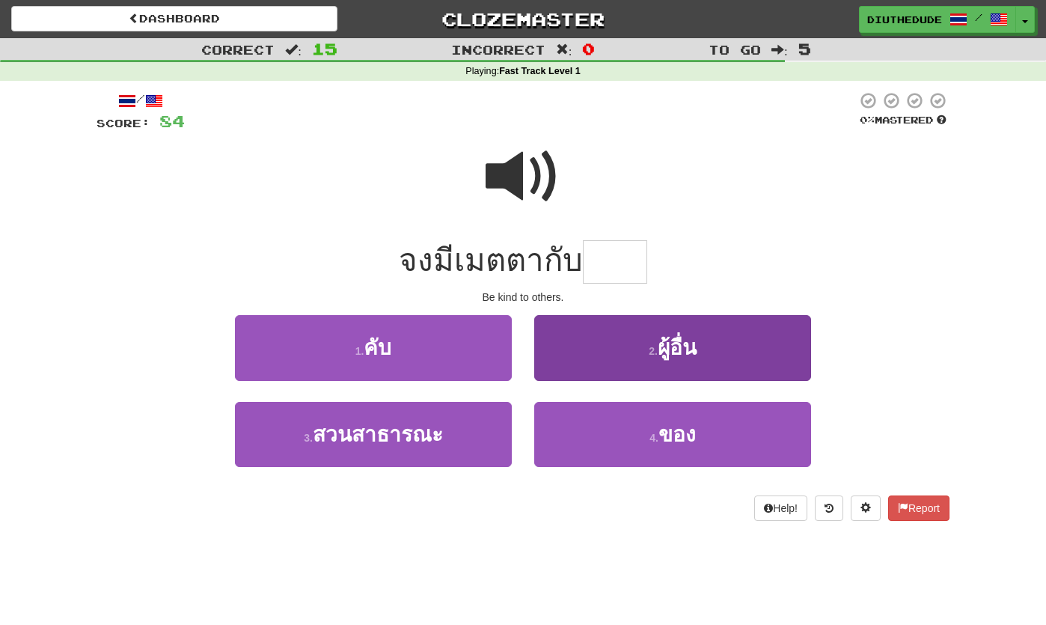
click at [618, 364] on button "2 . ผู้อื่น" at bounding box center [672, 347] width 277 height 65
type input "*******"
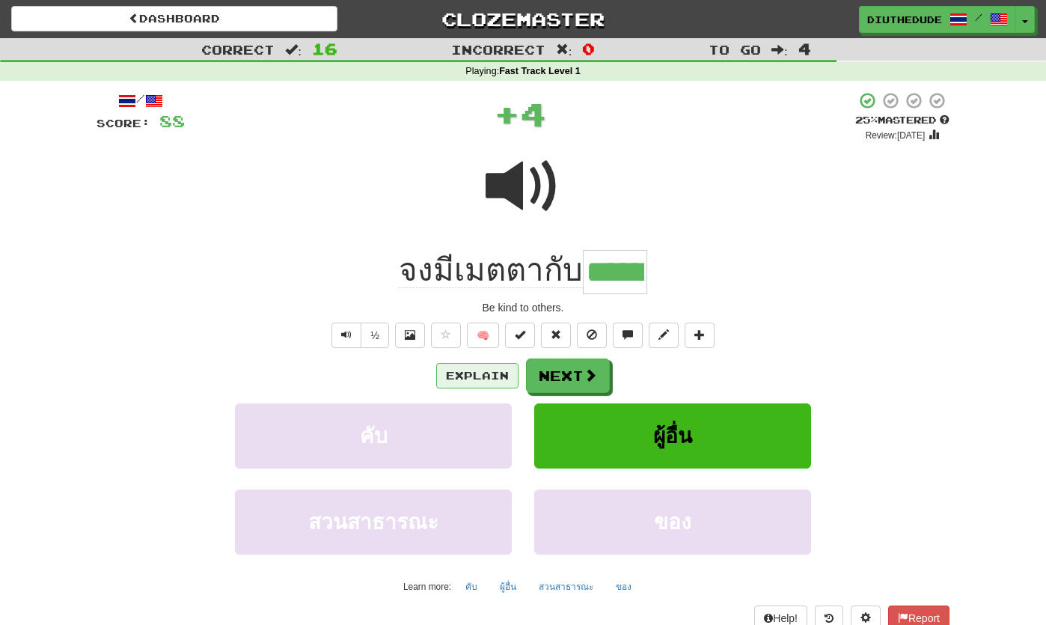
click at [498, 371] on button "Explain" at bounding box center [477, 375] width 82 height 25
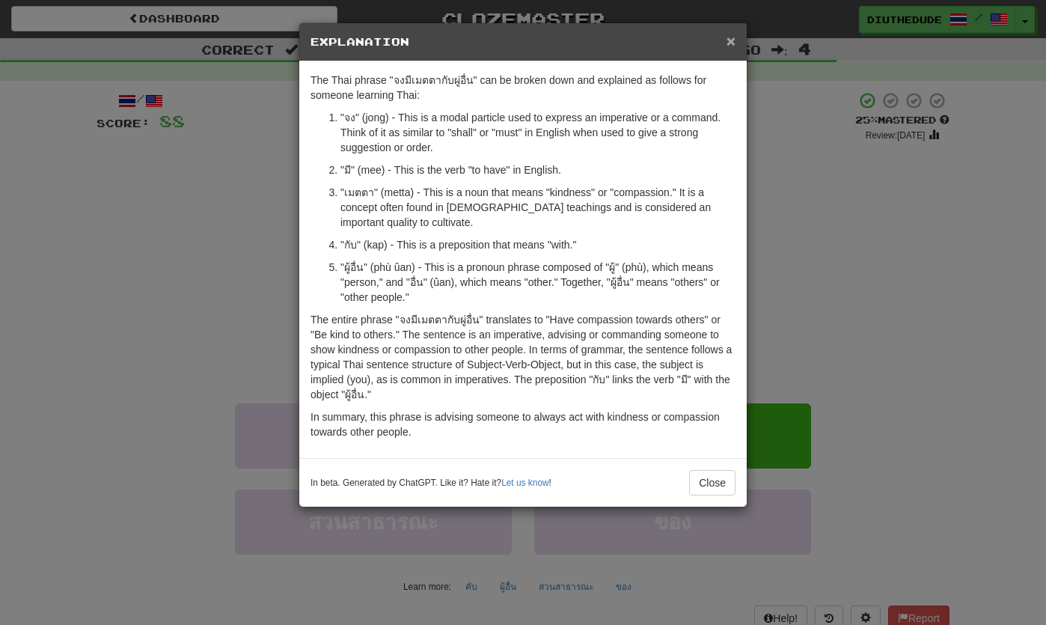
click at [733, 45] on span "×" at bounding box center [731, 40] width 9 height 17
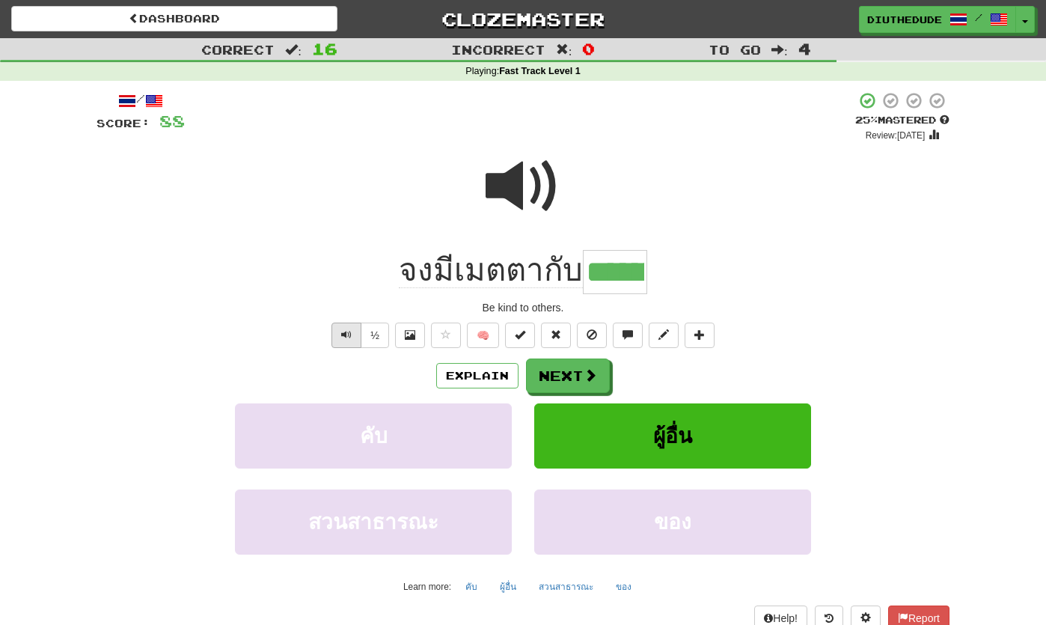
click at [337, 329] on button "Text-to-speech controls" at bounding box center [347, 335] width 30 height 25
click at [562, 388] on button "Next" at bounding box center [568, 376] width 84 height 34
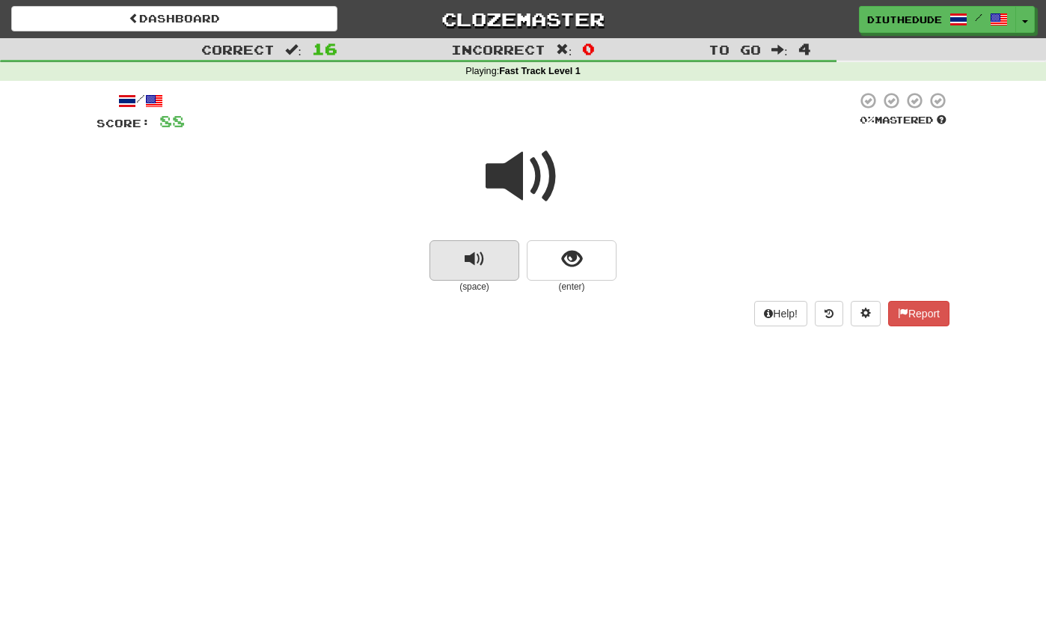
click at [444, 248] on button "replay audio" at bounding box center [475, 260] width 90 height 40
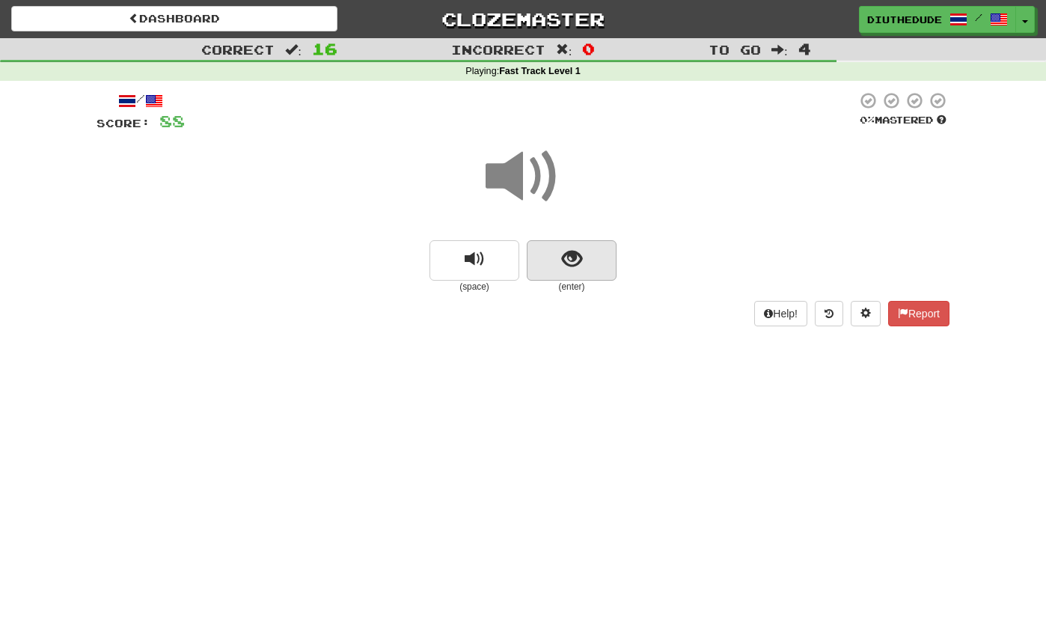
click at [550, 270] on button "show sentence" at bounding box center [572, 260] width 90 height 40
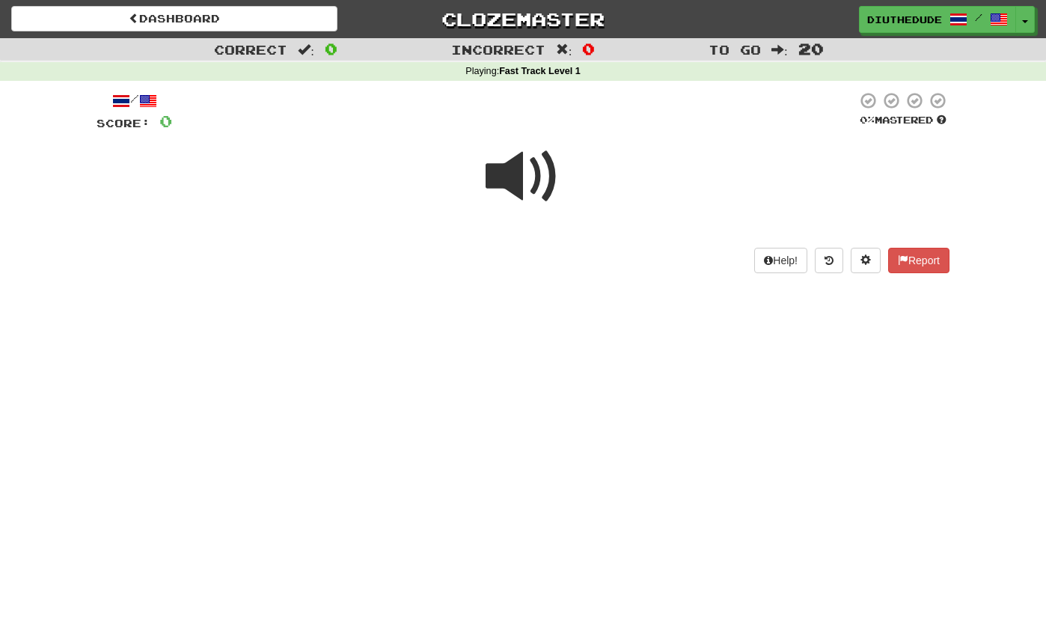
click at [529, 166] on span at bounding box center [523, 176] width 75 height 75
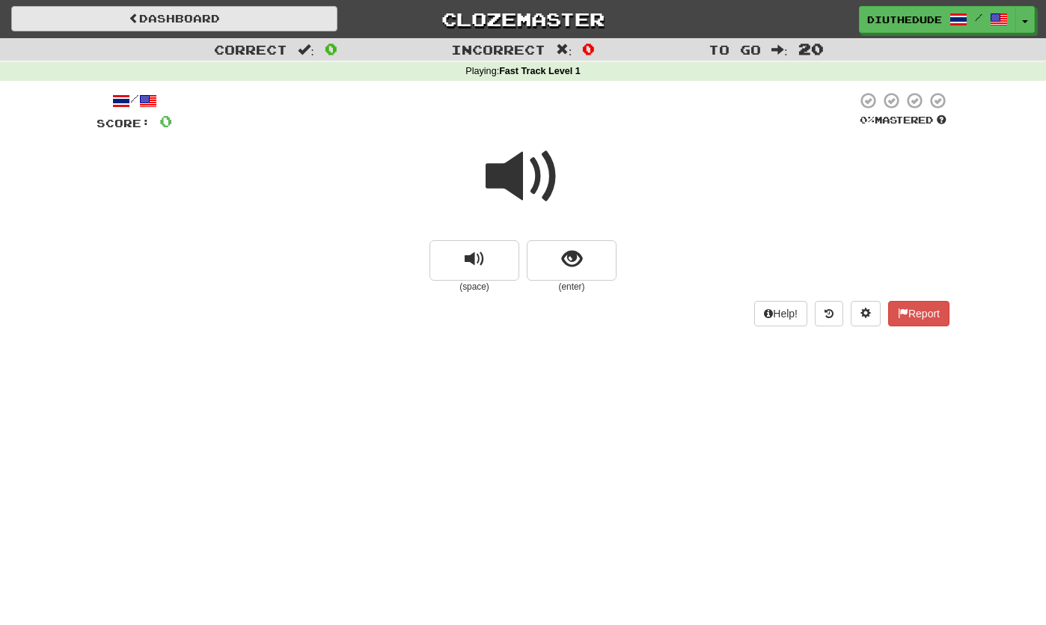
click at [281, 29] on link "Dashboard" at bounding box center [174, 18] width 326 height 25
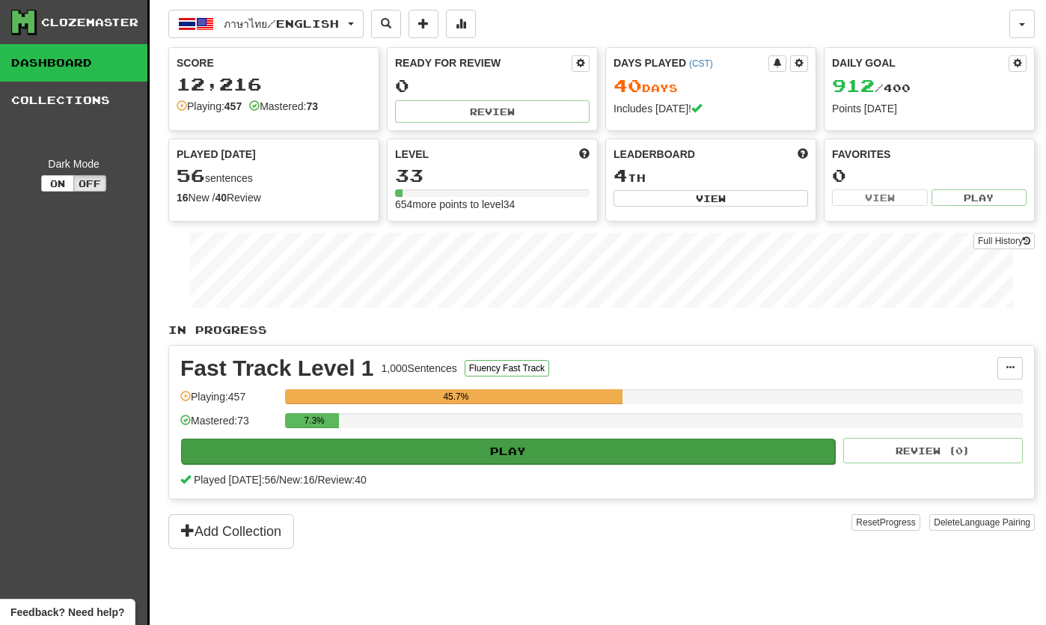
click at [454, 451] on button "Play" at bounding box center [508, 451] width 654 height 25
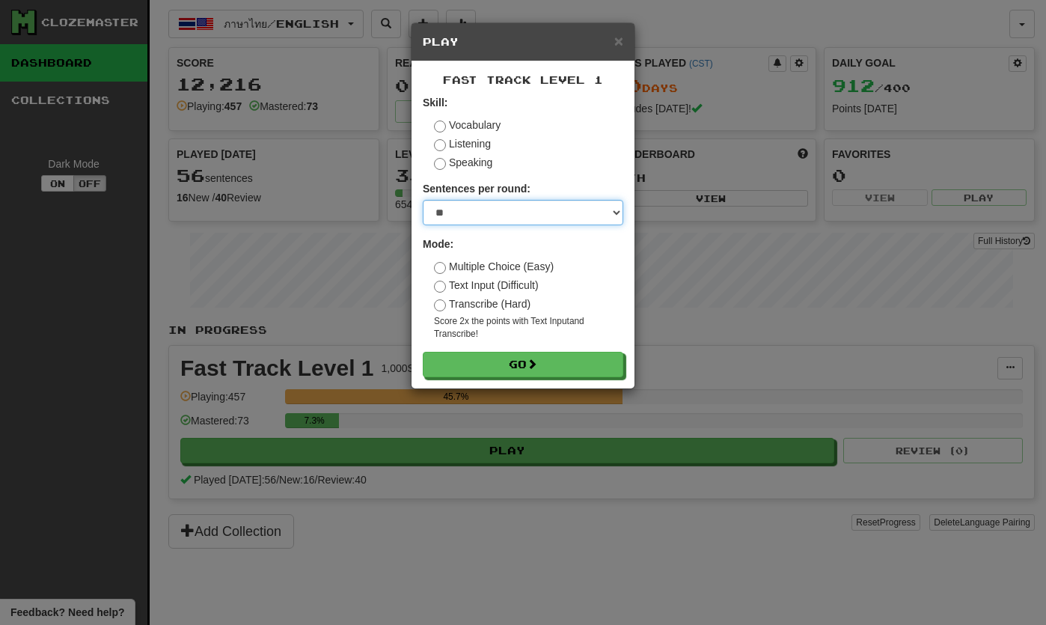
select select "*"
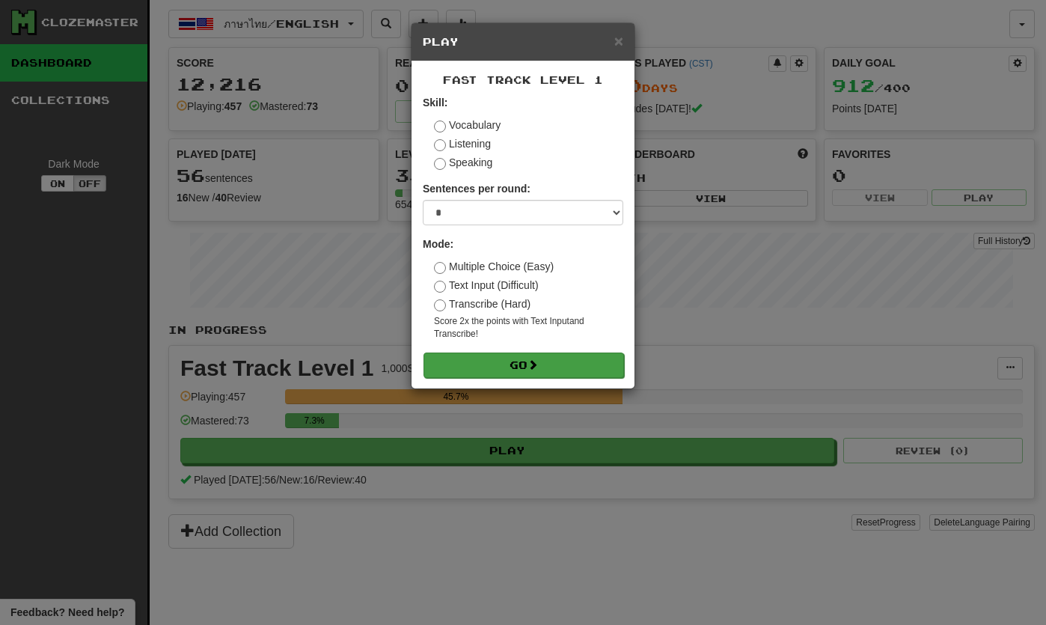
click at [474, 368] on button "Go" at bounding box center [524, 365] width 201 height 25
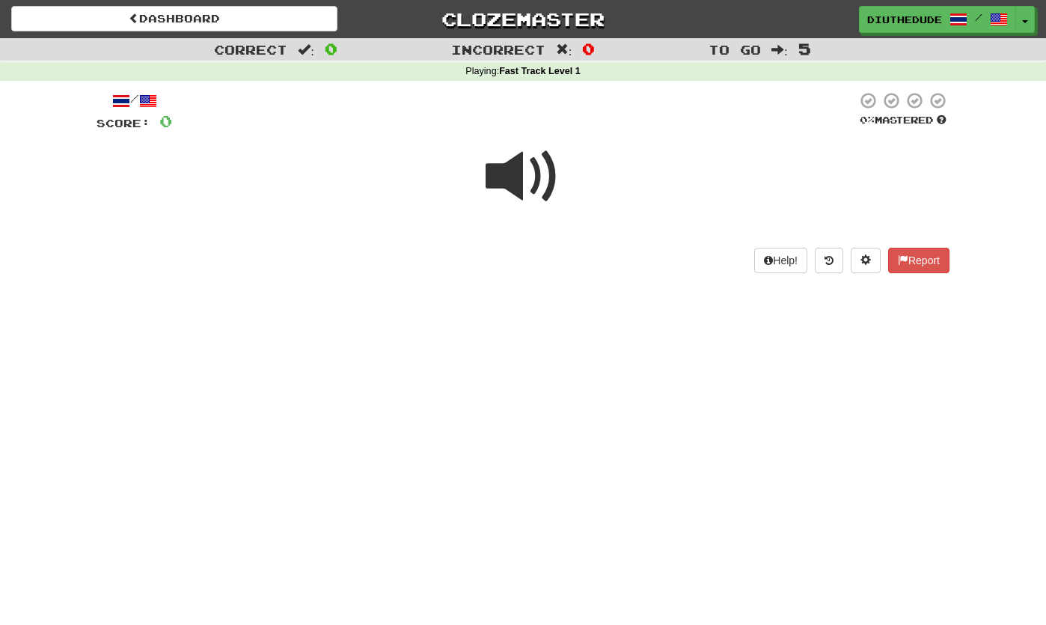
click at [511, 178] on span at bounding box center [523, 176] width 75 height 75
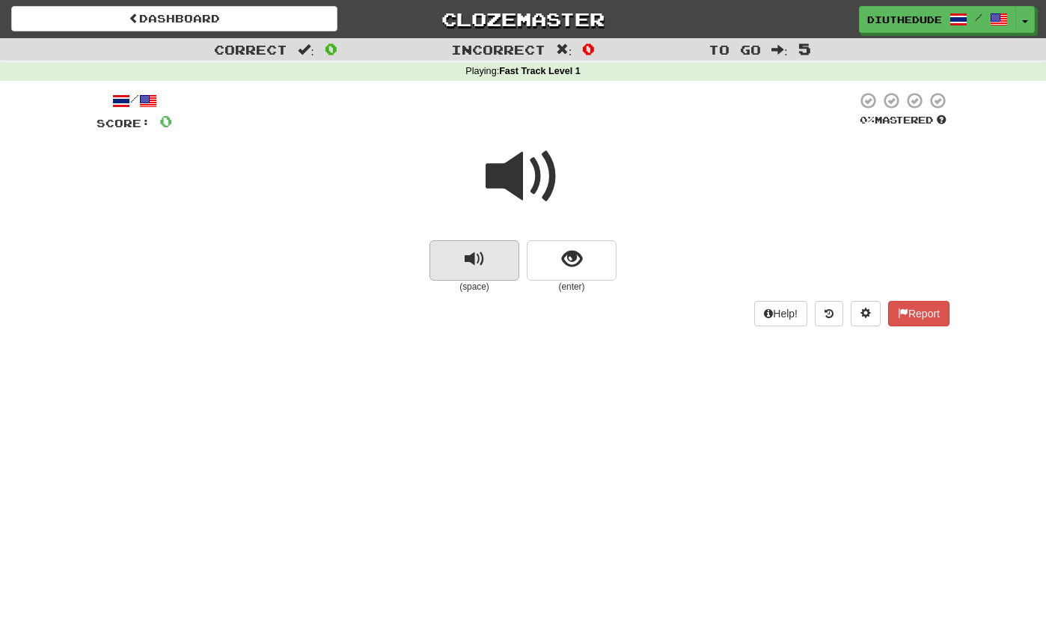
click at [486, 251] on button "replay audio" at bounding box center [475, 260] width 90 height 40
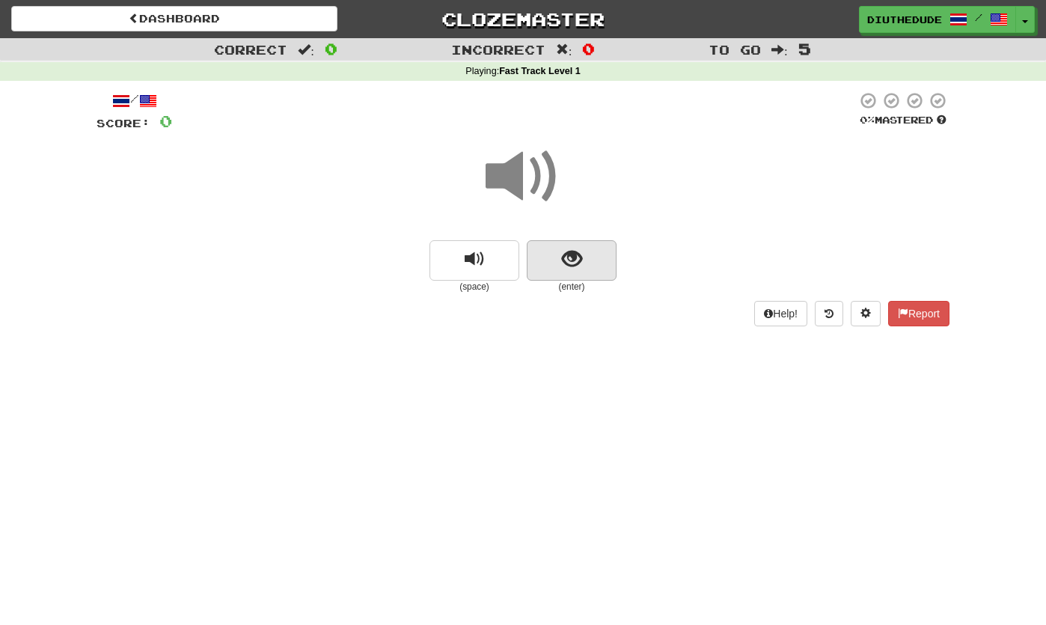
click at [558, 267] on button "show sentence" at bounding box center [572, 260] width 90 height 40
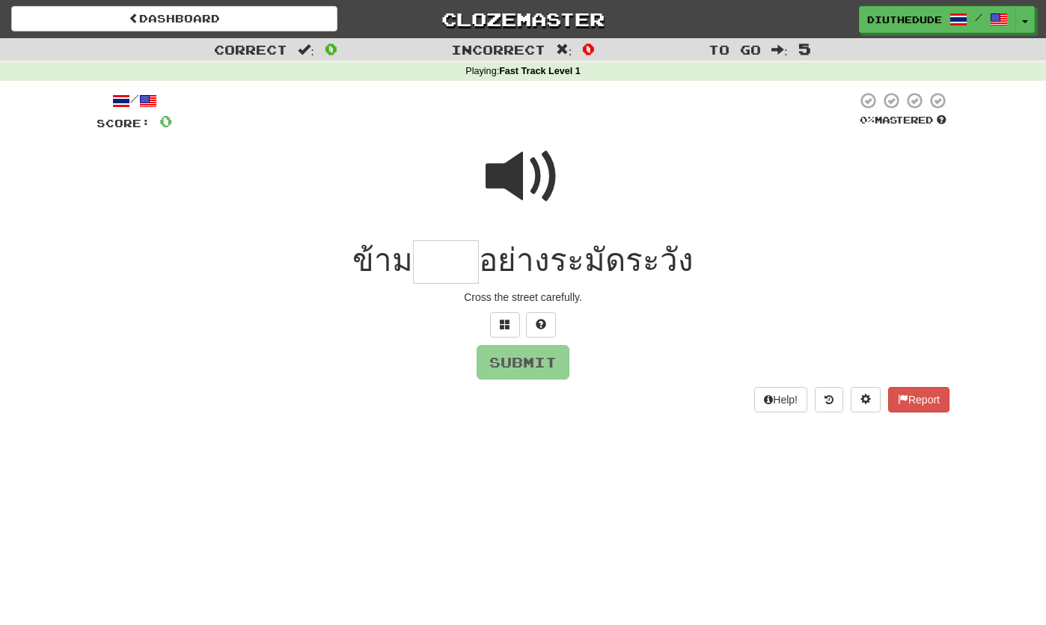
click at [513, 162] on span at bounding box center [523, 176] width 75 height 75
click at [501, 319] on span at bounding box center [505, 324] width 10 height 10
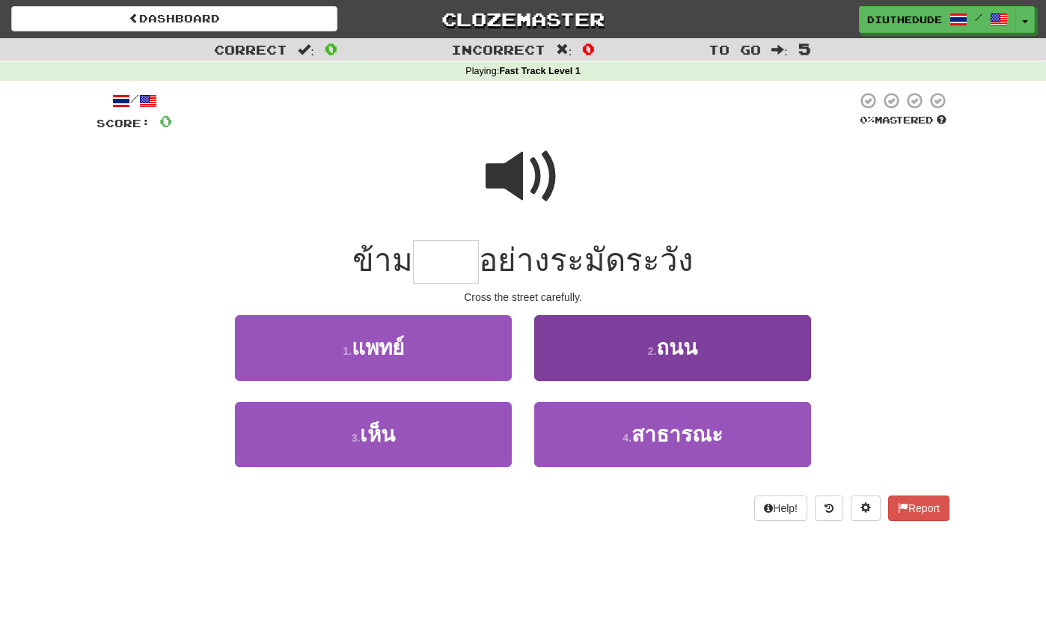
click at [583, 344] on button "2 . ถนน" at bounding box center [672, 347] width 277 height 65
type input "***"
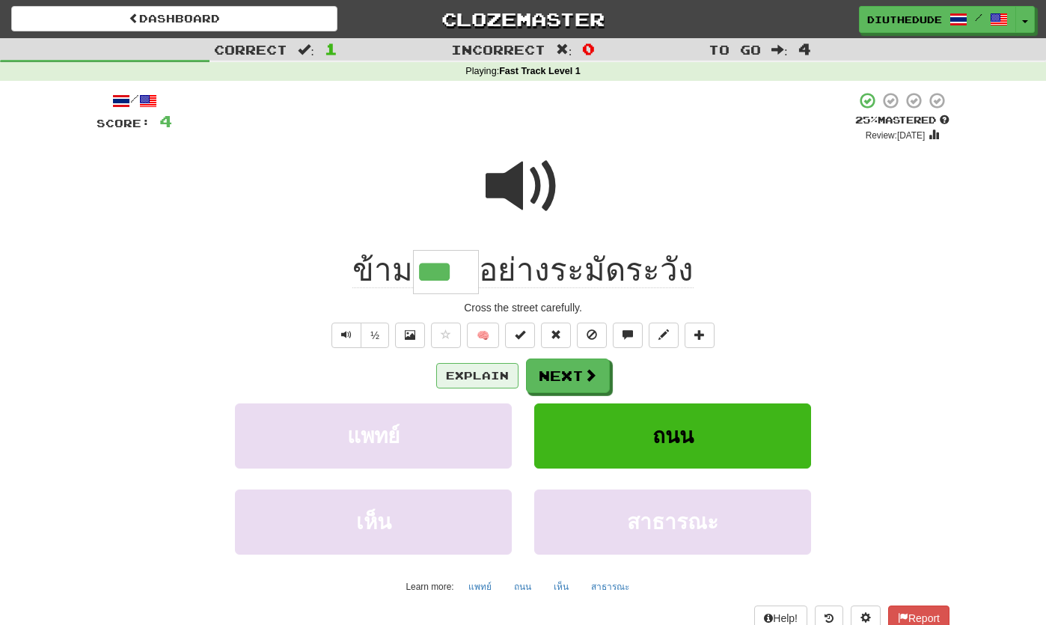
click at [489, 369] on button "Explain" at bounding box center [477, 375] width 82 height 25
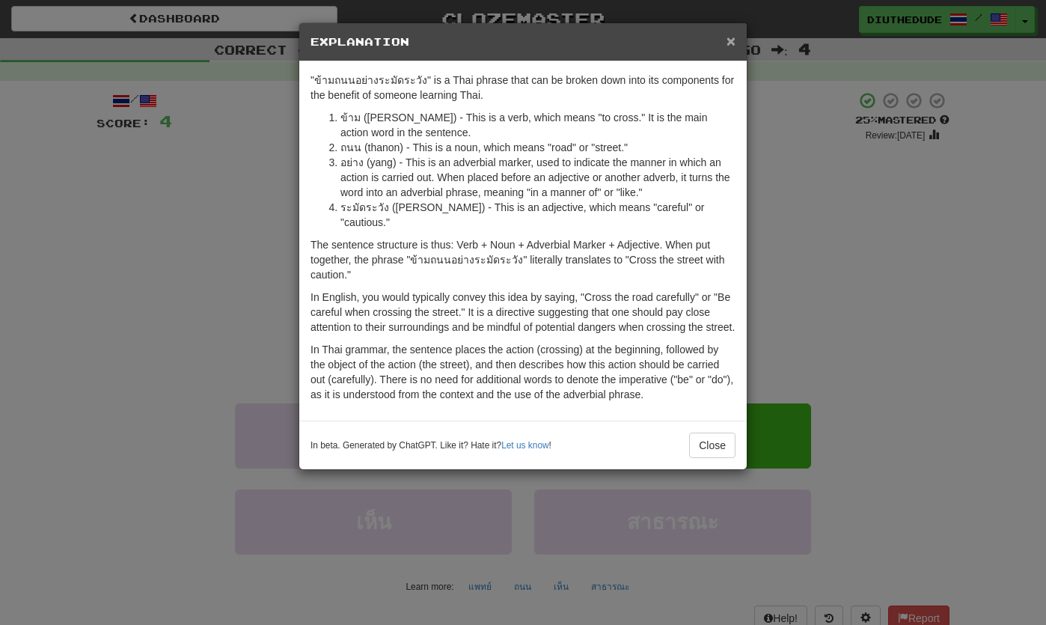
click at [733, 41] on span "×" at bounding box center [731, 40] width 9 height 17
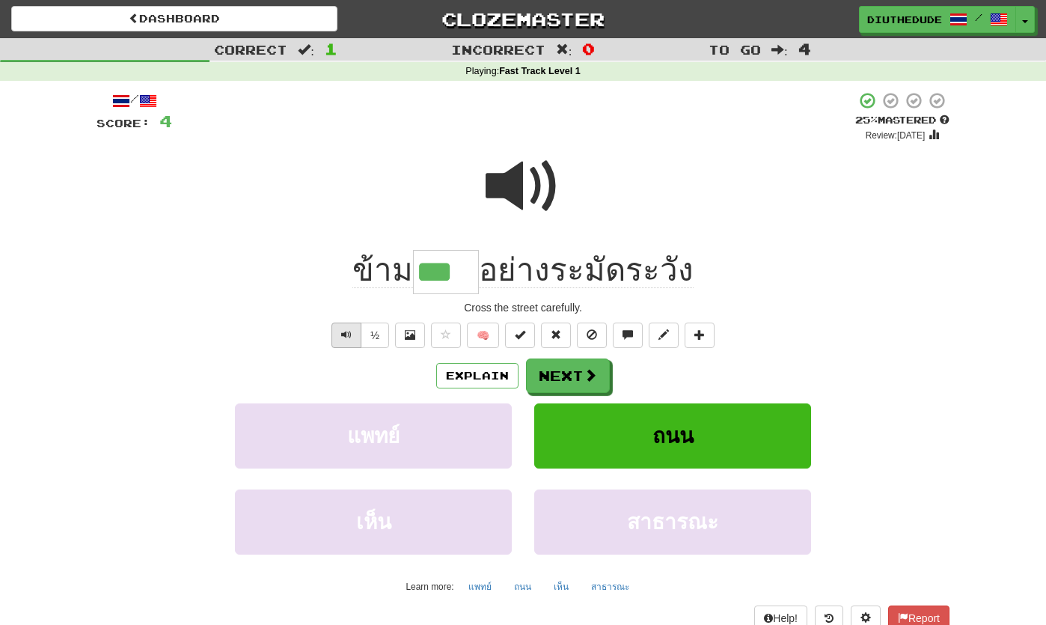
click at [338, 335] on button "Text-to-speech controls" at bounding box center [347, 335] width 30 height 25
click at [342, 329] on span "Text-to-speech controls" at bounding box center [346, 334] width 10 height 10
click at [553, 374] on button "Next" at bounding box center [568, 376] width 84 height 34
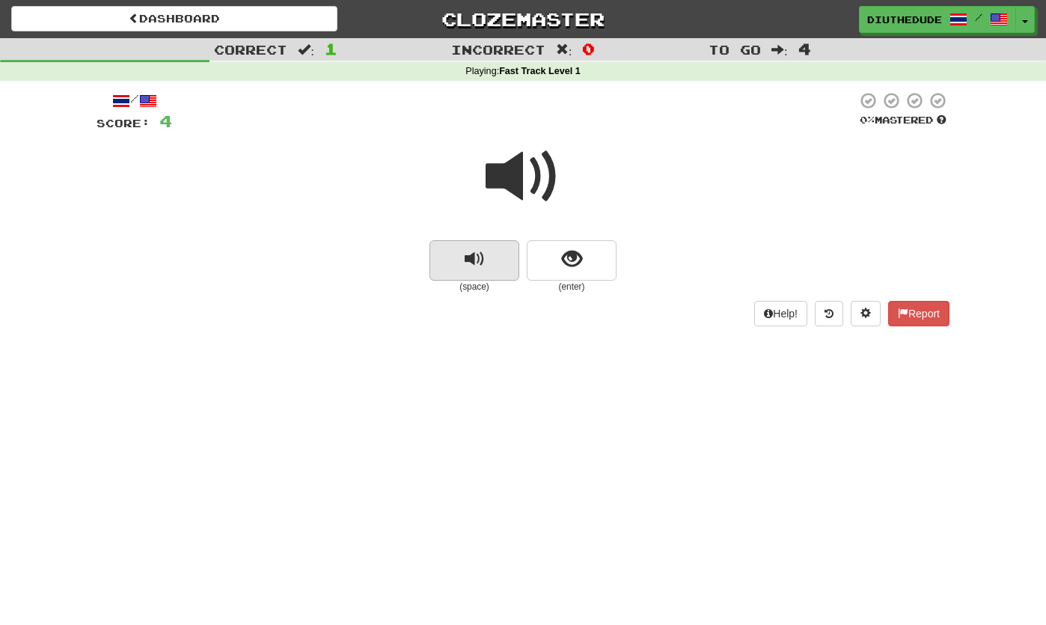
click at [451, 254] on button "replay audio" at bounding box center [475, 260] width 90 height 40
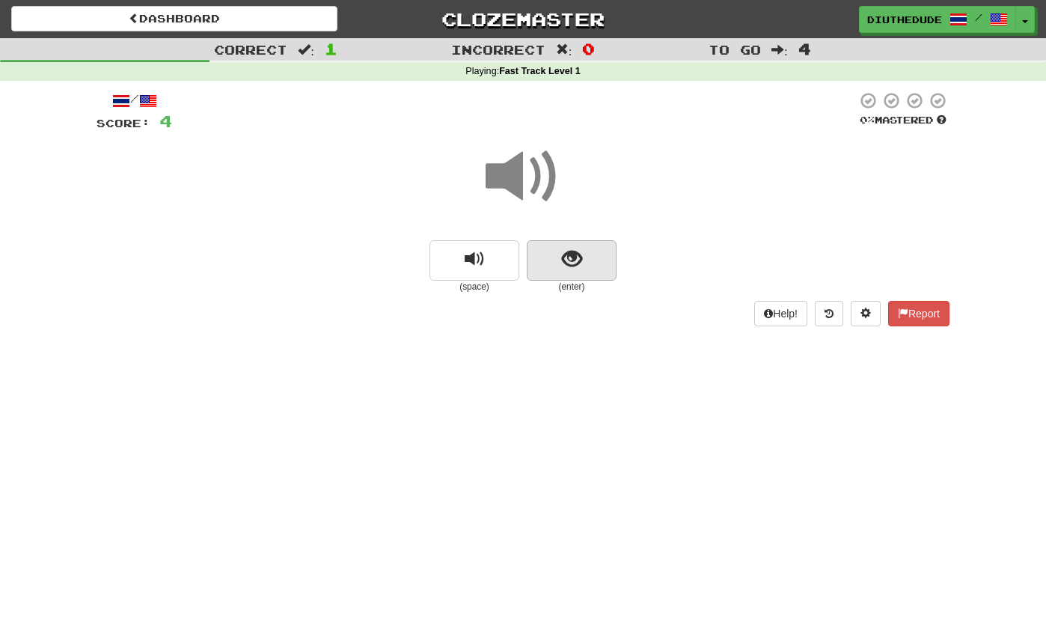
click at [537, 269] on button "show sentence" at bounding box center [572, 260] width 90 height 40
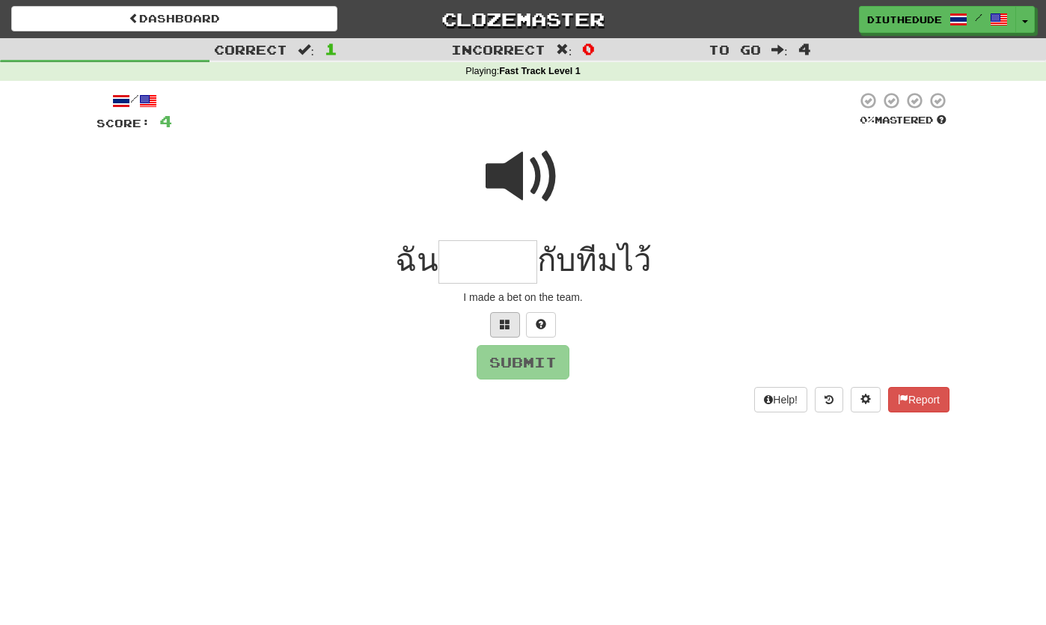
click at [509, 312] on button at bounding box center [505, 324] width 30 height 25
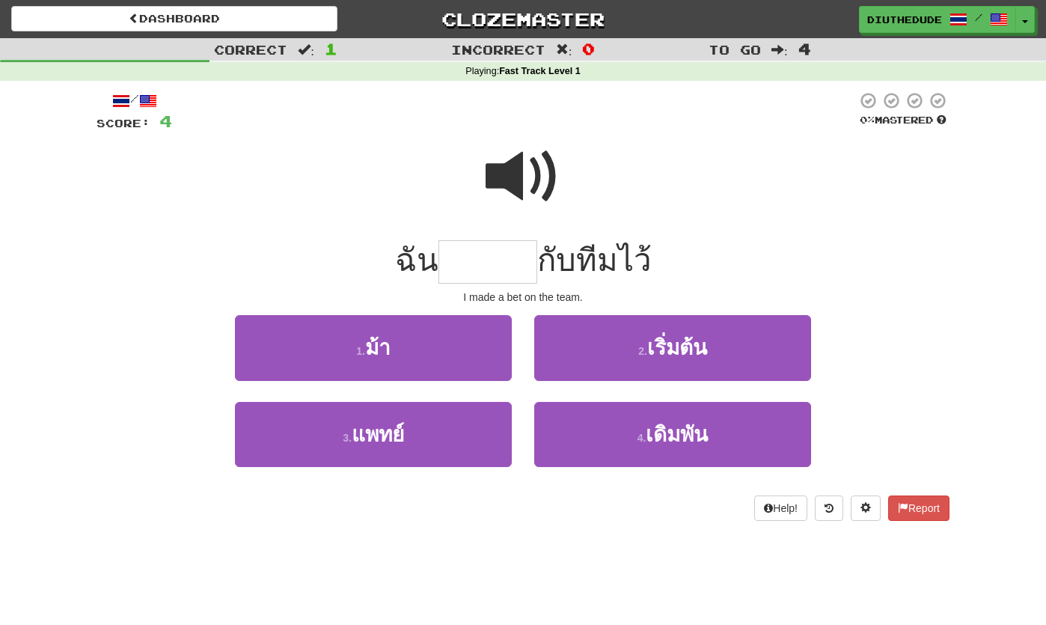
click at [510, 174] on span at bounding box center [523, 176] width 75 height 75
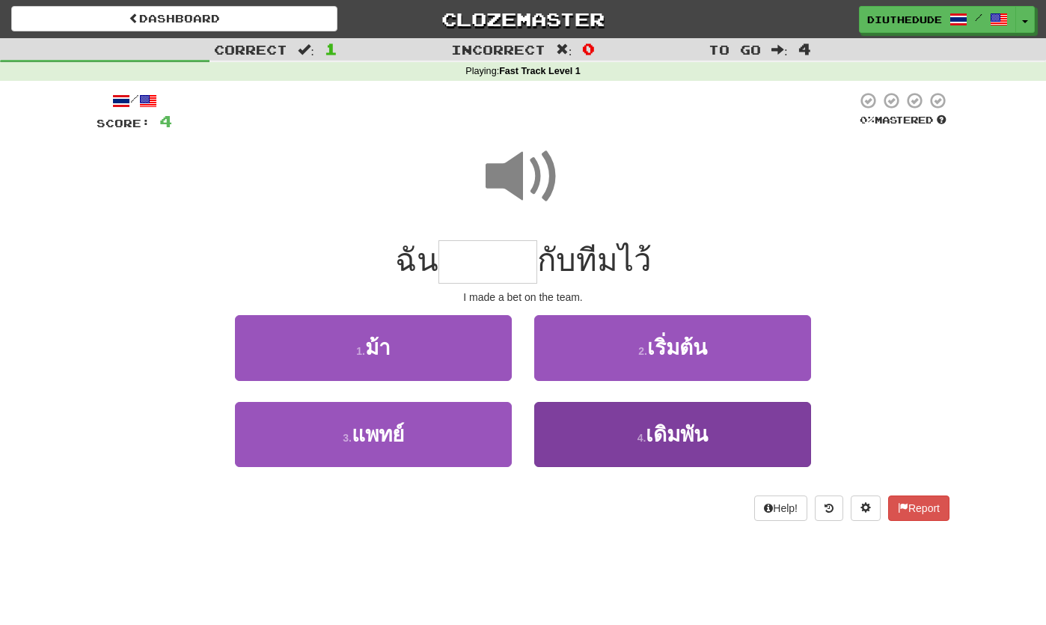
click at [604, 426] on button "4 . เดิมพัน" at bounding box center [672, 434] width 277 height 65
type input "*******"
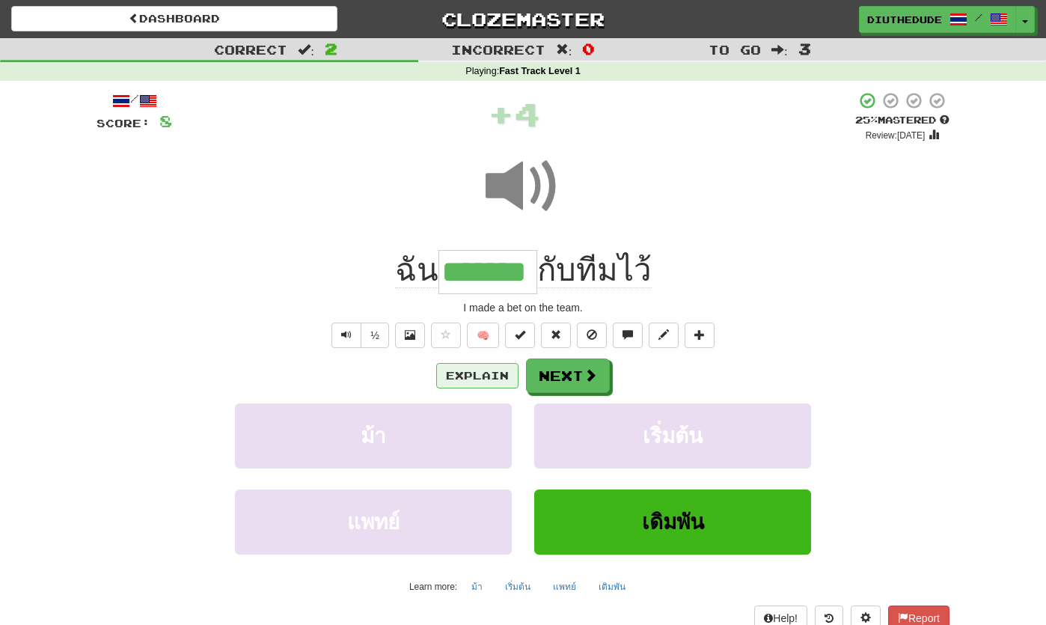
click at [496, 372] on button "Explain" at bounding box center [477, 375] width 82 height 25
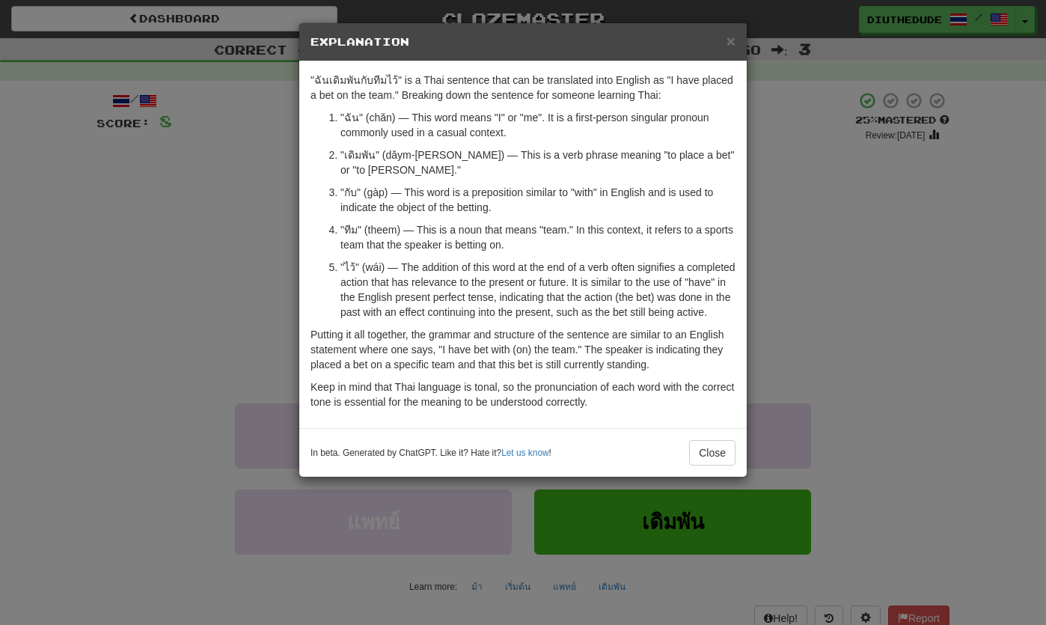
click at [717, 40] on h5 "Explanation" at bounding box center [523, 41] width 425 height 15
click at [727, 40] on span "×" at bounding box center [731, 40] width 9 height 17
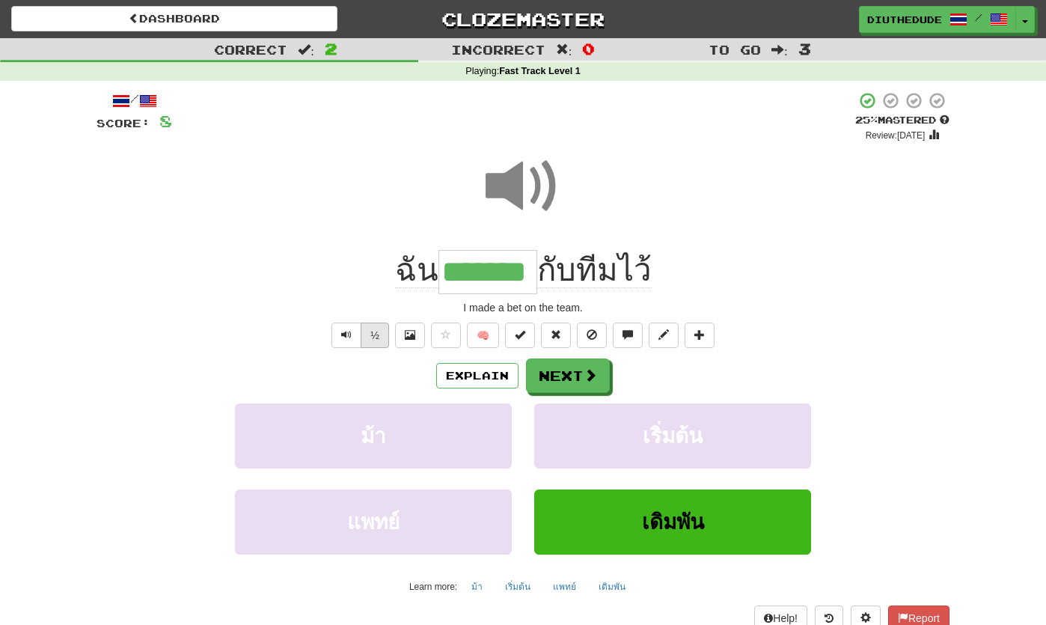
click at [377, 343] on button "½" at bounding box center [375, 335] width 28 height 25
click at [359, 338] on button "Text-to-speech controls" at bounding box center [347, 335] width 30 height 25
click at [541, 369] on button "Next" at bounding box center [568, 376] width 84 height 34
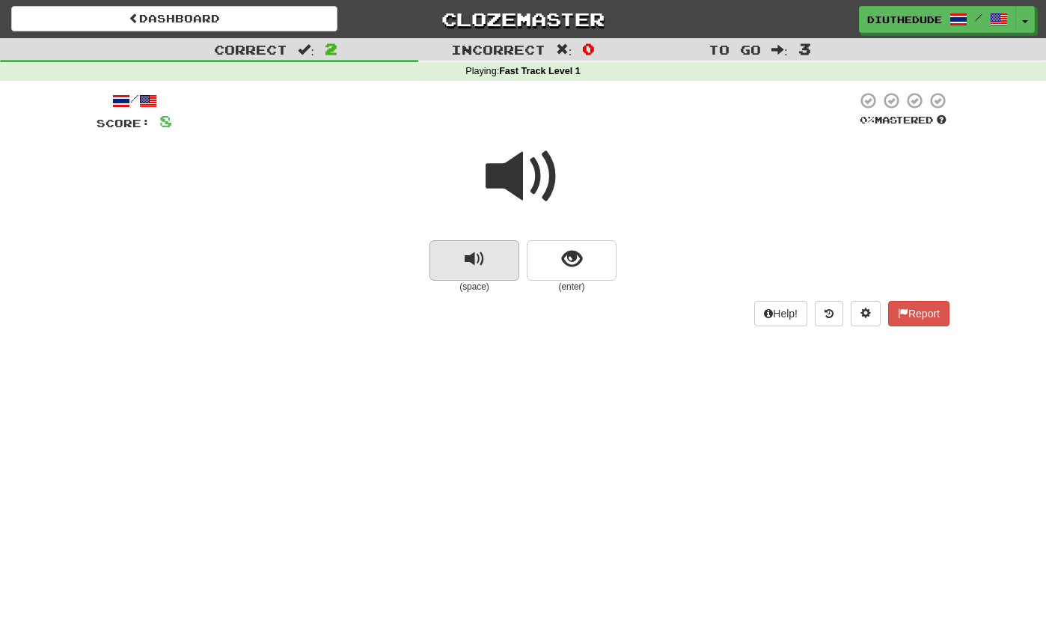
click at [491, 251] on button "replay audio" at bounding box center [475, 260] width 90 height 40
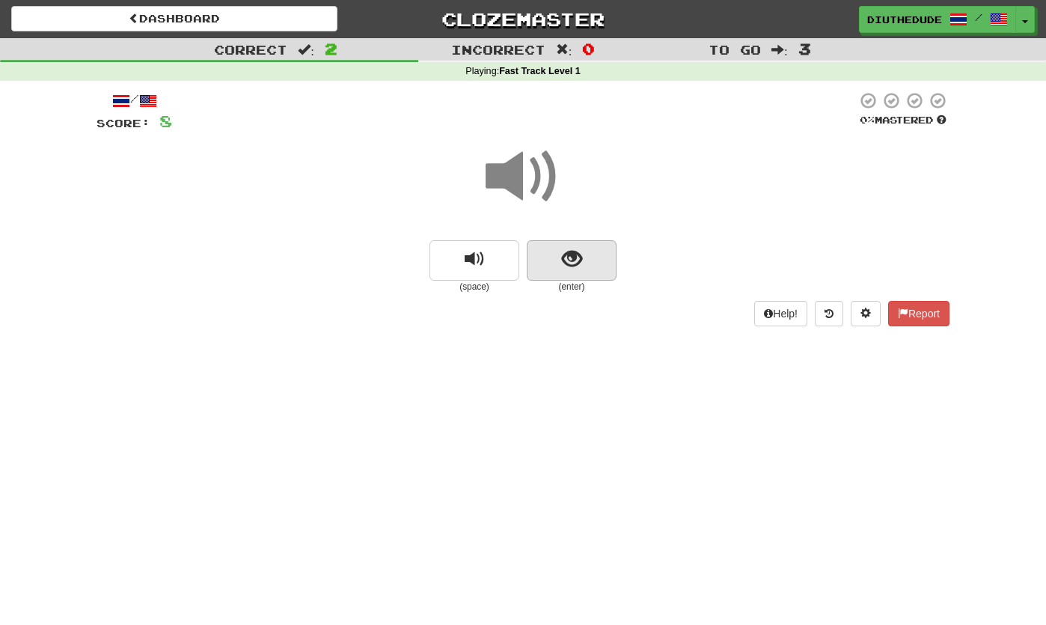
click at [564, 272] on button "show sentence" at bounding box center [572, 260] width 90 height 40
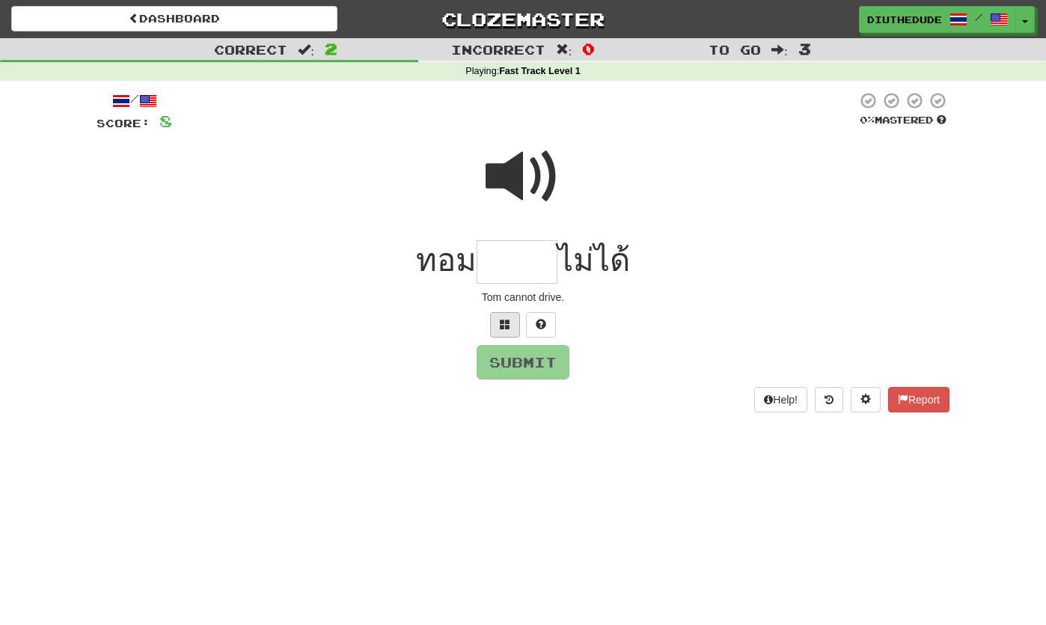
click at [492, 329] on button at bounding box center [505, 324] width 30 height 25
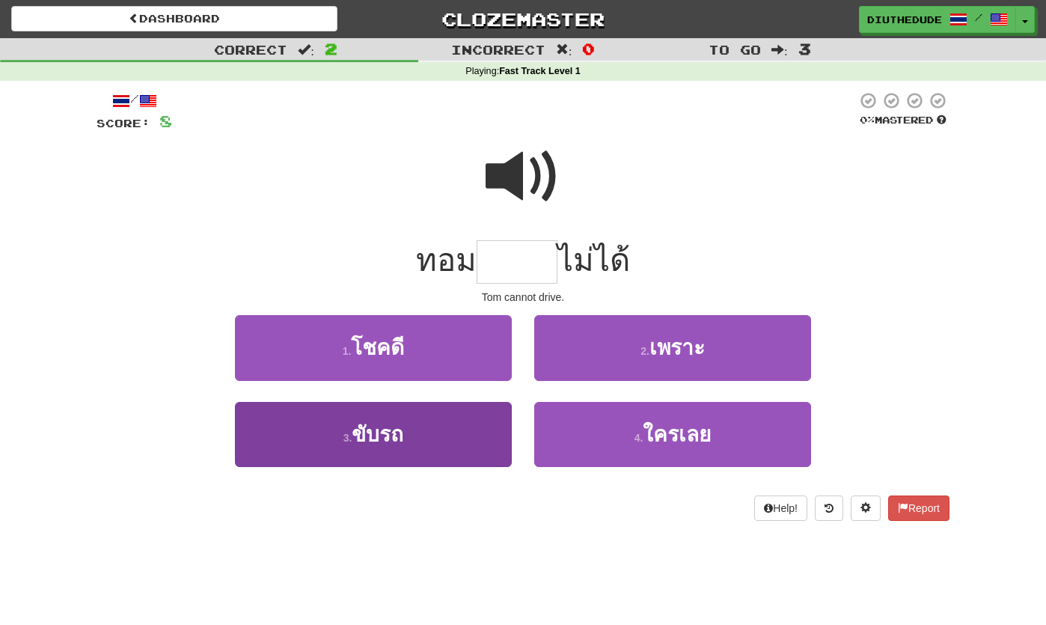
click at [429, 435] on button "3 . ขับรถ" at bounding box center [373, 434] width 277 height 65
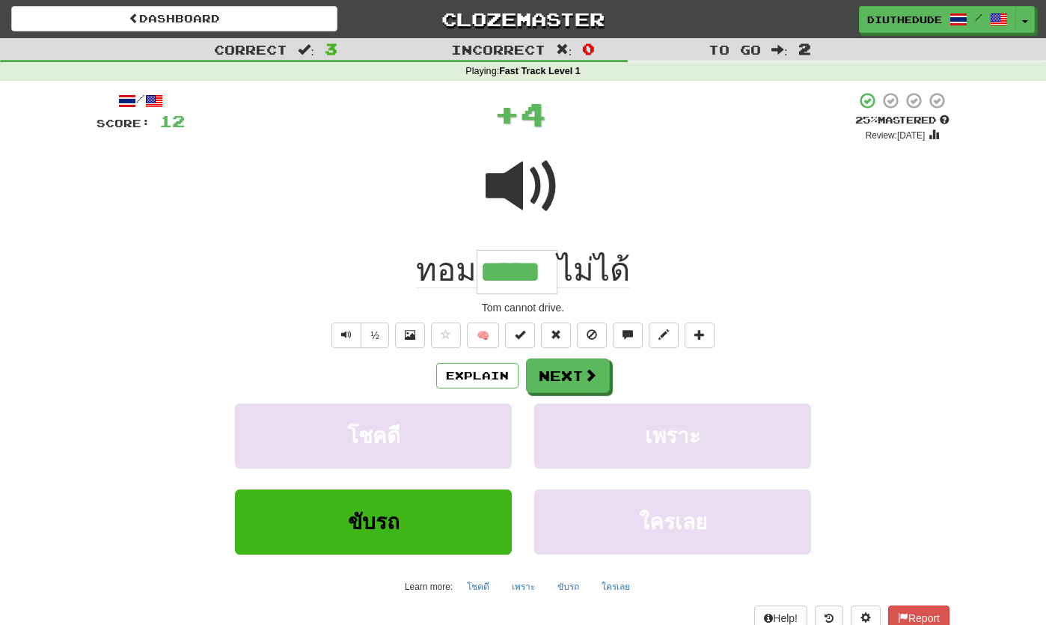
type input "*****"
click at [481, 377] on button "Explain" at bounding box center [477, 375] width 82 height 25
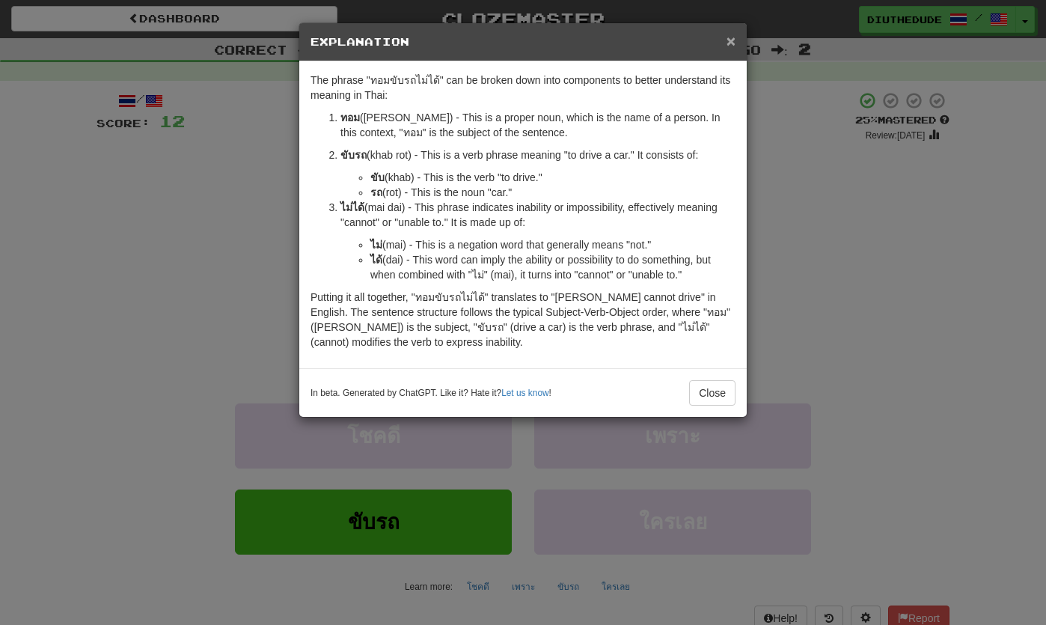
click at [730, 44] on span "×" at bounding box center [731, 40] width 9 height 17
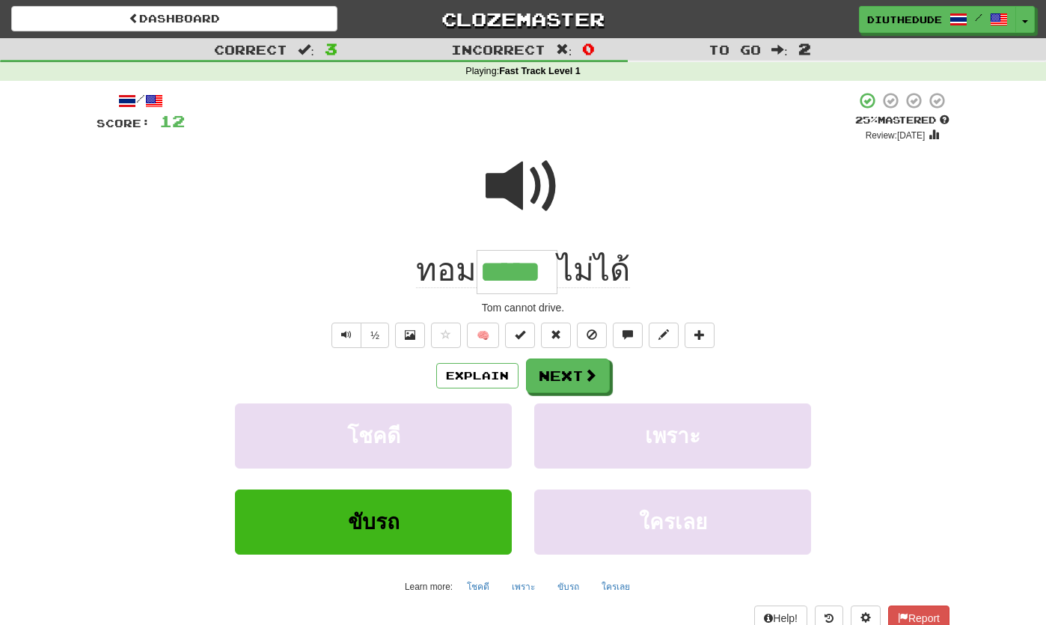
click at [581, 375] on button "Next" at bounding box center [568, 376] width 84 height 34
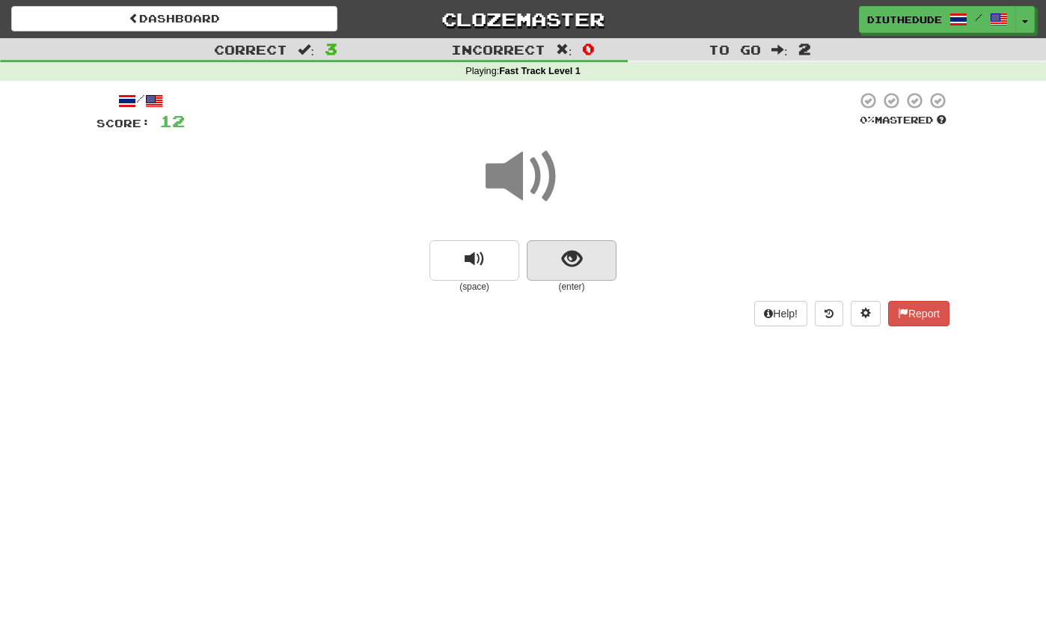
click at [562, 261] on span "show sentence" at bounding box center [572, 259] width 20 height 20
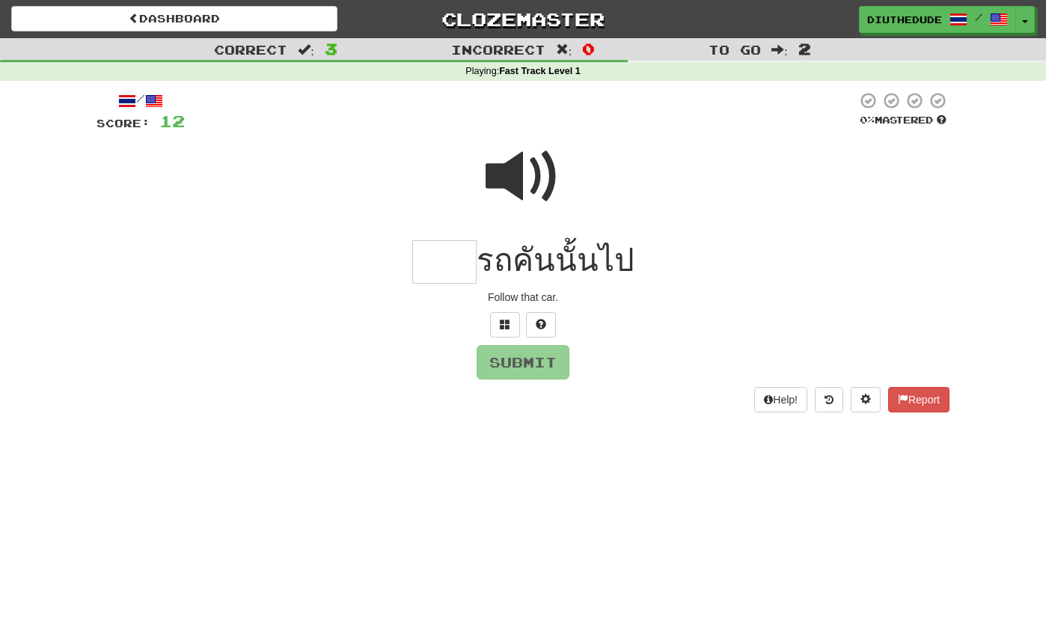
type input "*"
type input "***"
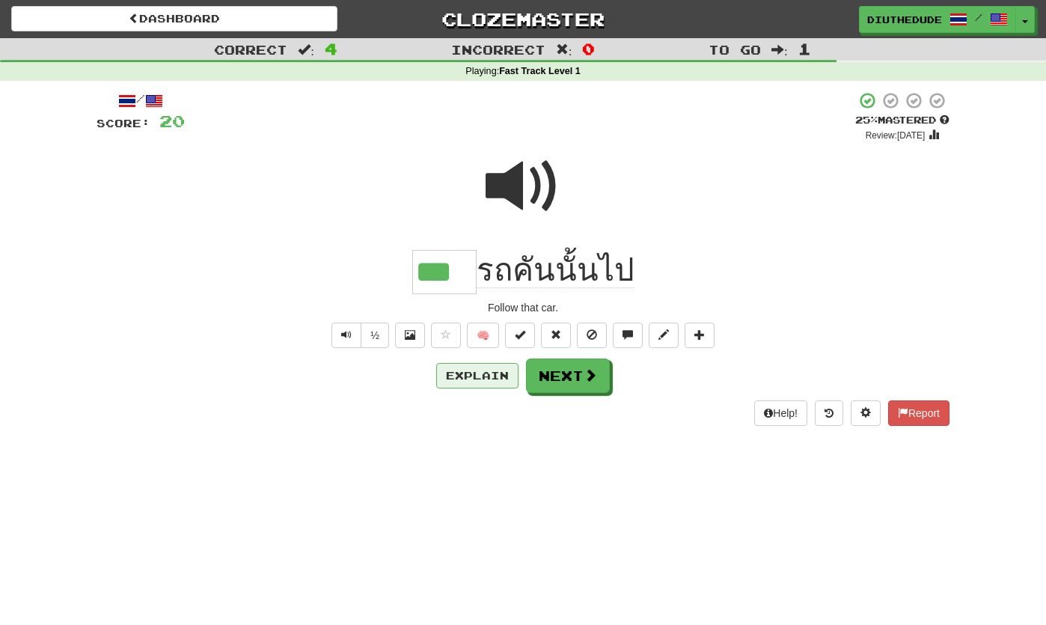
click at [470, 370] on button "Explain" at bounding box center [477, 375] width 82 height 25
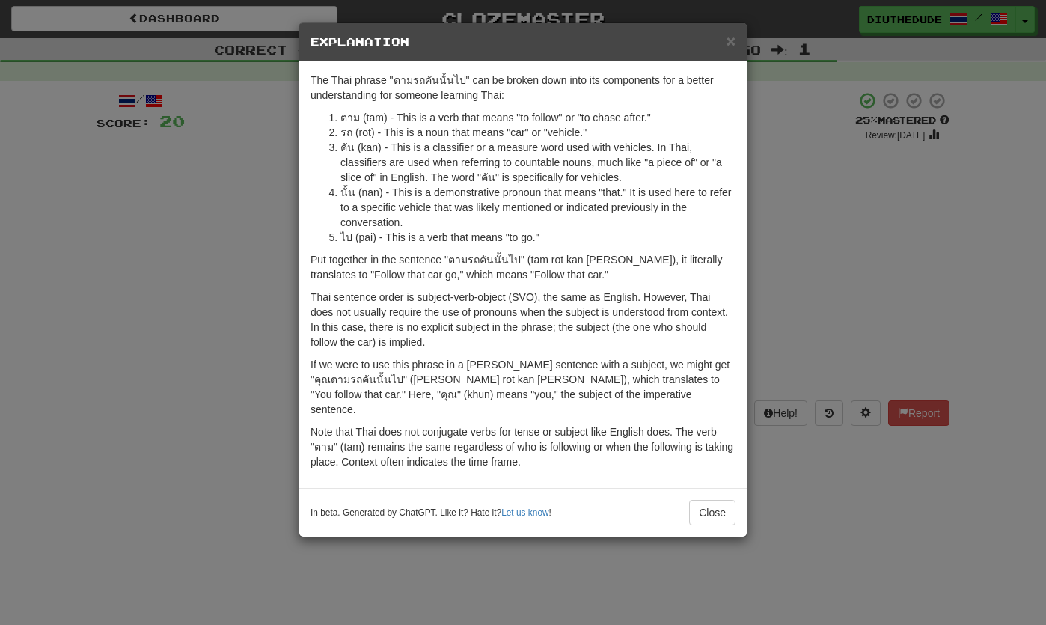
click at [736, 39] on div "× Explanation" at bounding box center [523, 42] width 448 height 38
click at [734, 43] on span "×" at bounding box center [731, 40] width 9 height 17
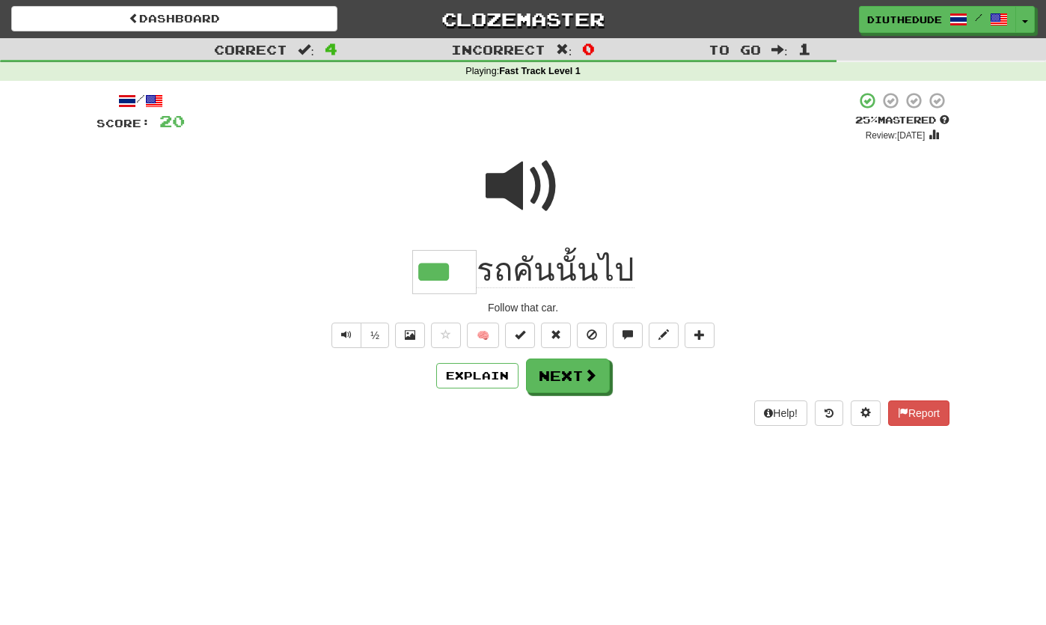
click at [588, 373] on span at bounding box center [590, 374] width 13 height 13
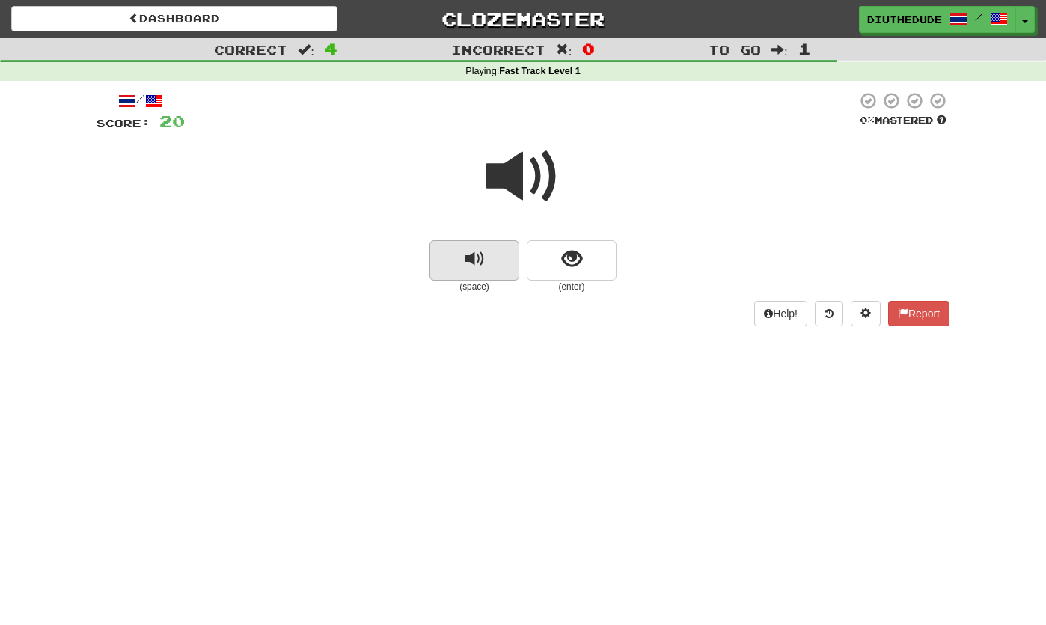
click at [481, 263] on span "replay audio" at bounding box center [475, 259] width 20 height 20
click at [549, 270] on button "show sentence" at bounding box center [572, 260] width 90 height 40
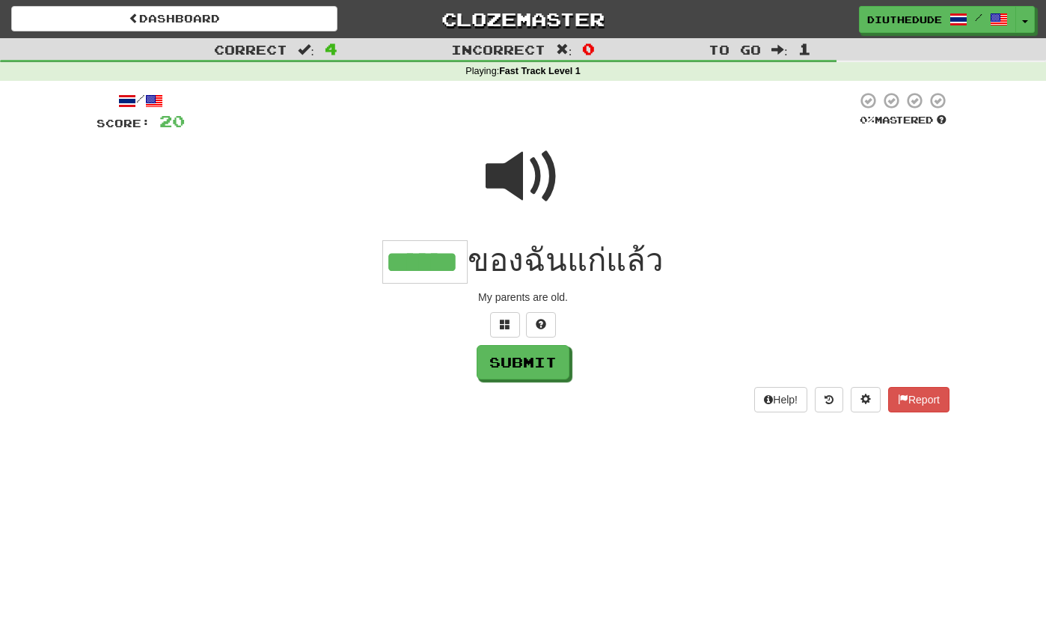
type input "******"
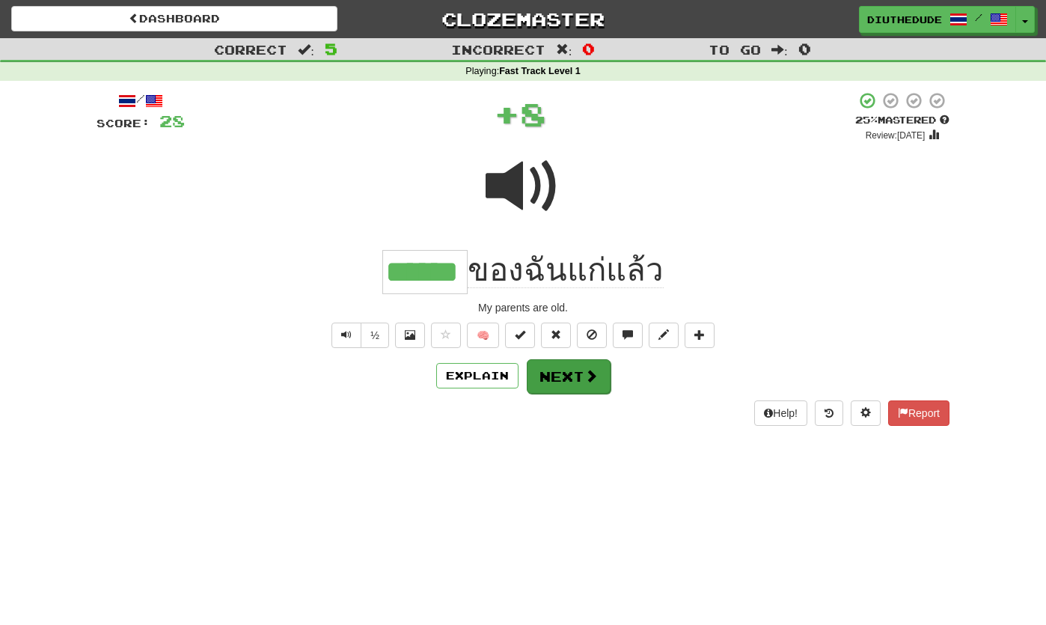
click at [565, 382] on button "Next" at bounding box center [569, 376] width 84 height 34
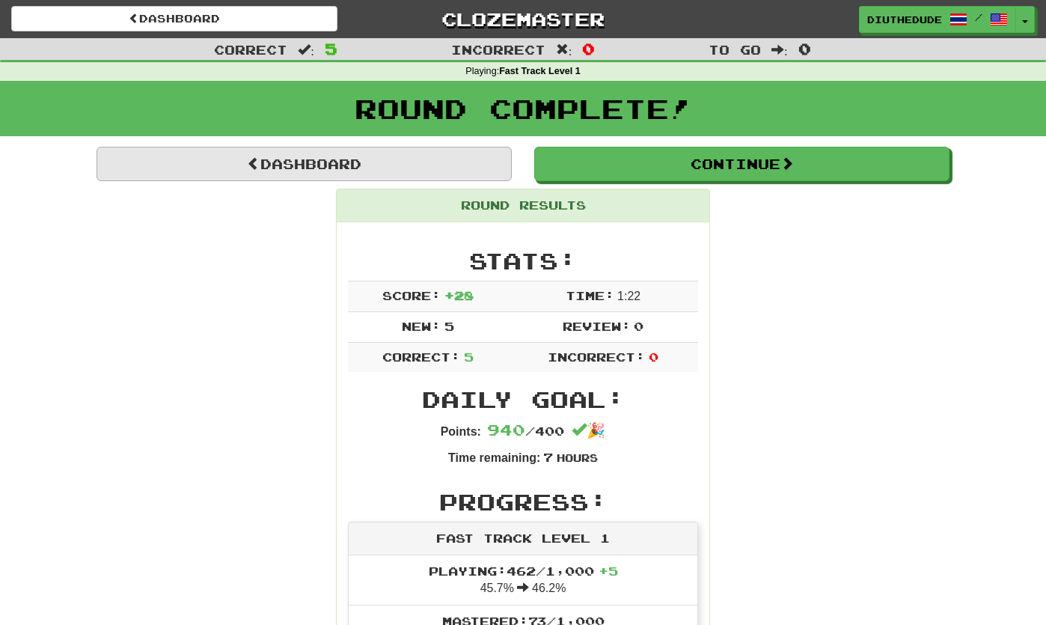
click at [329, 160] on link "Dashboard" at bounding box center [304, 164] width 415 height 34
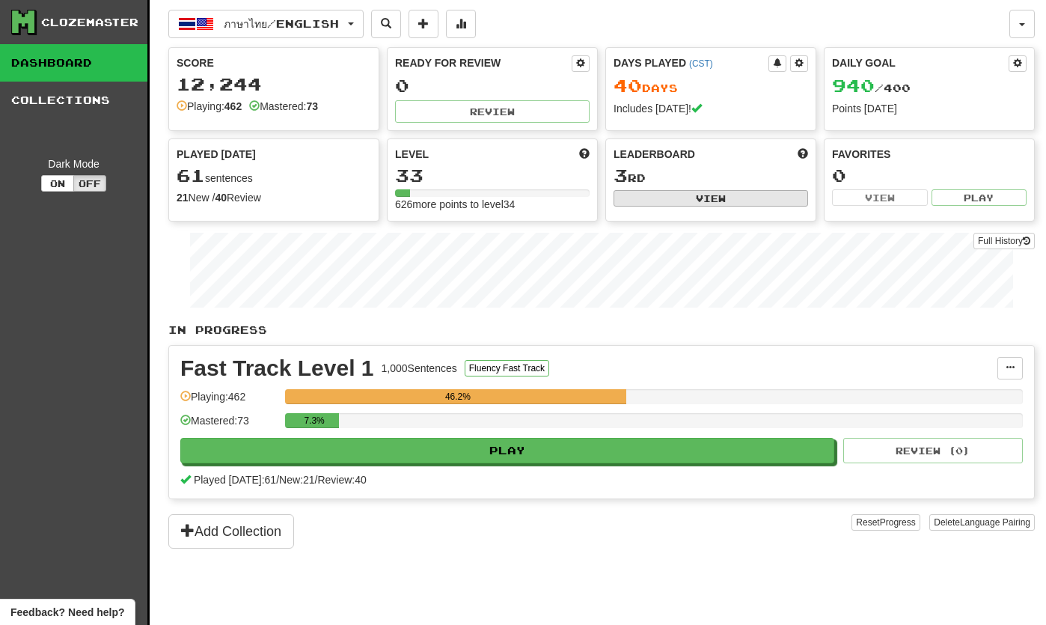
click at [644, 202] on button "View" at bounding box center [711, 198] width 195 height 16
select select "**********"
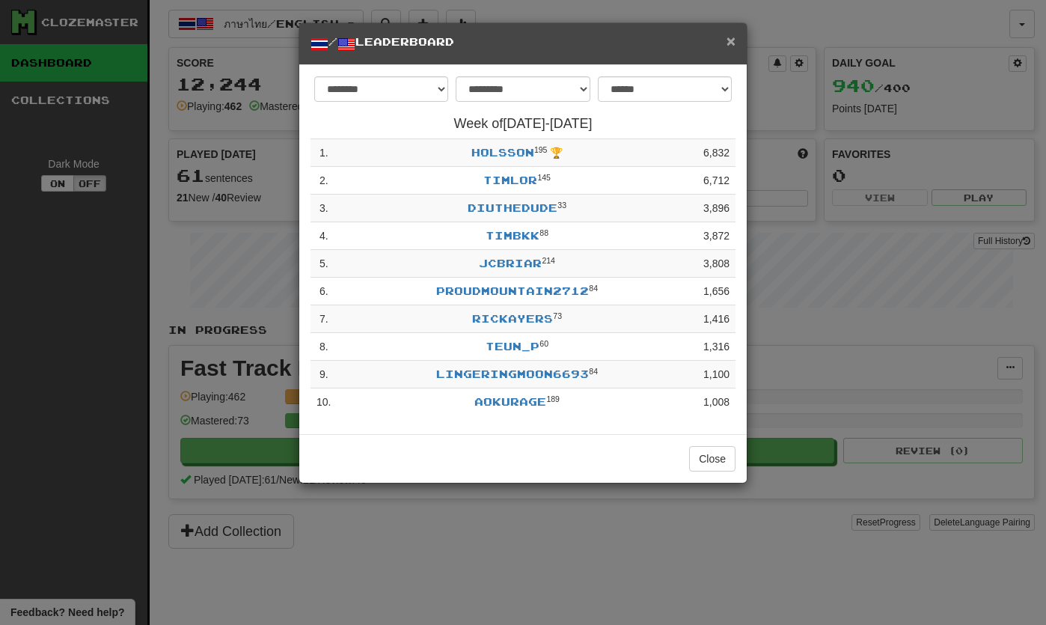
click at [730, 46] on span "×" at bounding box center [731, 40] width 9 height 17
